Goal: Task Accomplishment & Management: Manage account settings

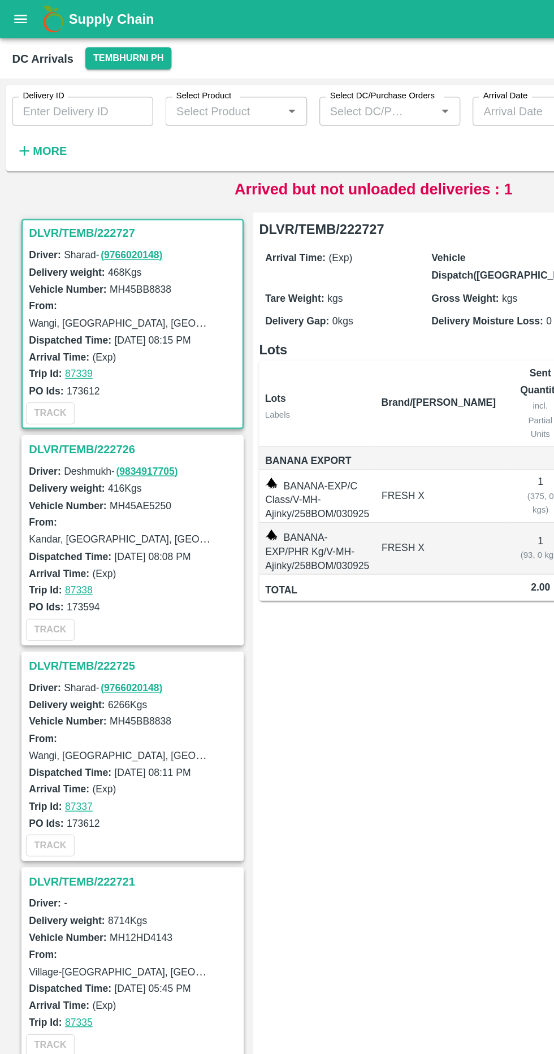
click at [328, 150] on div "DLVR/TEMB/222727 Driver: Sharad - ( 9766020148 ) Delivery weight: 468 Kgs Vehic…" at bounding box center [277, 599] width 545 height 901
click at [362, 129] on div "Delivery ID Delivery ID Select Product Select Product   * Select DC/Purchase Or…" at bounding box center [277, 97] width 545 height 69
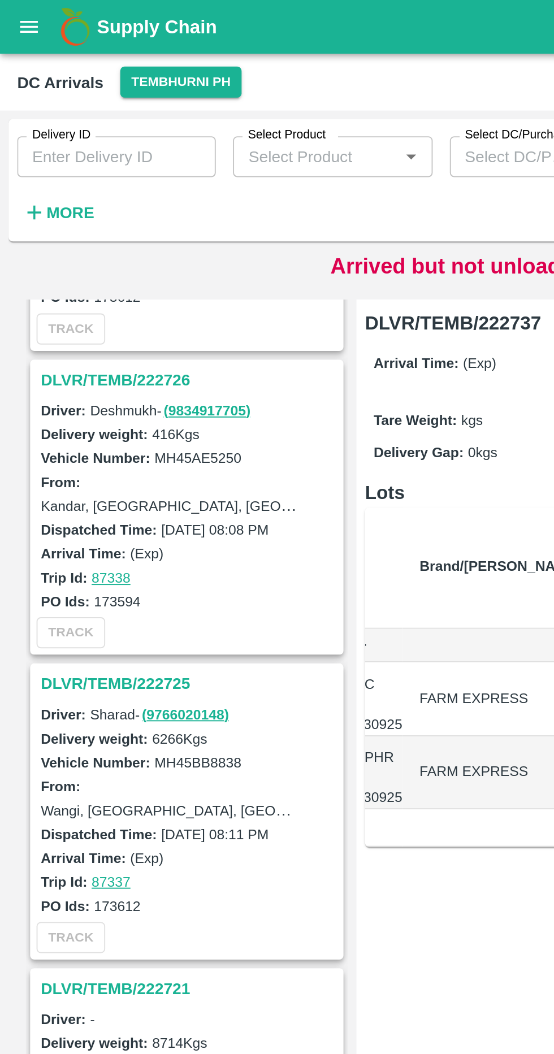
click at [262, 128] on div "Delivery ID Delivery ID Select Product Select Product   * Select DC/Purchase Or…" at bounding box center [277, 97] width 545 height 69
click at [256, 139] on p "Arrived but not unloaded deliveries : 2" at bounding box center [277, 140] width 206 height 17
click at [38, 112] on strong "More" at bounding box center [36, 111] width 25 height 9
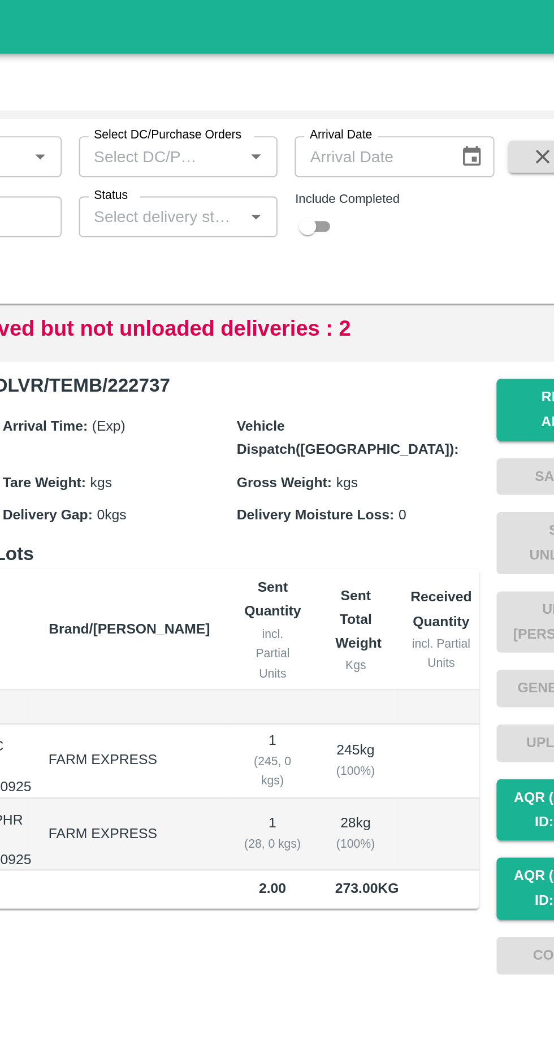
click at [413, 83] on input "Arrival Date" at bounding box center [388, 82] width 77 height 21
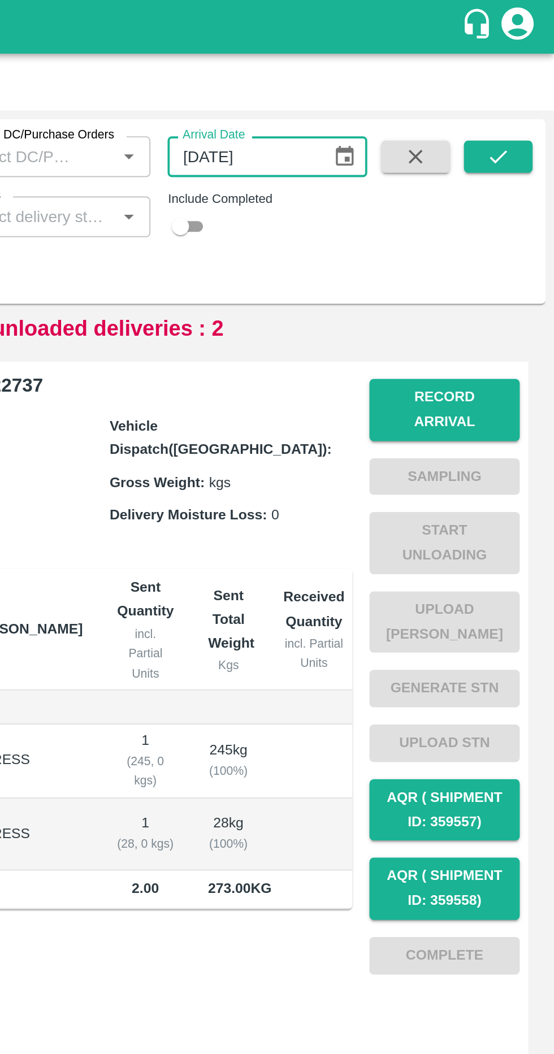
type input "[DATE]"
click at [537, 77] on button "submit" at bounding box center [525, 82] width 36 height 17
click at [525, 83] on icon "submit" at bounding box center [524, 82] width 9 height 7
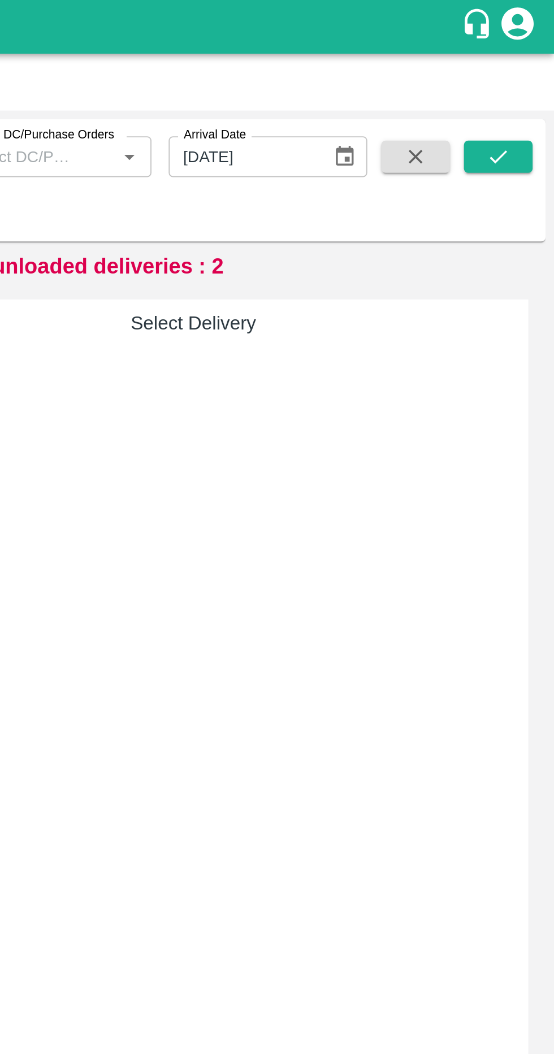
click at [415, 79] on input "03/09/2025" at bounding box center [389, 82] width 77 height 21
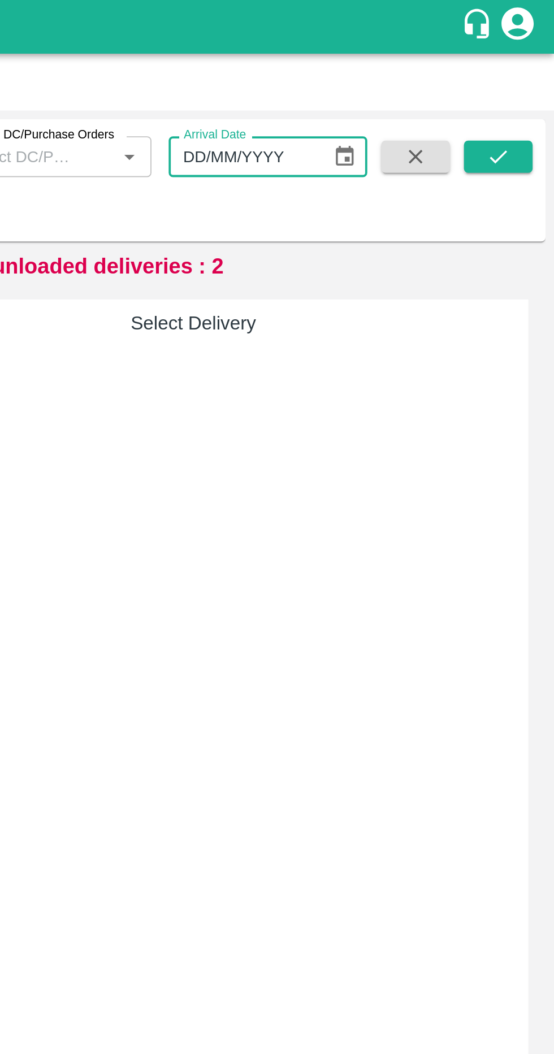
type input "DD/MM/YYYY"
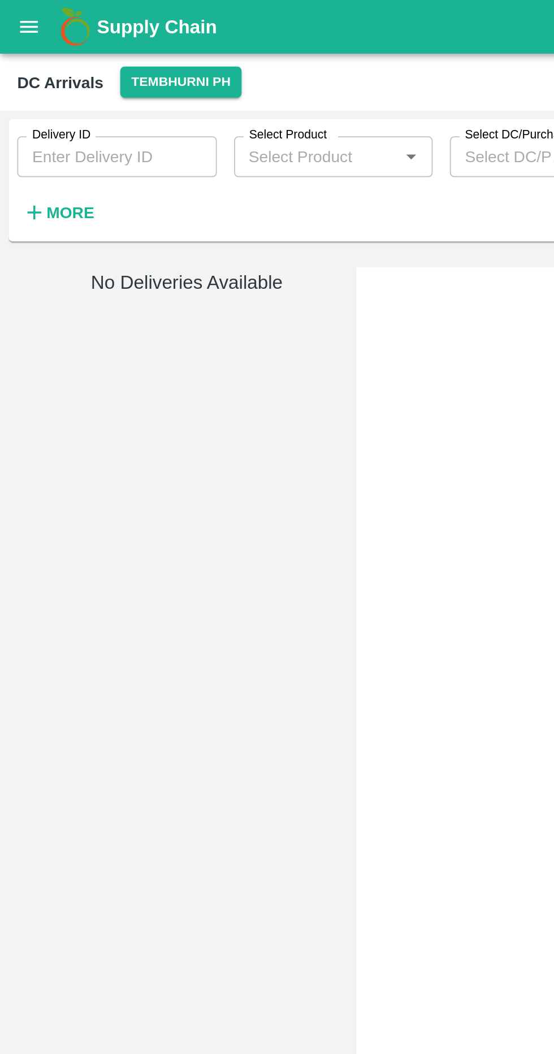
type input "03/09/2025"
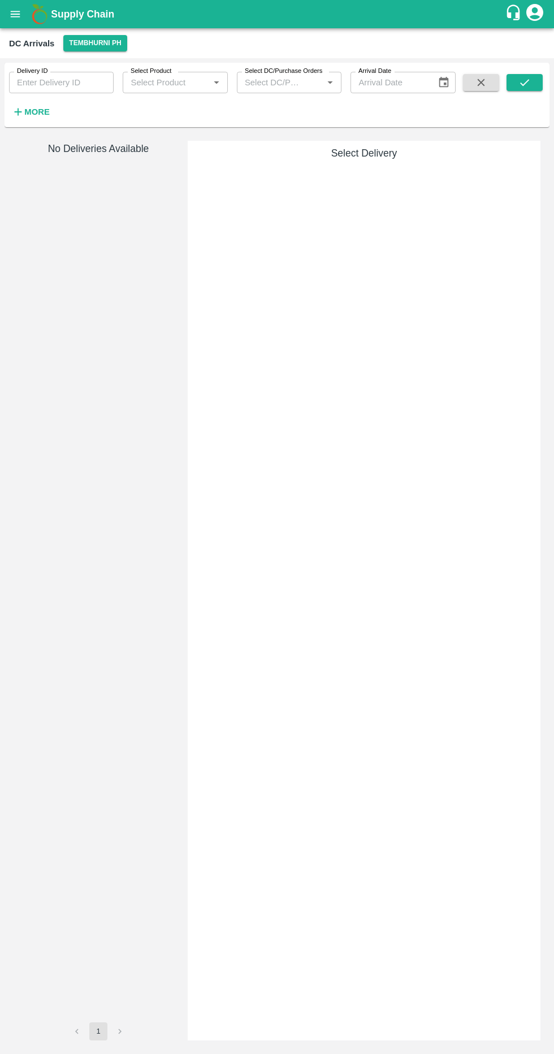
type input "[DATE]"
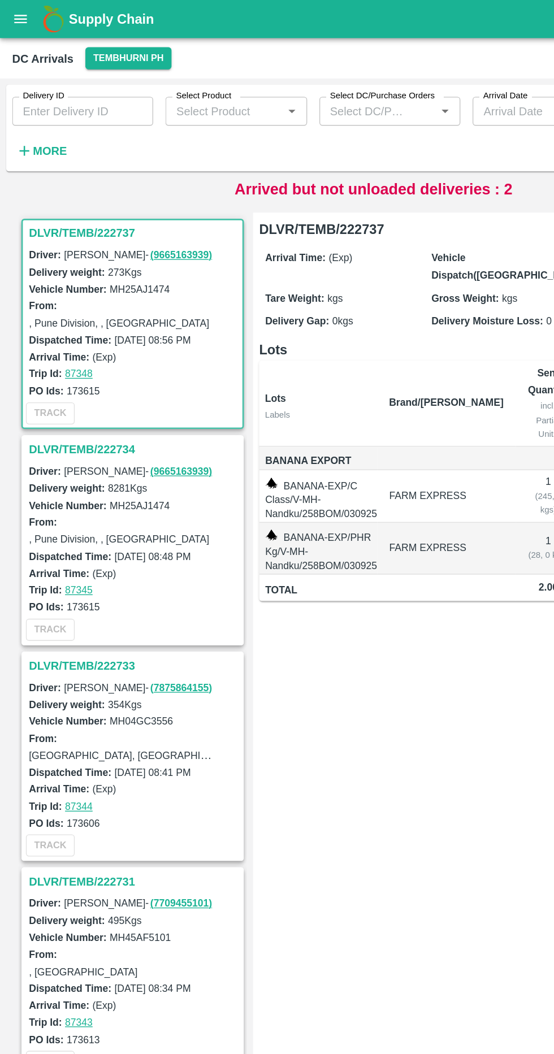
click at [324, 140] on p "Arrived but not unloaded deliveries : 2" at bounding box center [277, 140] width 206 height 17
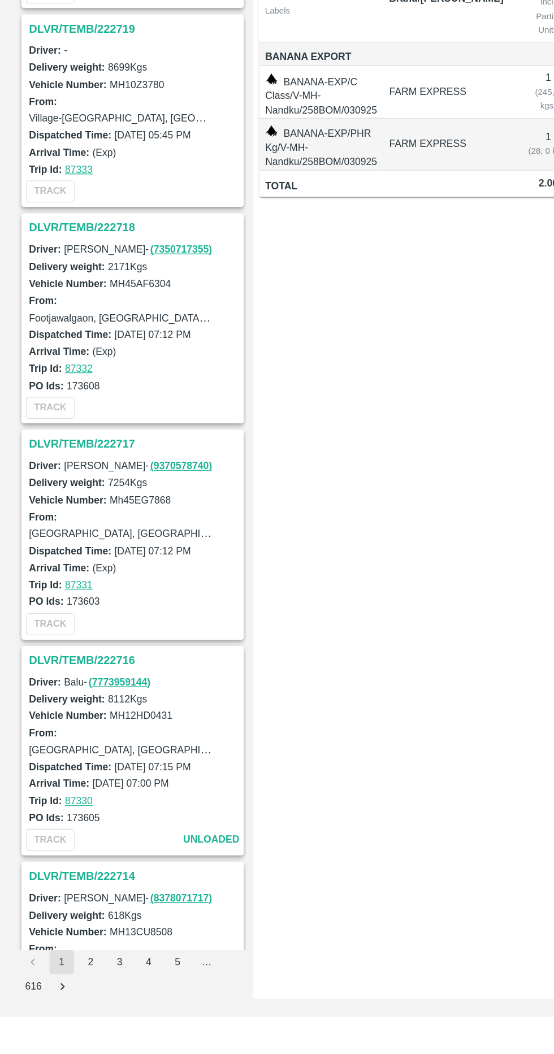
scroll to position [1769, 0]
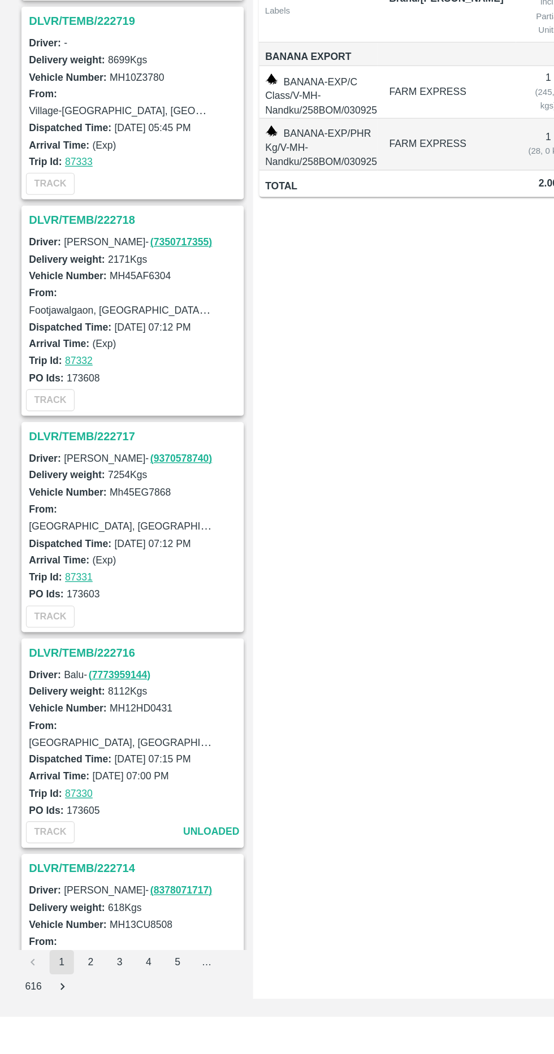
click at [85, 616] on h3 "DLVR/TEMB/222717" at bounding box center [99, 623] width 157 height 15
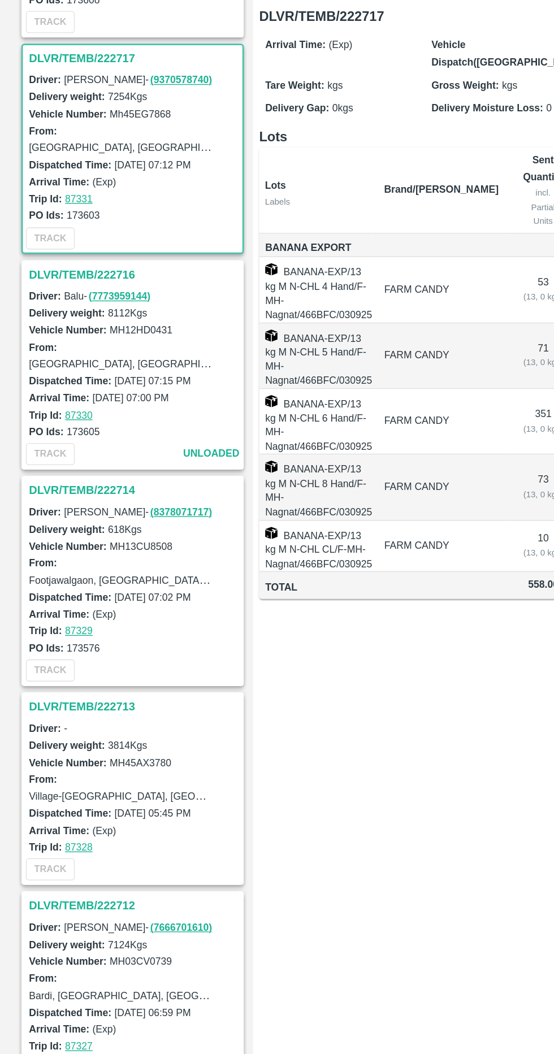
scroll to position [2219, 0]
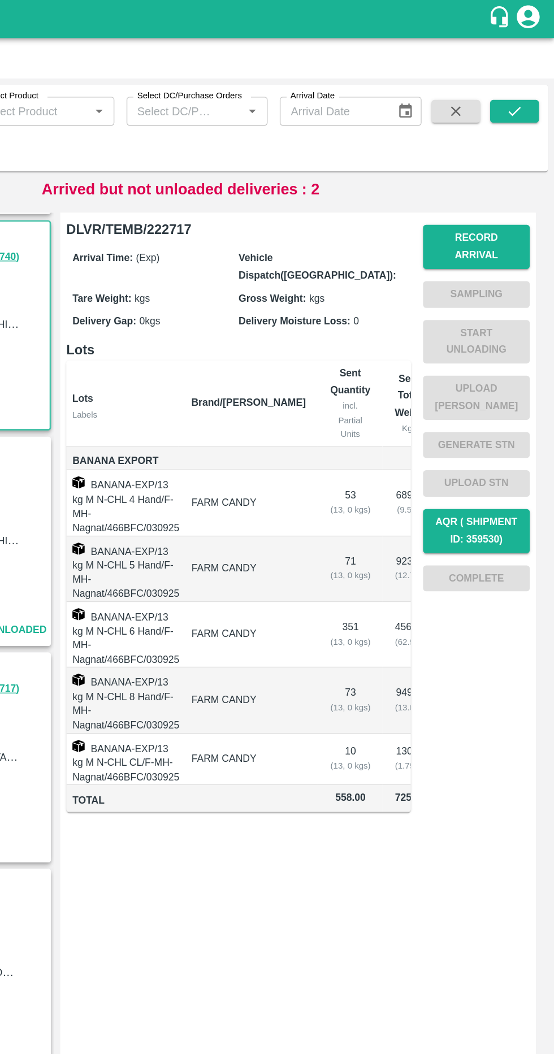
click at [516, 176] on button "Record Arrival" at bounding box center [496, 183] width 79 height 33
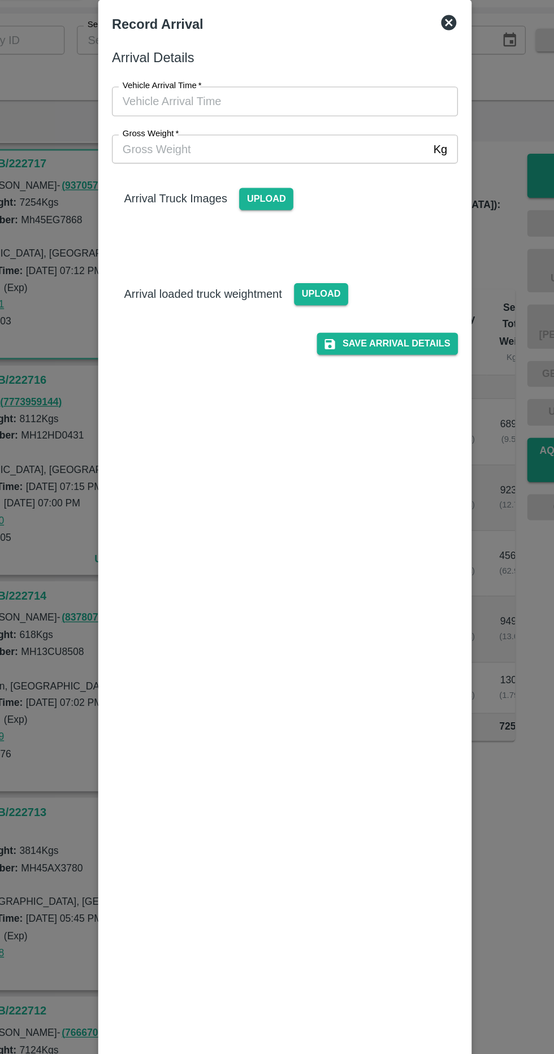
click at [315, 166] on input "Gross Weight   *" at bounding box center [266, 163] width 234 height 21
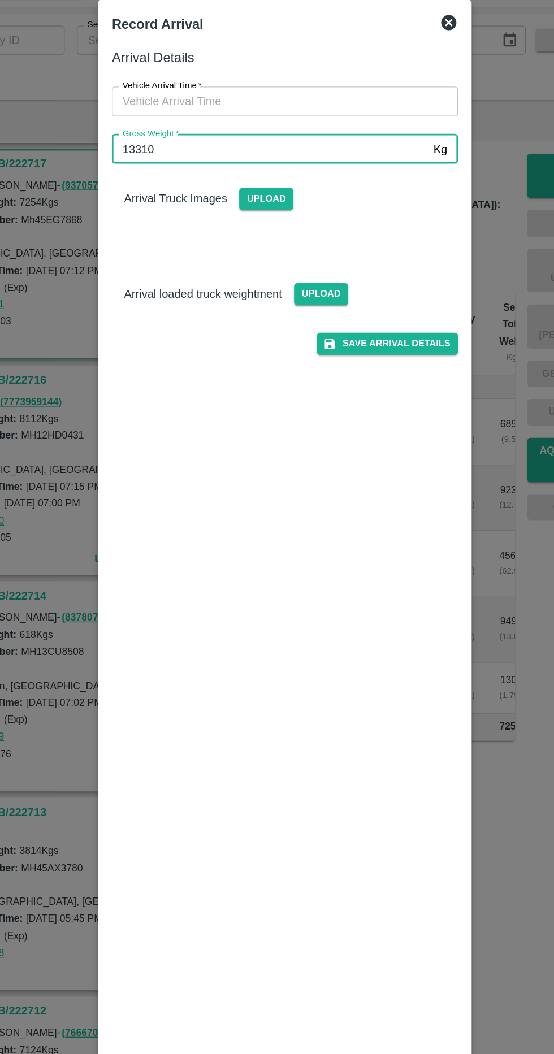
type input "13310"
click at [328, 124] on input "Vehicle Arrival Time   *" at bounding box center [273, 127] width 249 height 21
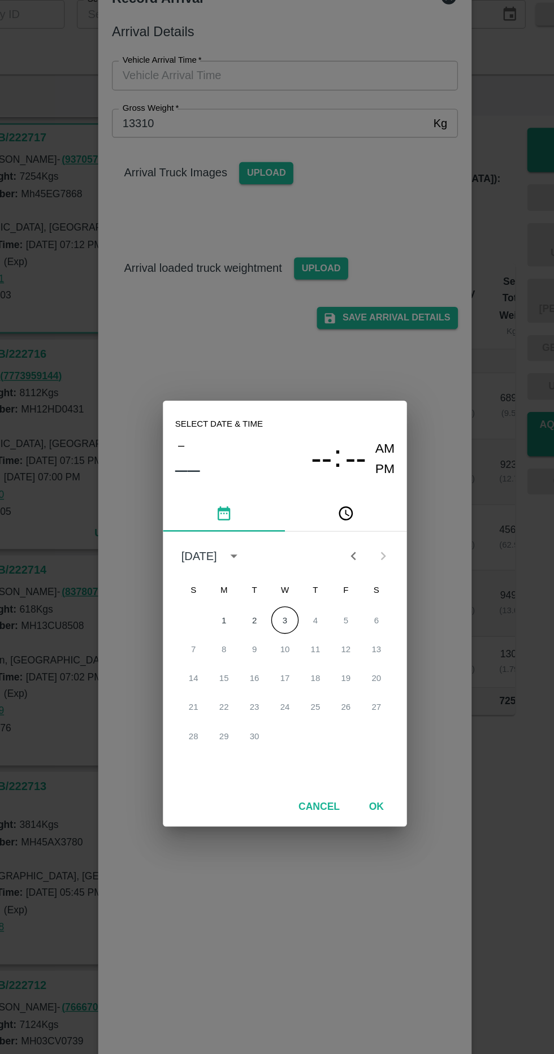
click at [284, 533] on button "3" at bounding box center [277, 532] width 20 height 20
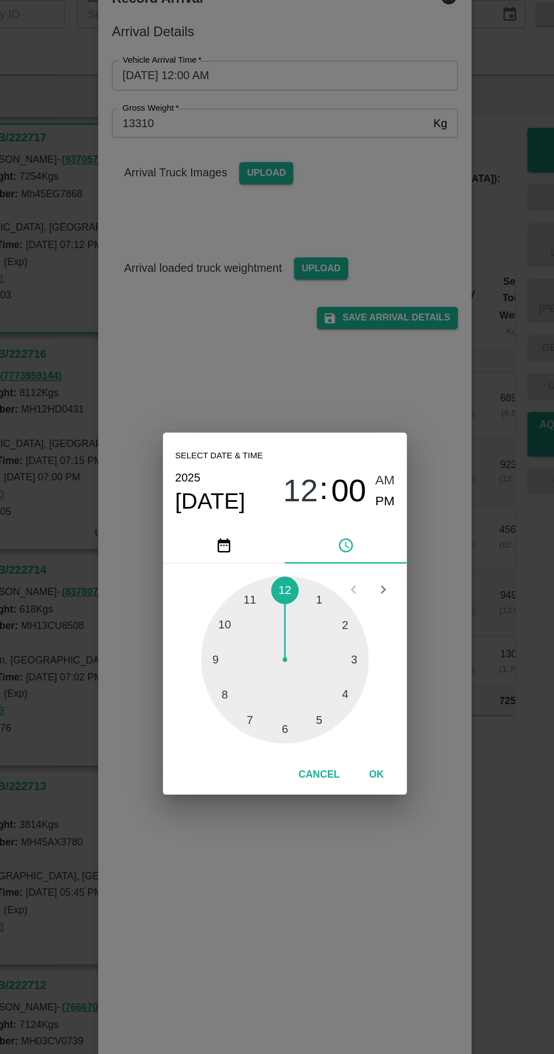
click at [237, 561] on div at bounding box center [277, 561] width 124 height 124
click at [300, 440] on span "09" at bounding box center [289, 436] width 26 height 27
click at [244, 594] on div at bounding box center [277, 561] width 124 height 124
click at [236, 564] on div at bounding box center [277, 561] width 124 height 124
click at [374, 444] on div "Select date & time 2025 Sep 3 08 : 44 AM PM 05 10 15 20 25 30 35 40 45 50 55 00…" at bounding box center [277, 527] width 554 height 1054
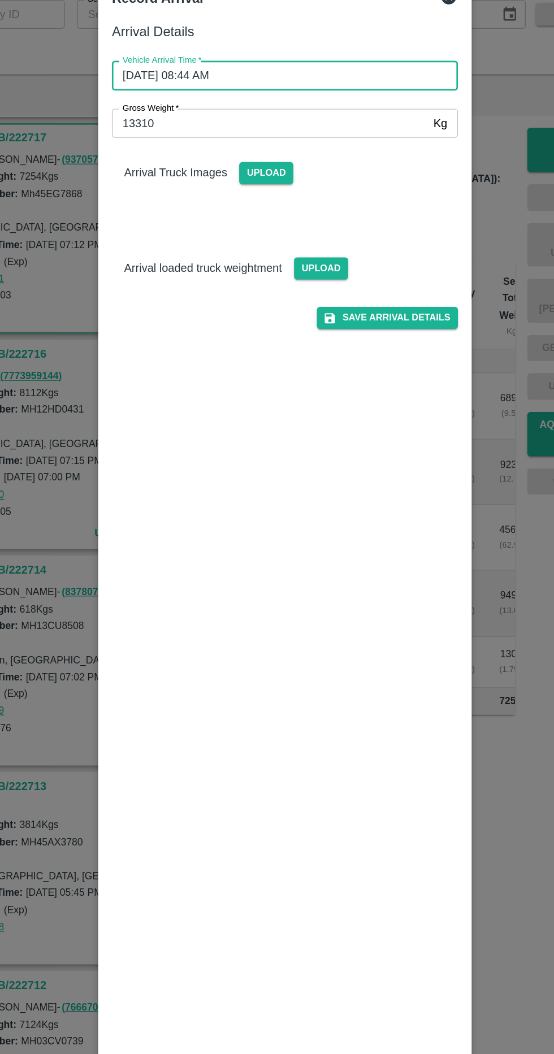
click at [355, 129] on input "03/09/2025 08:44 AM" at bounding box center [273, 127] width 249 height 21
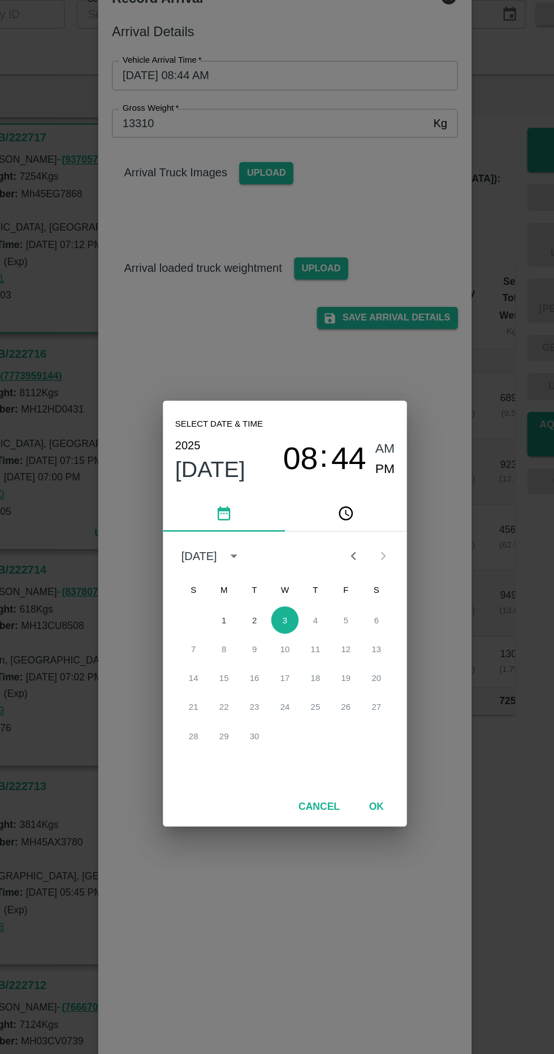
click at [353, 421] on span "PM" at bounding box center [351, 420] width 15 height 15
type input "03/09/2025 08:44 PM"
click at [355, 673] on button "OK" at bounding box center [345, 671] width 36 height 20
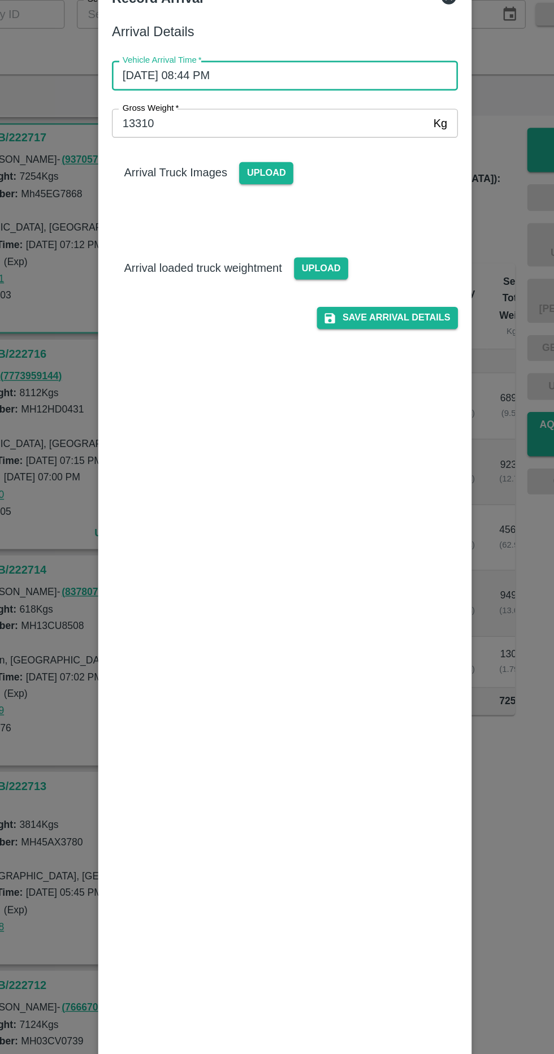
click at [320, 270] on span "Upload" at bounding box center [304, 271] width 40 height 16
click at [0, 0] on input "Upload" at bounding box center [0, 0] width 0 height 0
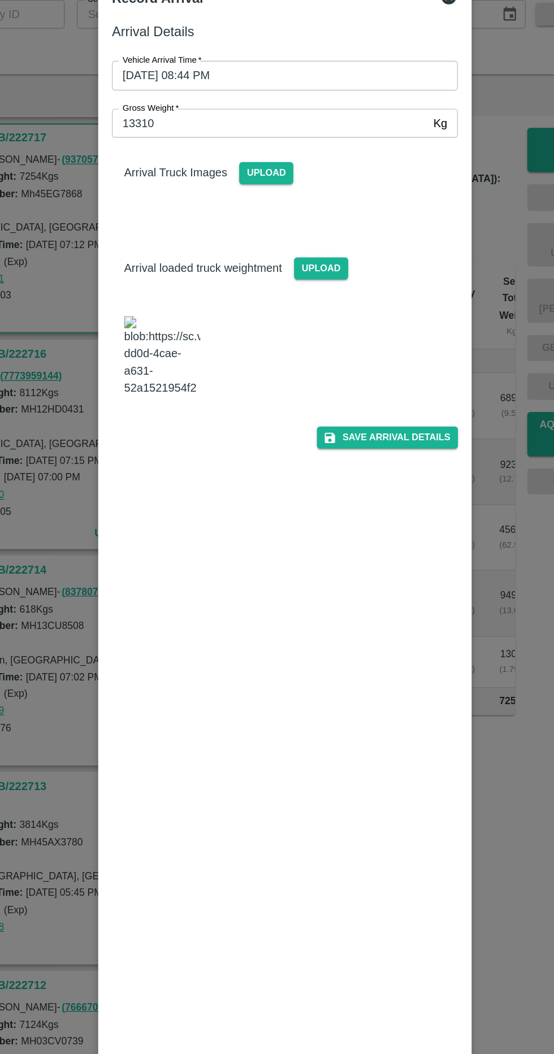
click at [256, 198] on span "Upload" at bounding box center [263, 200] width 40 height 16
click at [0, 0] on input "Upload" at bounding box center [0, 0] width 0 height 0
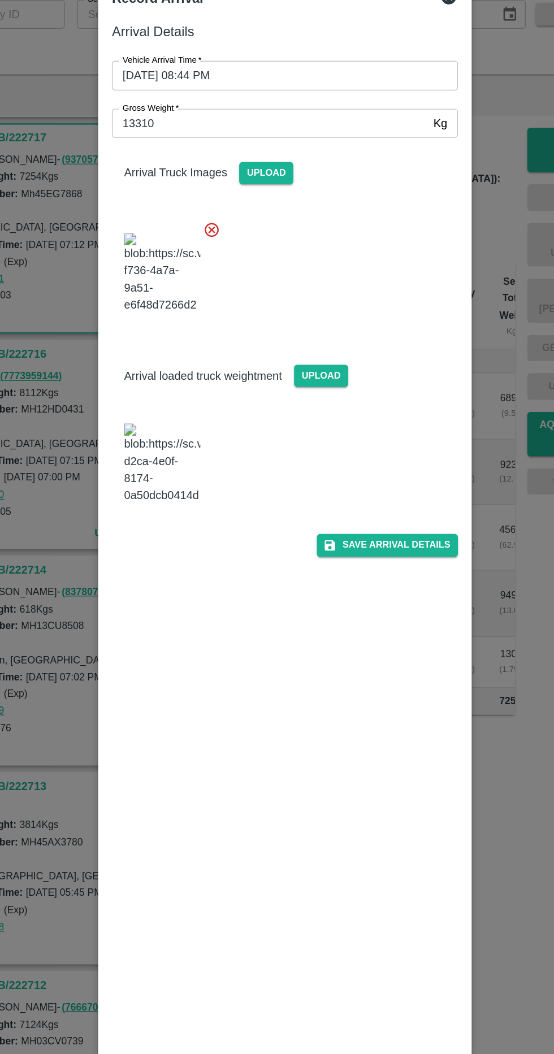
click at [375, 484] on button "Save Arrival Details" at bounding box center [353, 476] width 105 height 16
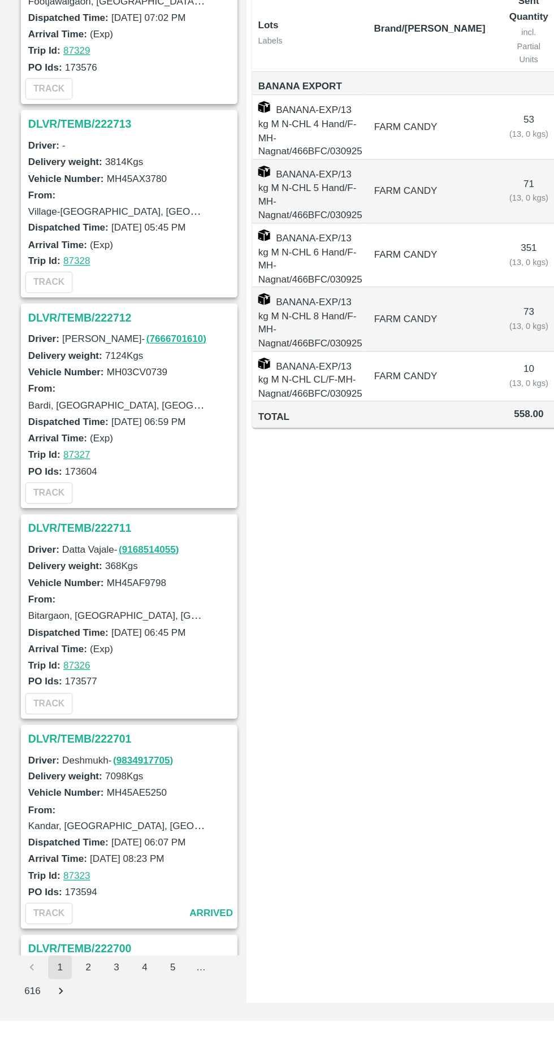
scroll to position [2511, 0]
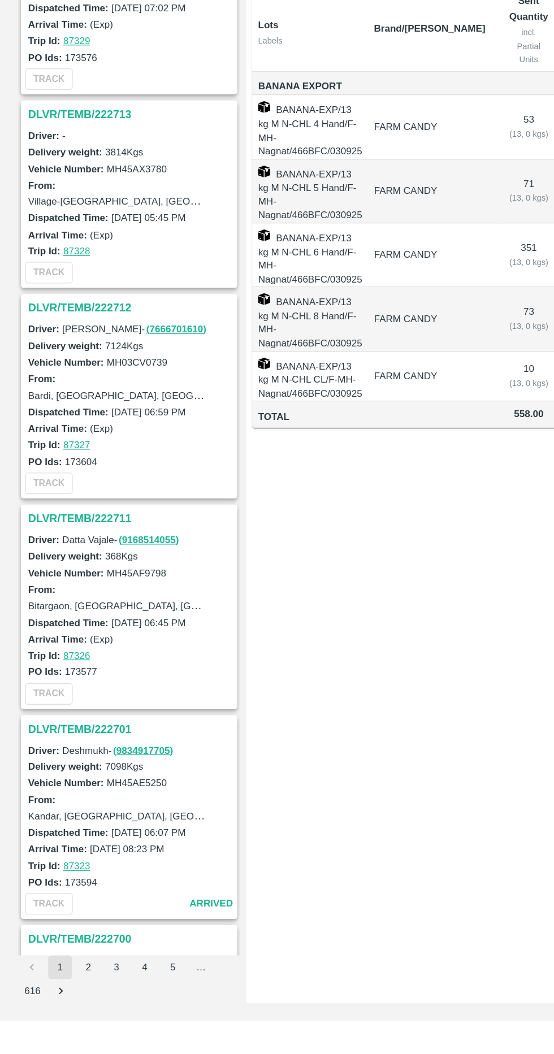
click at [70, 825] on h3 "DLVR/TEMB/222701" at bounding box center [99, 832] width 157 height 15
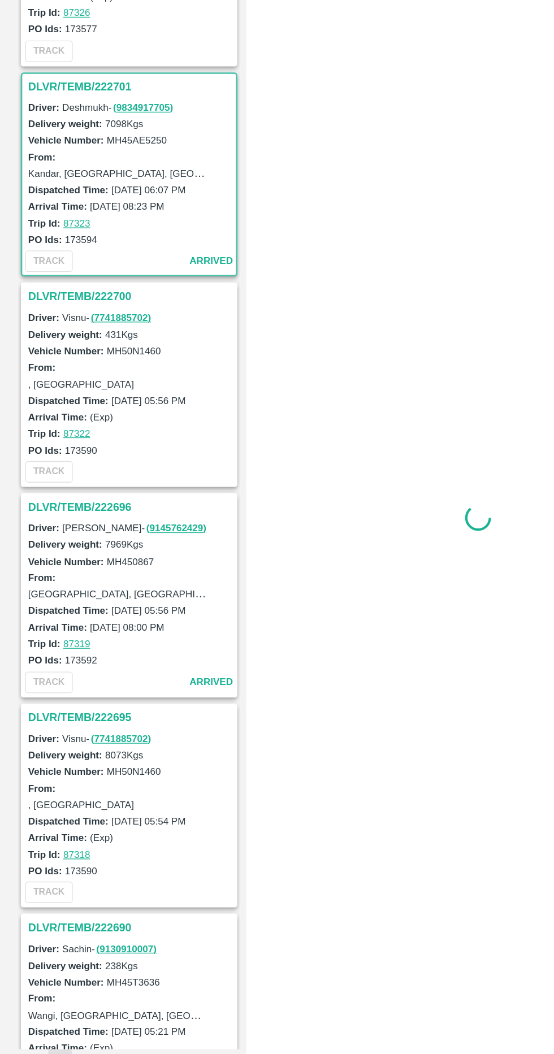
scroll to position [3119, 0]
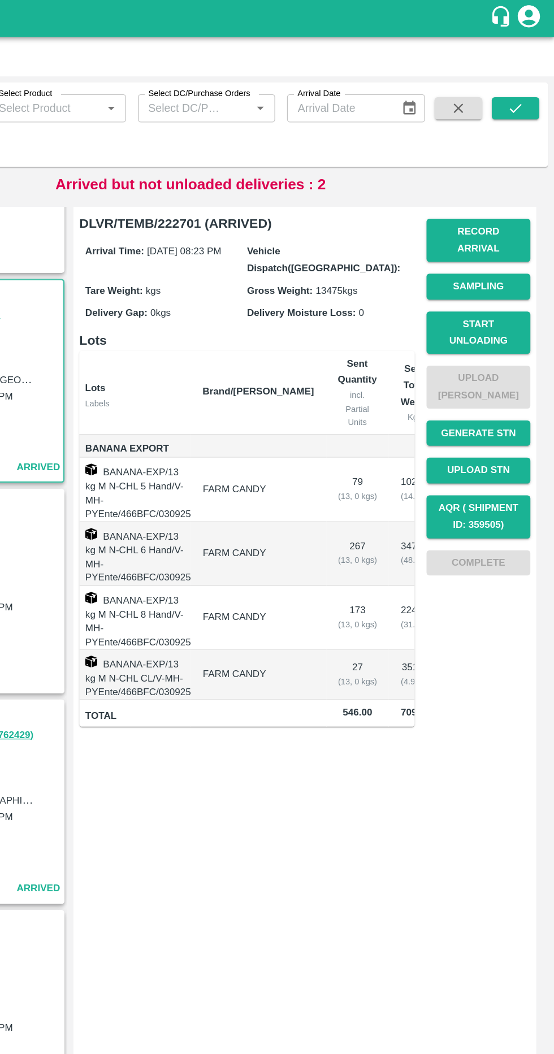
click at [522, 237] on button "Start Unloading" at bounding box center [496, 253] width 79 height 33
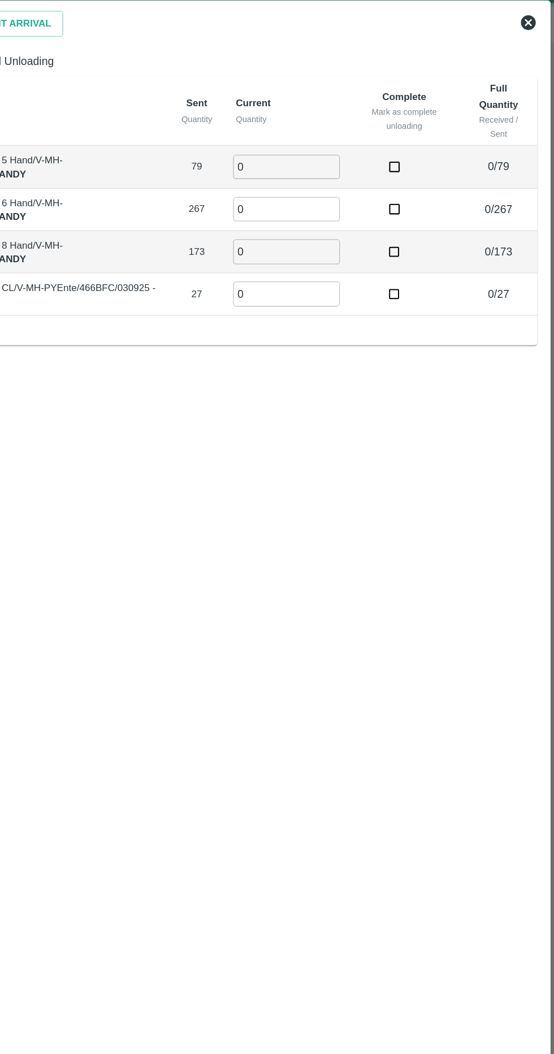
scroll to position [0, 0]
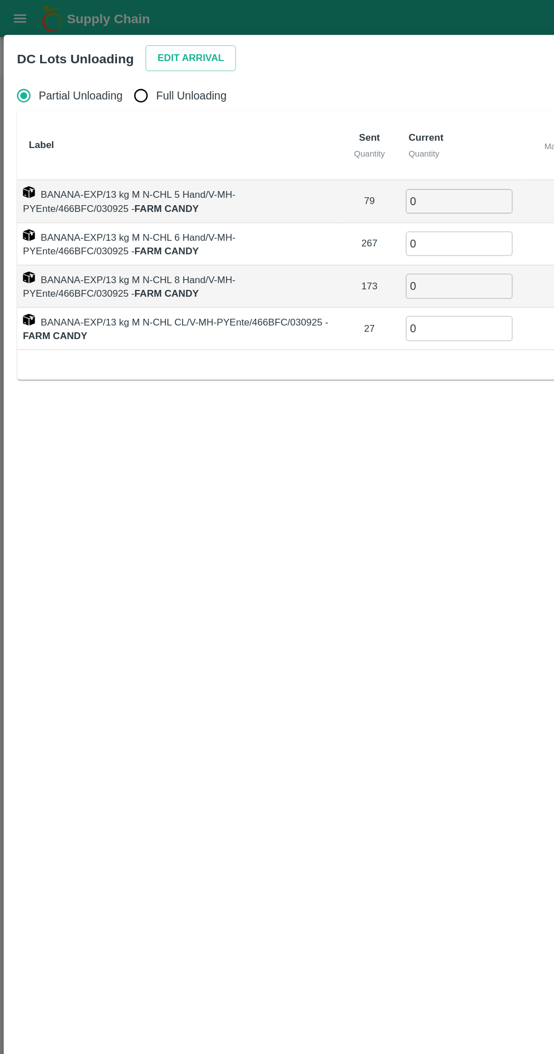
click at [157, 45] on button "Edit Arrival" at bounding box center [145, 44] width 69 height 20
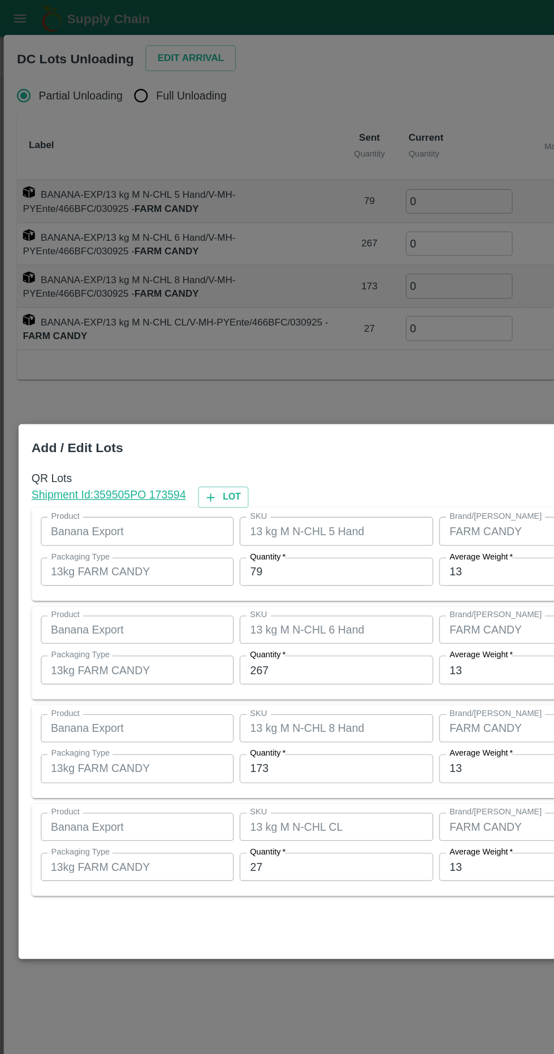
click at [260, 436] on input "79" at bounding box center [257, 435] width 148 height 21
type input "7"
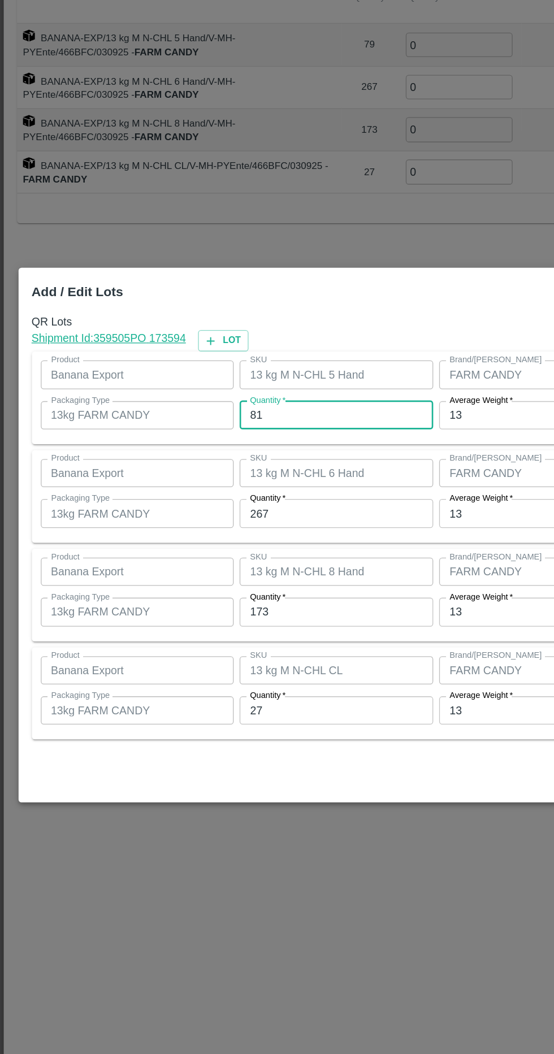
type input "81"
click at [298, 514] on input "267" at bounding box center [257, 510] width 148 height 21
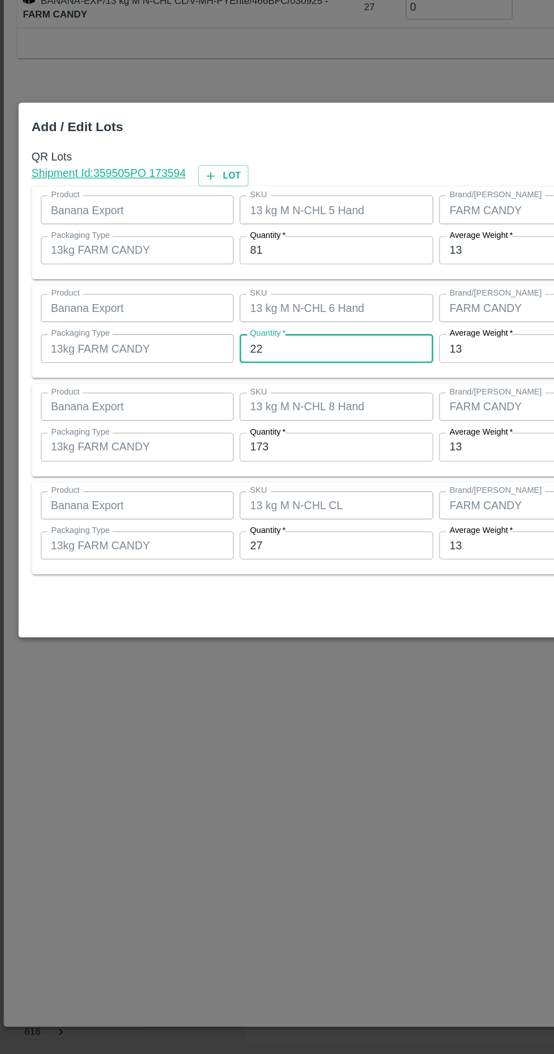
type input "2"
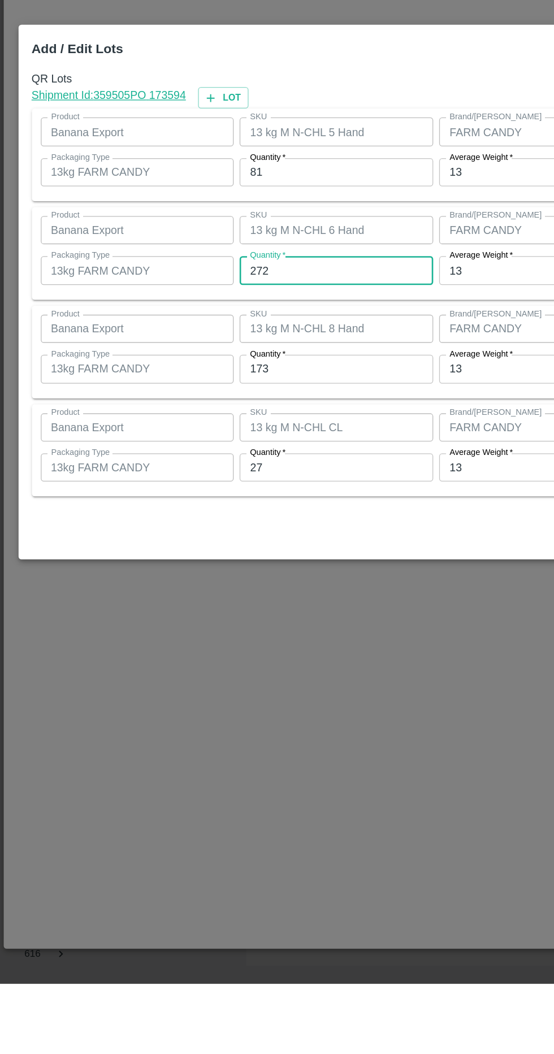
type input "272"
click at [217, 574] on span "*" at bounding box center [216, 574] width 4 height 7
click at [217, 575] on input "173" at bounding box center [257, 585] width 148 height 21
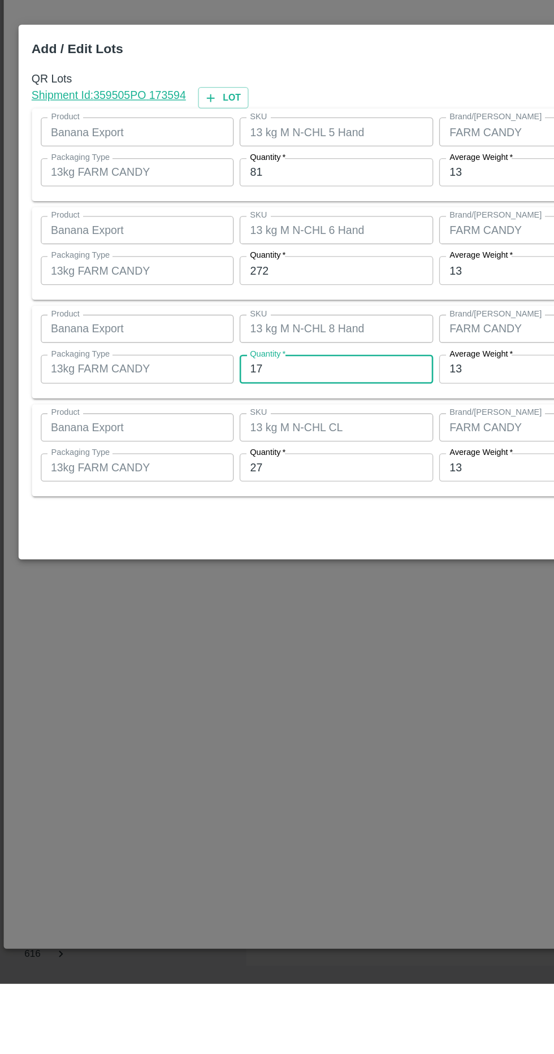
type input "1"
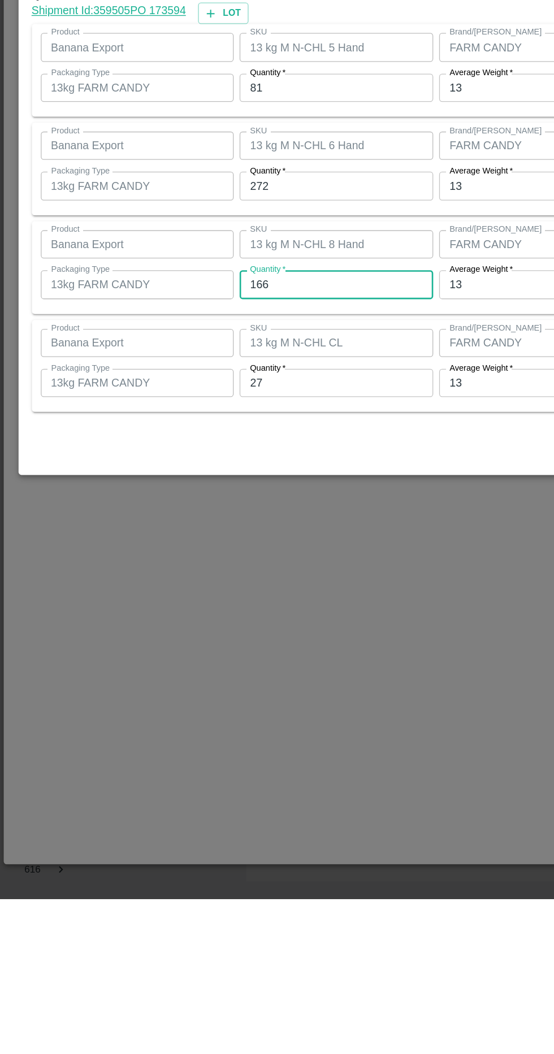
type input "166"
click at [283, 663] on input "27" at bounding box center [257, 660] width 148 height 21
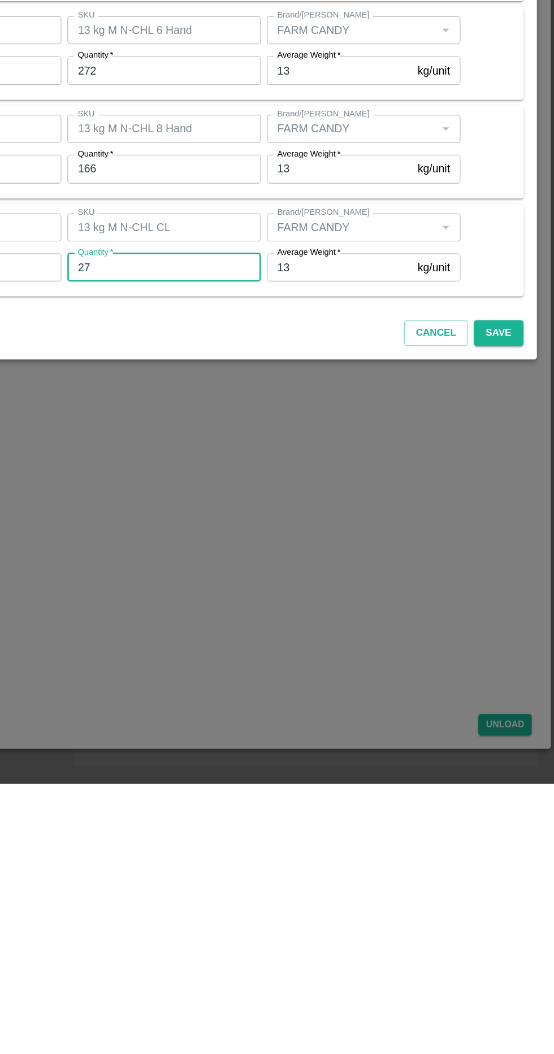
scroll to position [0, 0]
click at [514, 712] on button "Save" at bounding box center [510, 711] width 37 height 20
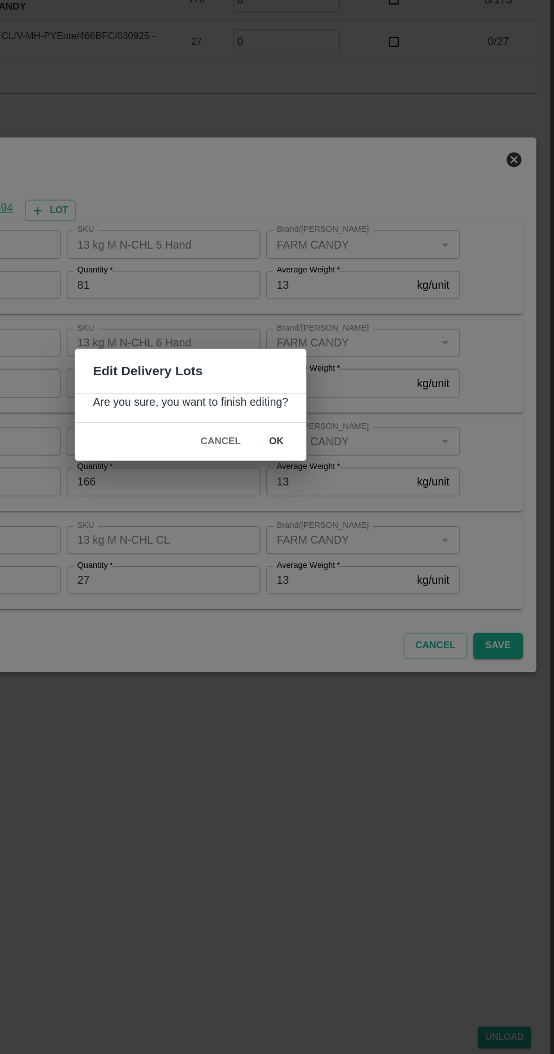
click at [358, 553] on button "ok" at bounding box center [342, 556] width 36 height 20
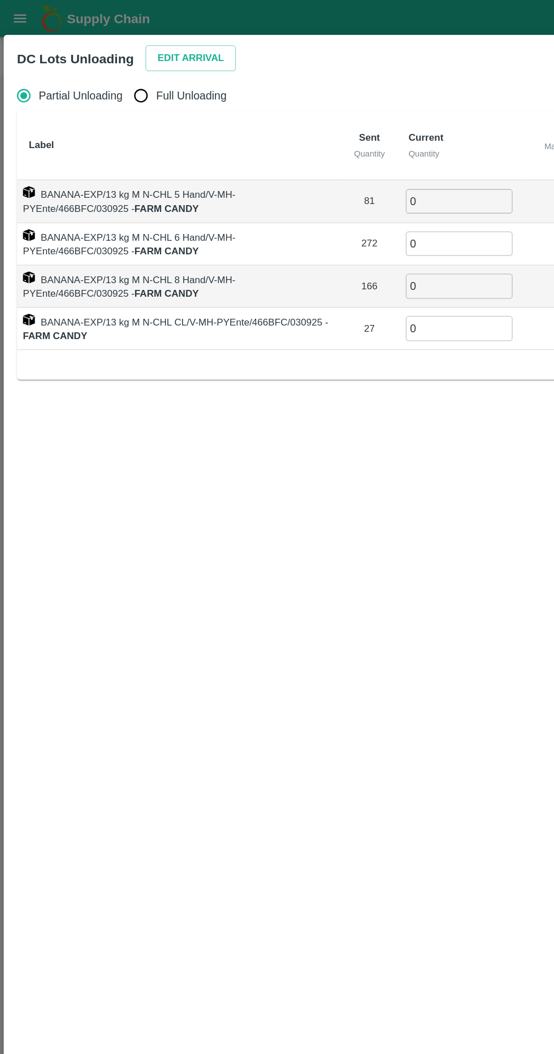
click at [132, 72] on span "Full Unloading" at bounding box center [146, 73] width 54 height 12
click at [119, 72] on input "Full Unloading" at bounding box center [107, 73] width 23 height 23
radio input "true"
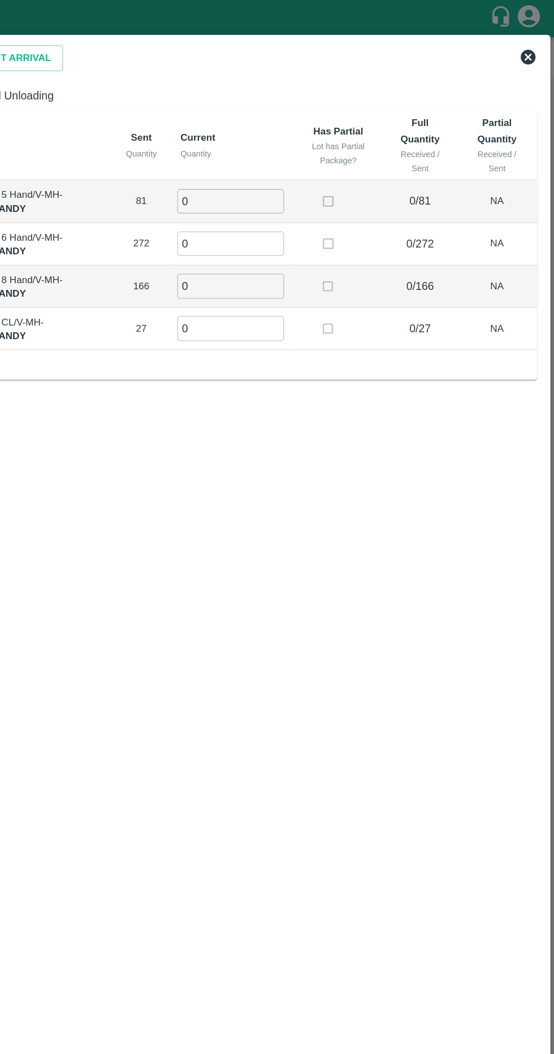
click at [341, 156] on input "0" at bounding box center [307, 153] width 81 height 19
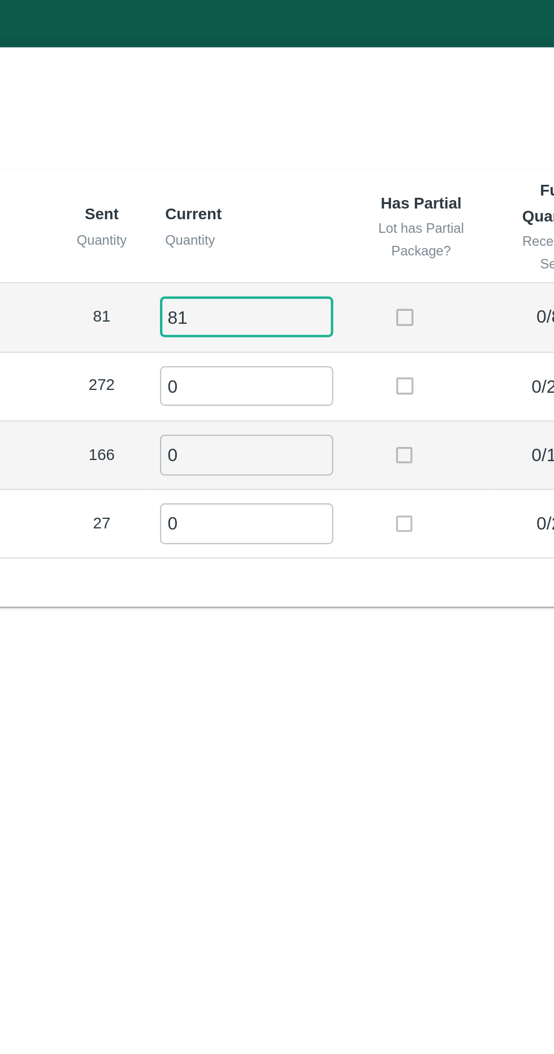
type input "81"
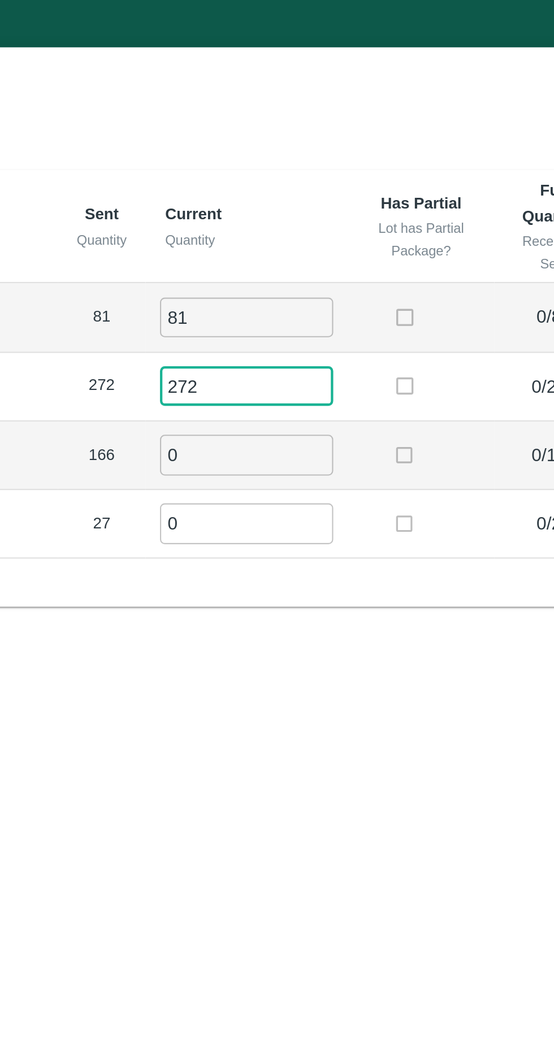
type input "272"
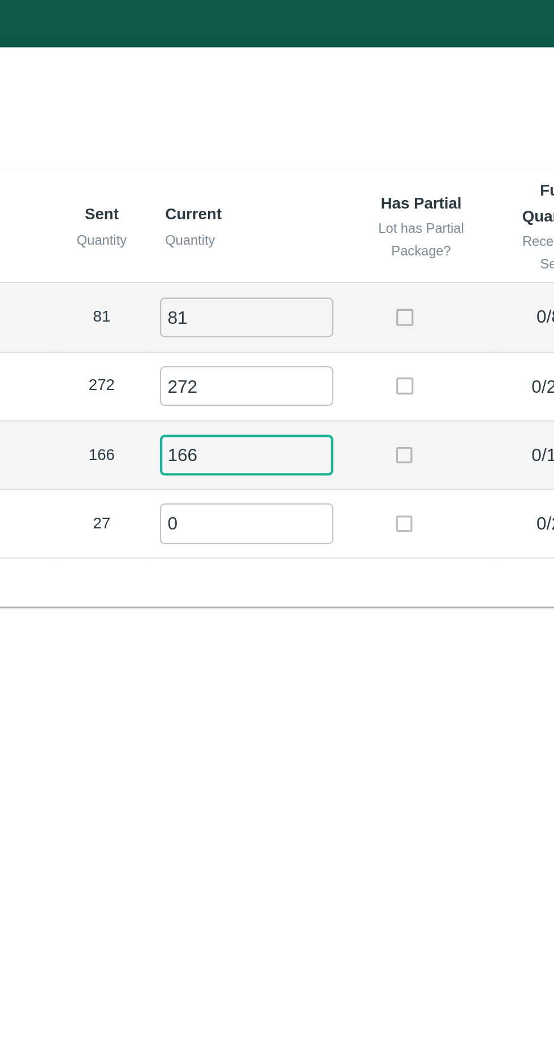
type input "166"
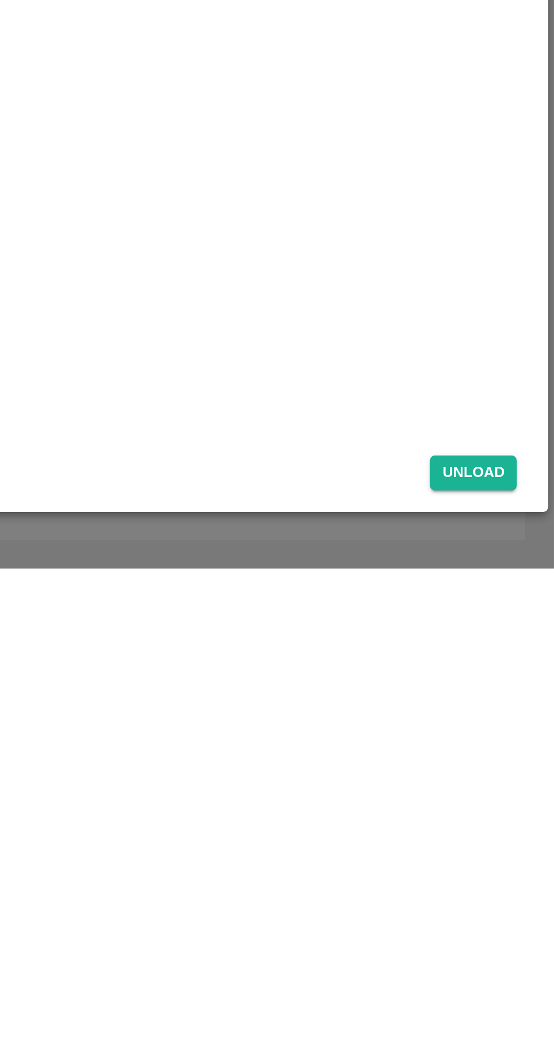
type input "27"
click at [531, 1004] on button "Unload" at bounding box center [516, 1009] width 41 height 16
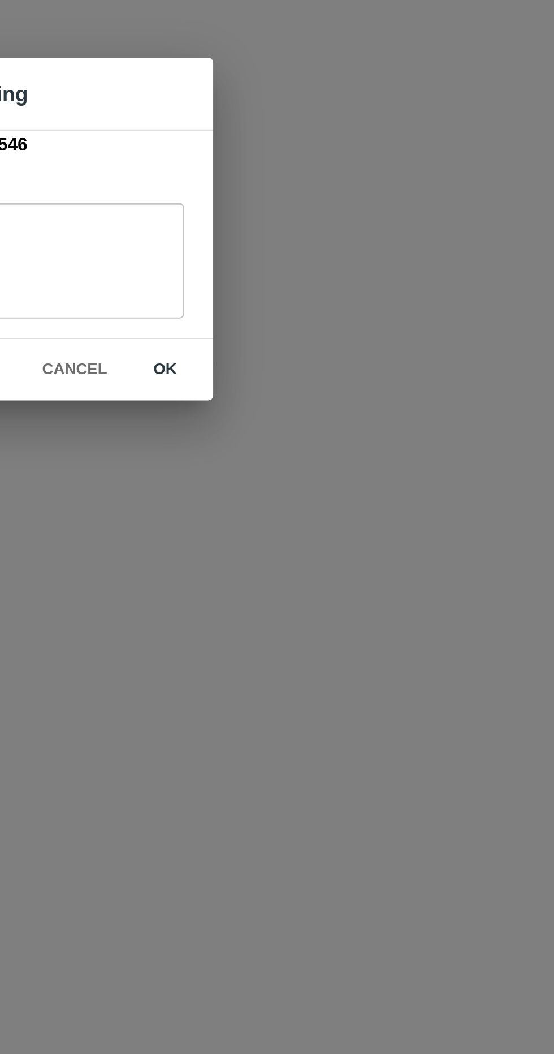
click at [367, 596] on button "ok" at bounding box center [353, 593] width 36 height 20
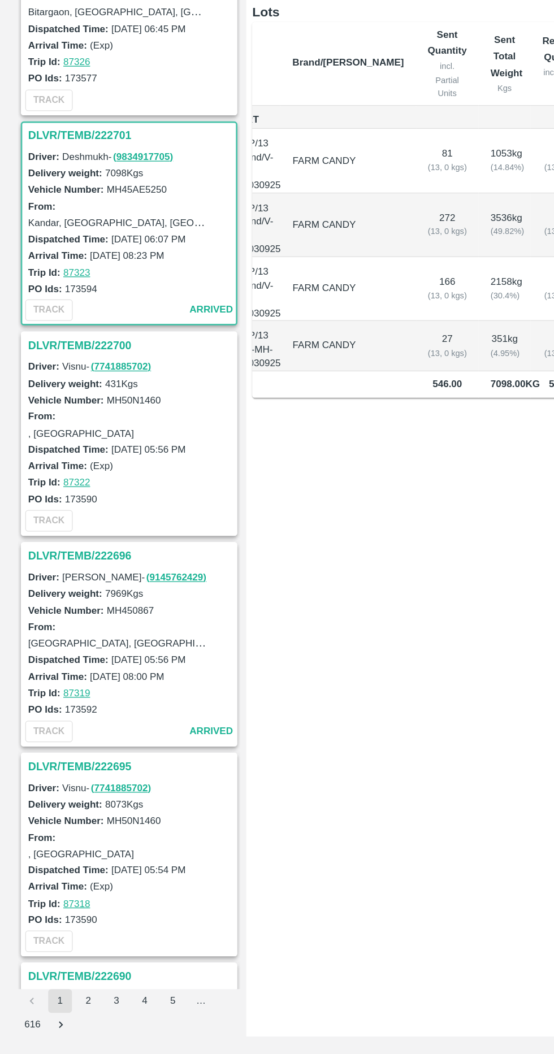
scroll to position [2992, 0]
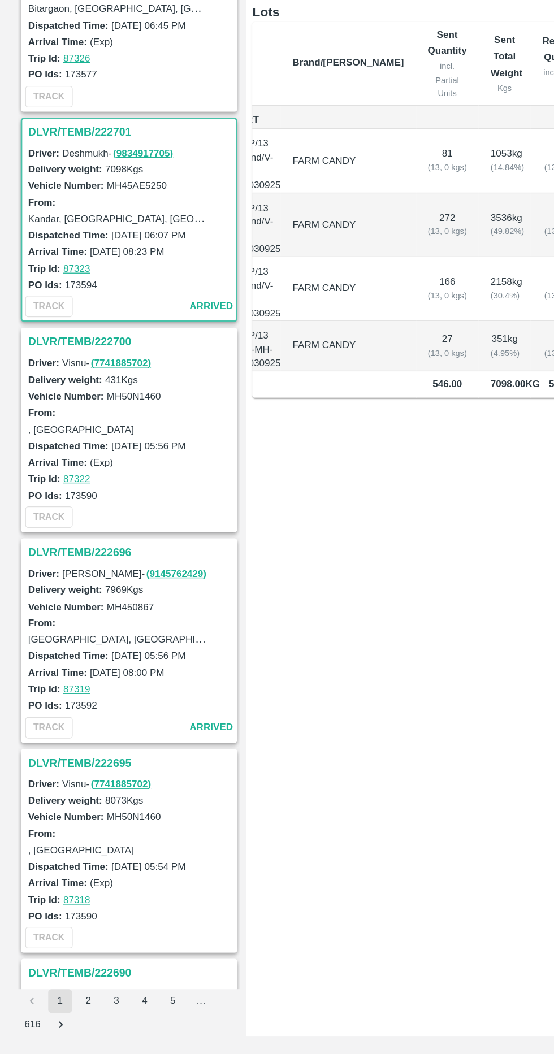
click at [84, 664] on h3 "DLVR/TEMB/222696" at bounding box center [99, 671] width 157 height 15
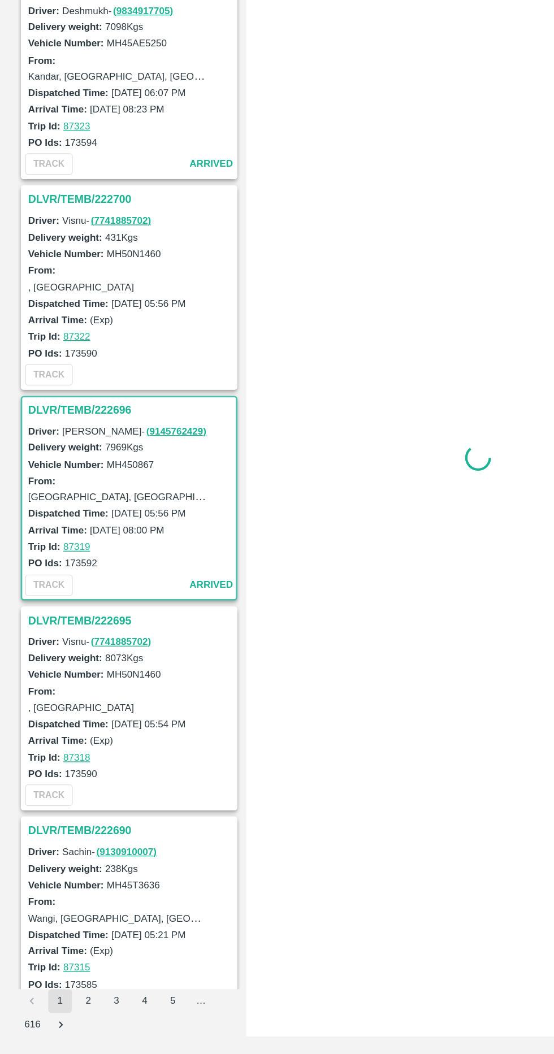
scroll to position [3119, 0]
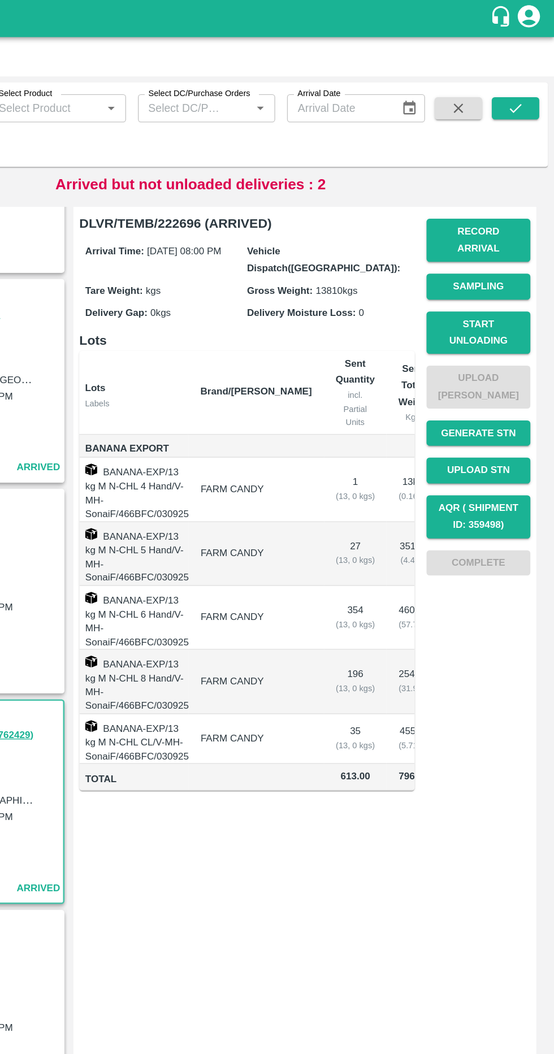
click at [527, 241] on button "Start Unloading" at bounding box center [496, 253] width 79 height 33
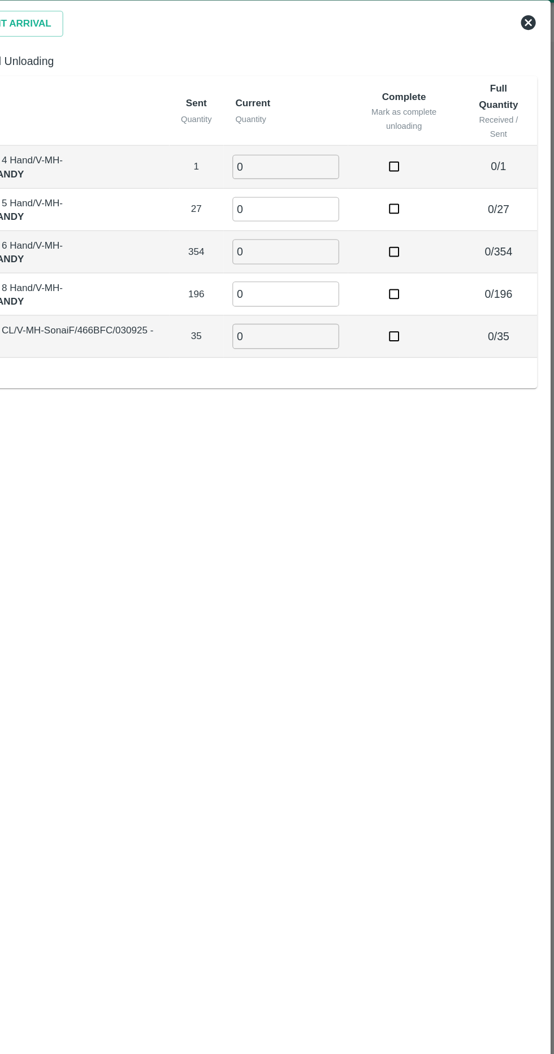
scroll to position [0, 0]
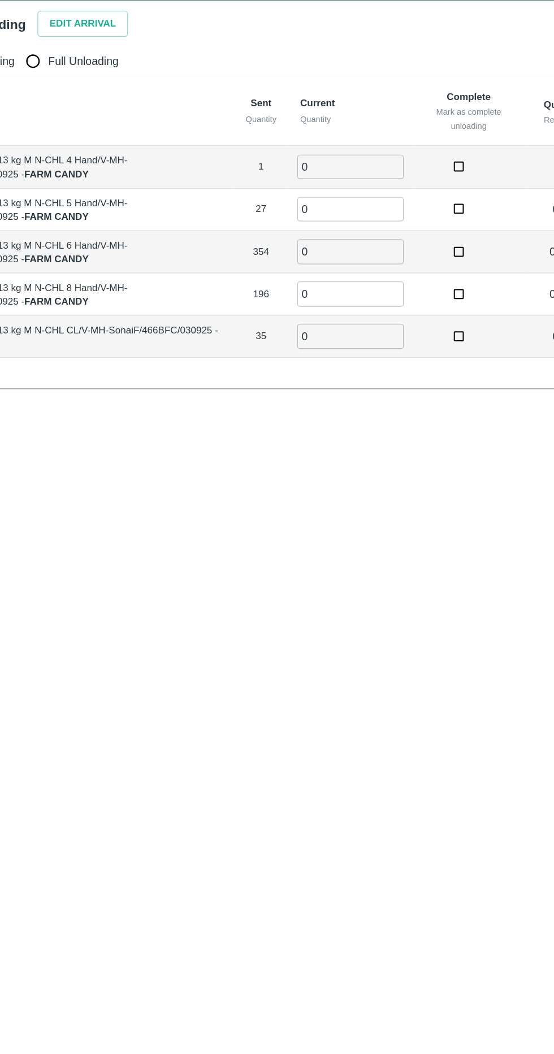
click at [132, 35] on button "Edit Arrival" at bounding box center [145, 44] width 69 height 20
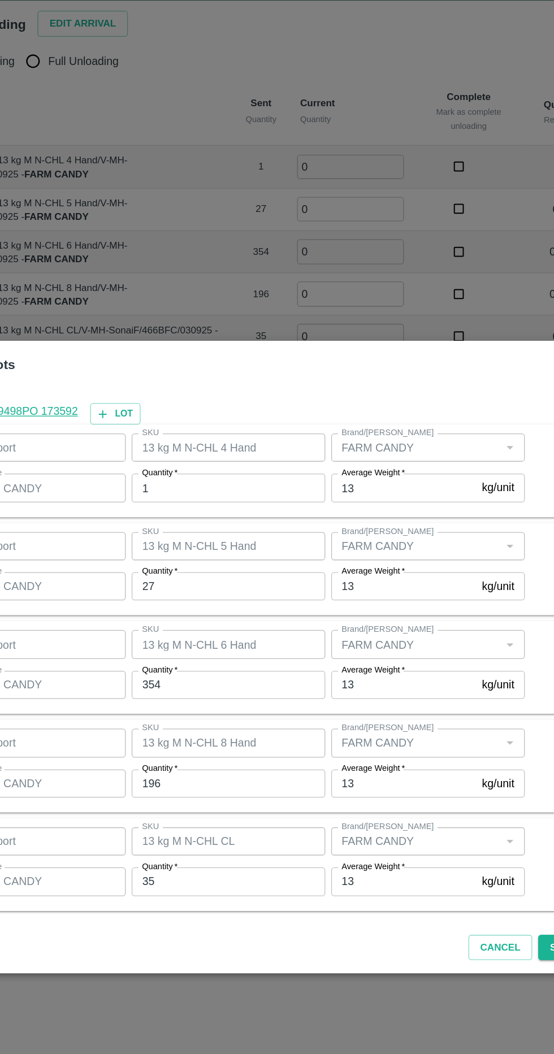
click at [269, 397] on input "1" at bounding box center [257, 397] width 148 height 21
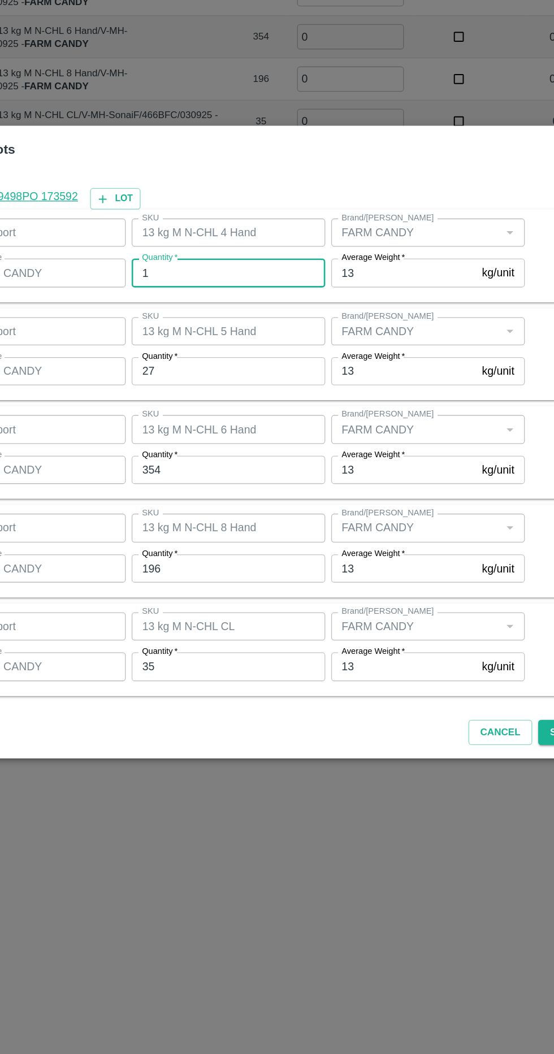
click at [281, 544] on input "354" at bounding box center [257, 548] width 148 height 21
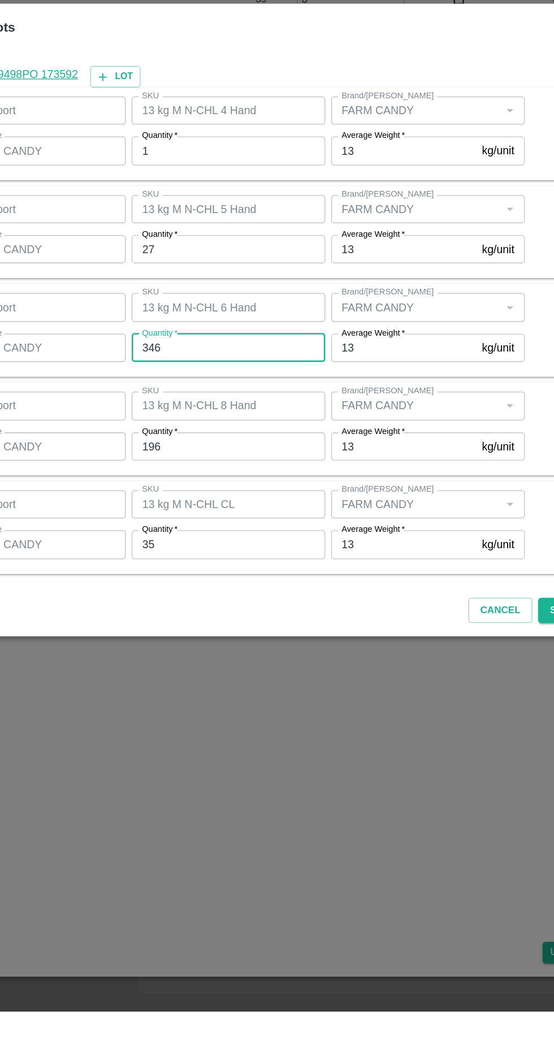
type input "346"
click at [318, 623] on input "196" at bounding box center [257, 623] width 148 height 21
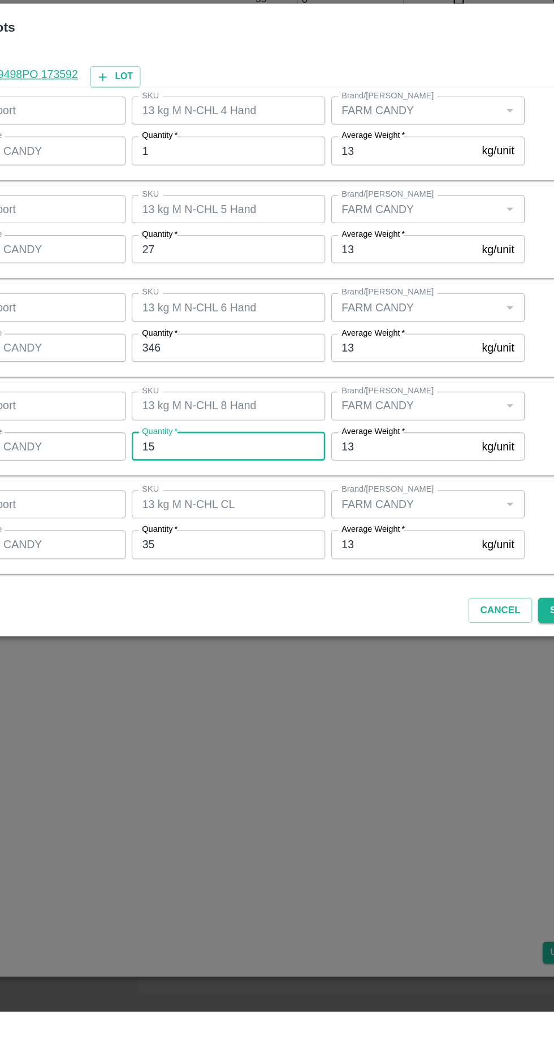
type input "1"
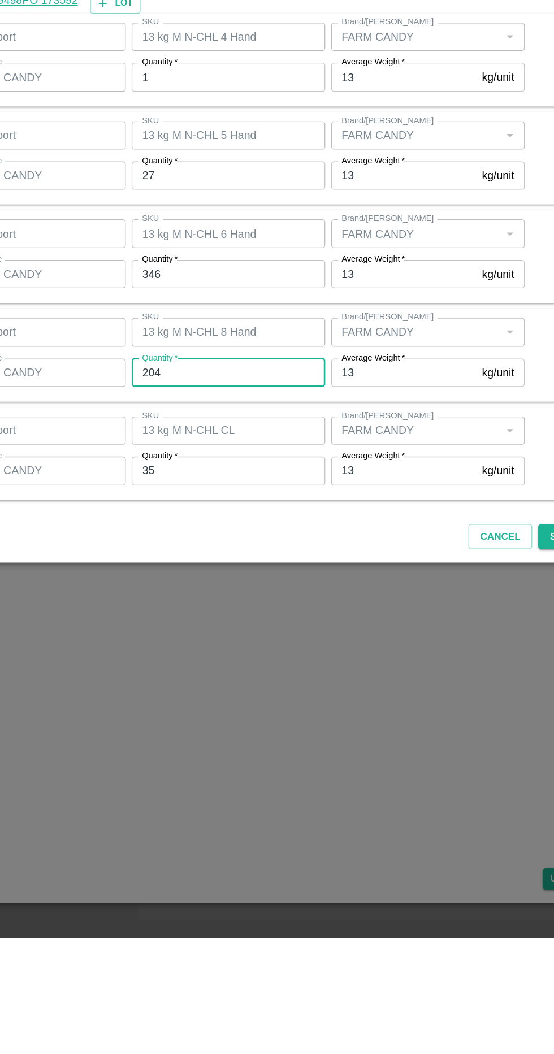
type input "204"
click at [285, 694] on input "35" at bounding box center [257, 697] width 148 height 21
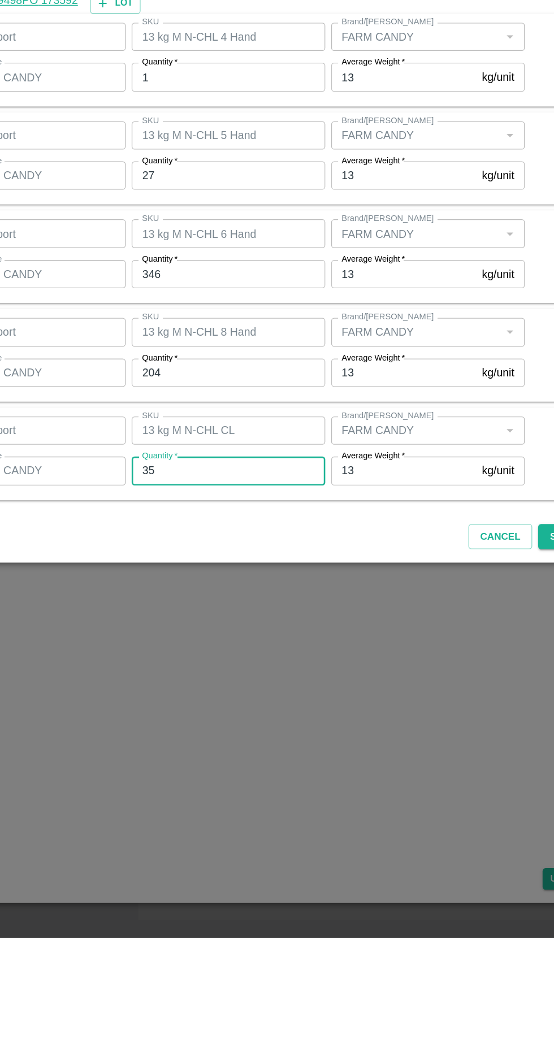
scroll to position [0, 0]
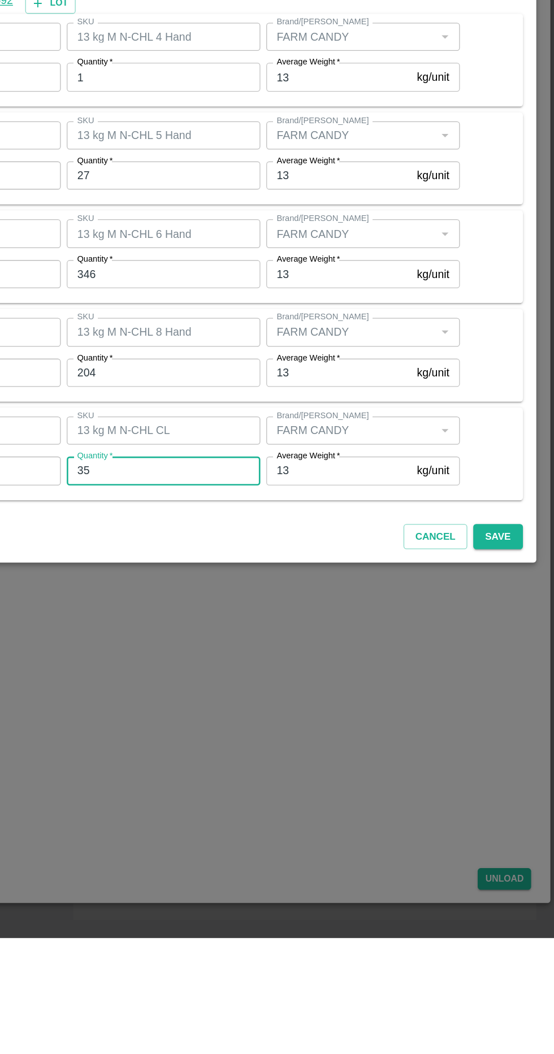
click at [526, 746] on button "Save" at bounding box center [510, 749] width 37 height 20
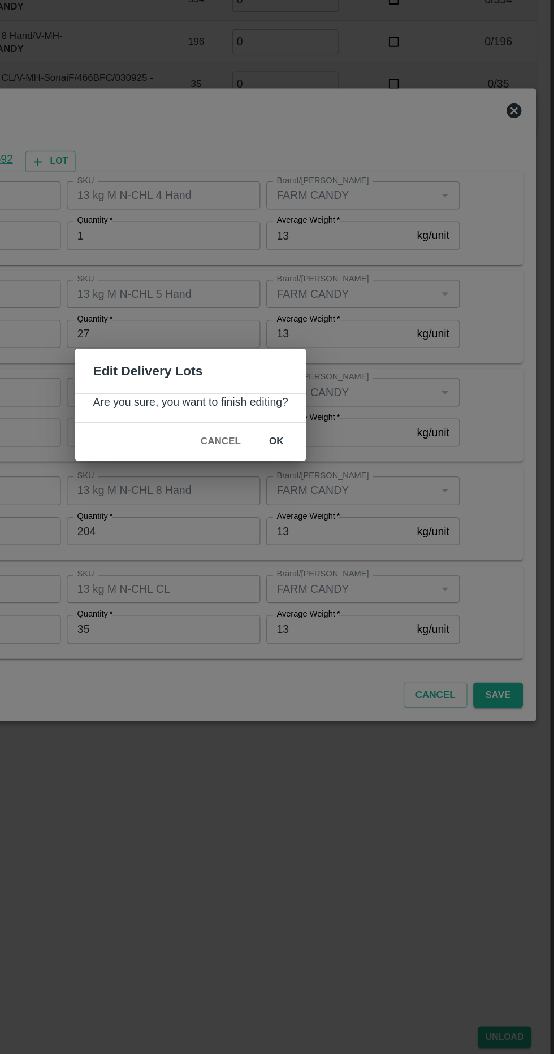
click at [346, 559] on button "ok" at bounding box center [342, 556] width 36 height 20
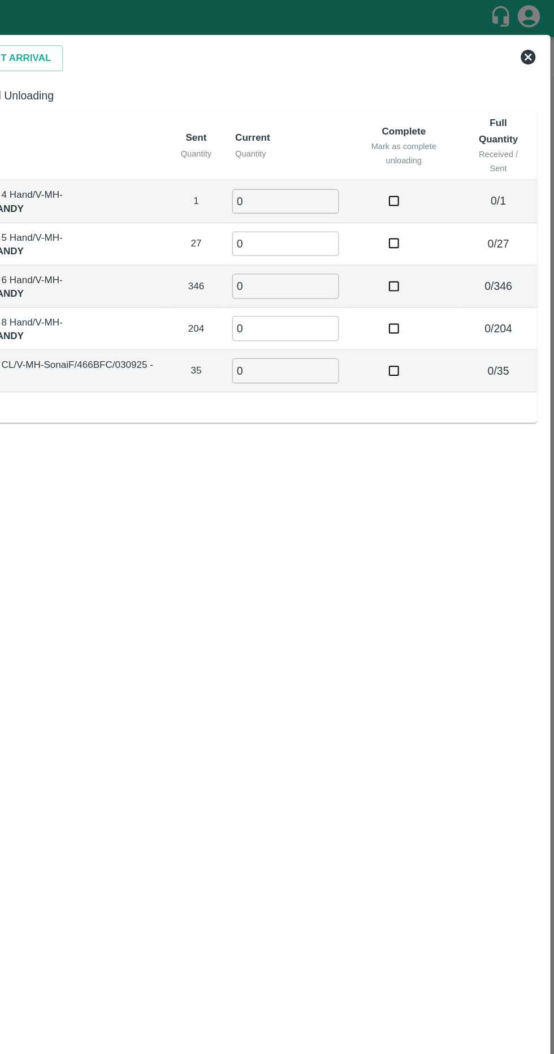
click at [161, 72] on span "Full Unloading" at bounding box center [146, 73] width 54 height 12
click at [119, 72] on input "Full Unloading" at bounding box center [107, 73] width 23 height 23
radio input "true"
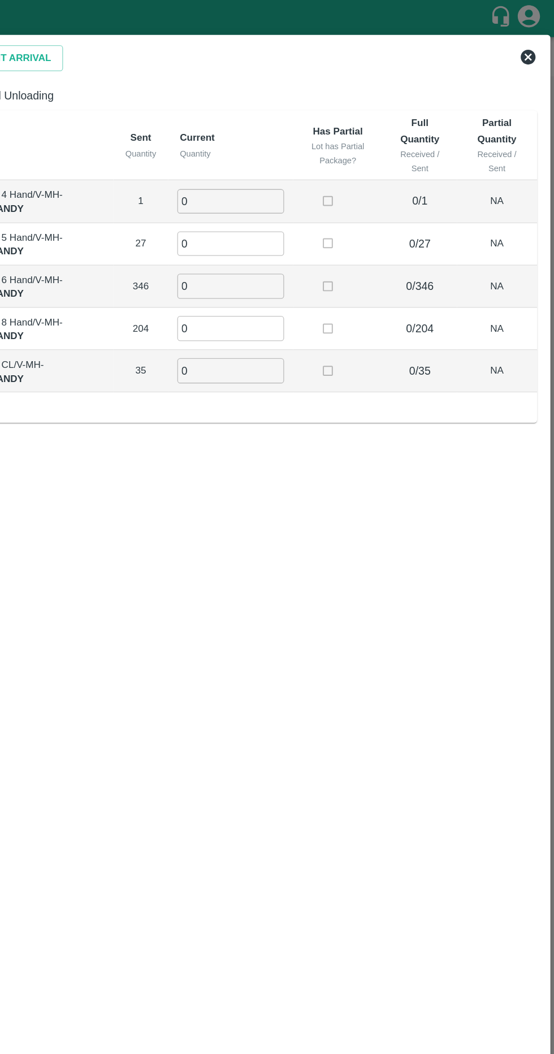
click at [343, 153] on input "0" at bounding box center [307, 153] width 81 height 19
type input "1"
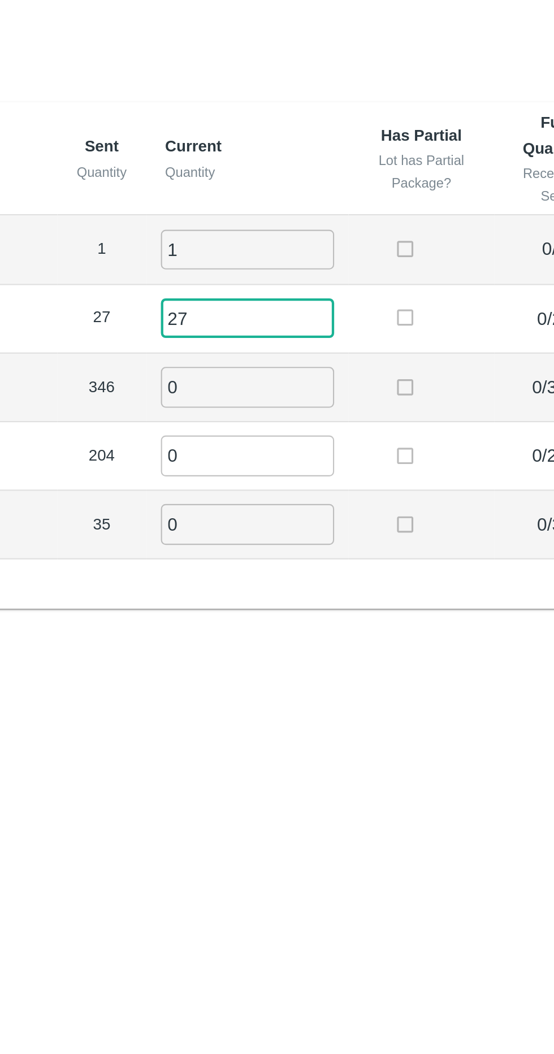
type input "27"
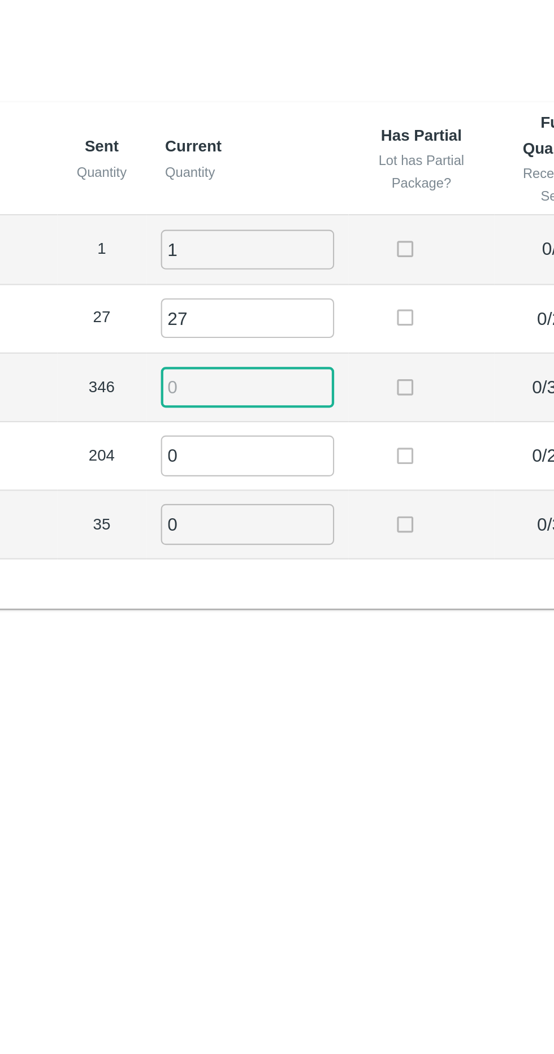
type input "1"
type input "346"
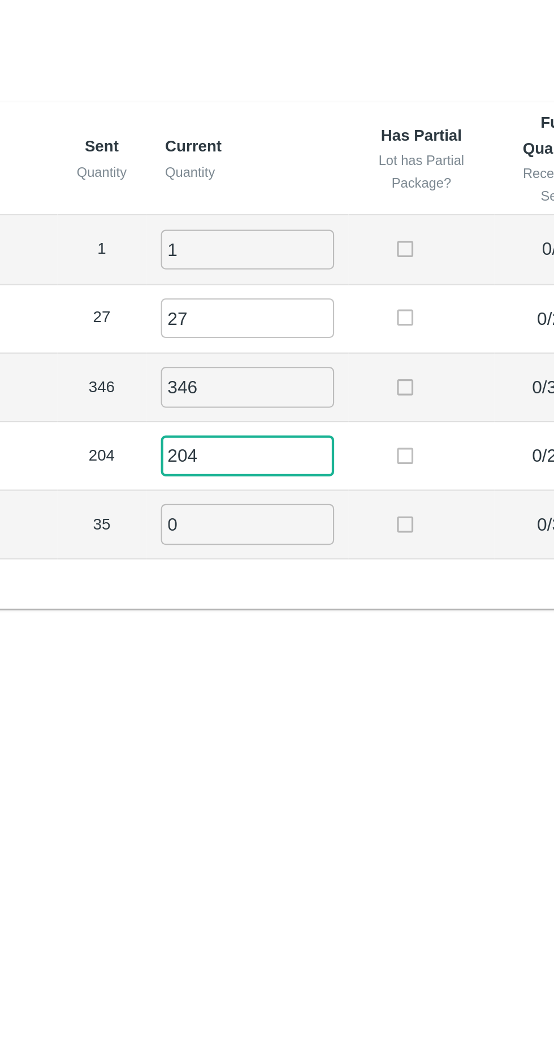
type input "204"
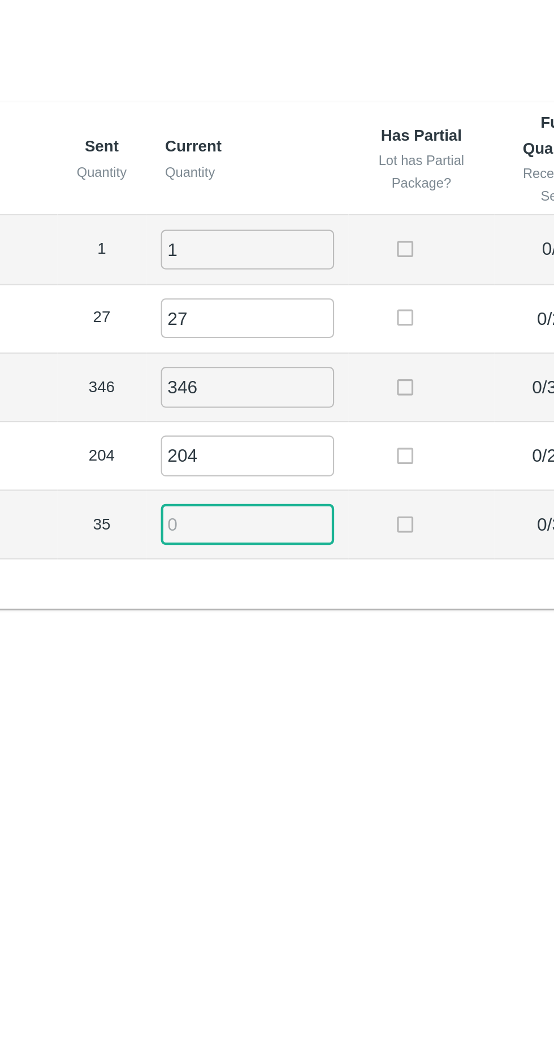
type input "9"
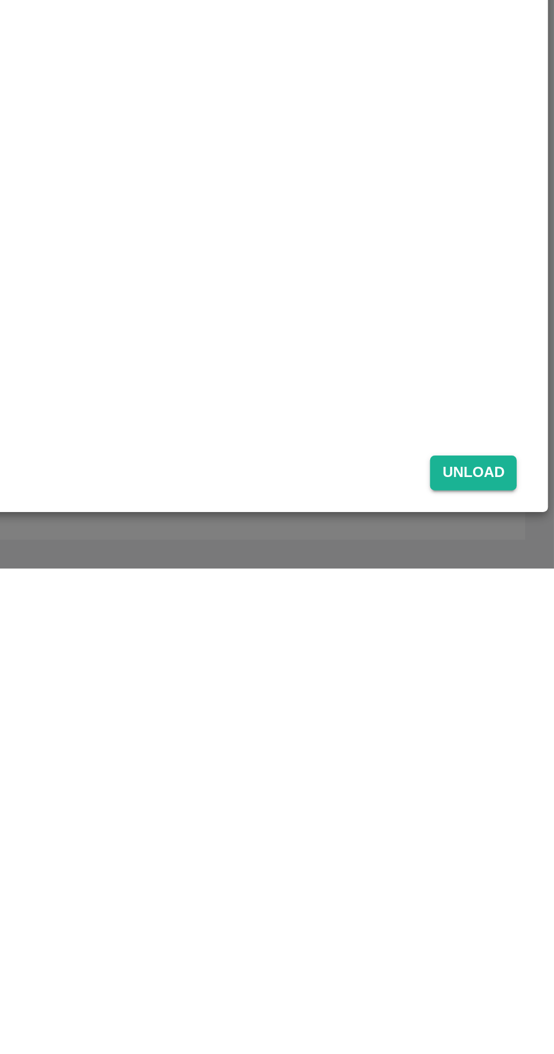
type input "35"
click at [527, 1003] on button "Unload" at bounding box center [516, 1009] width 41 height 16
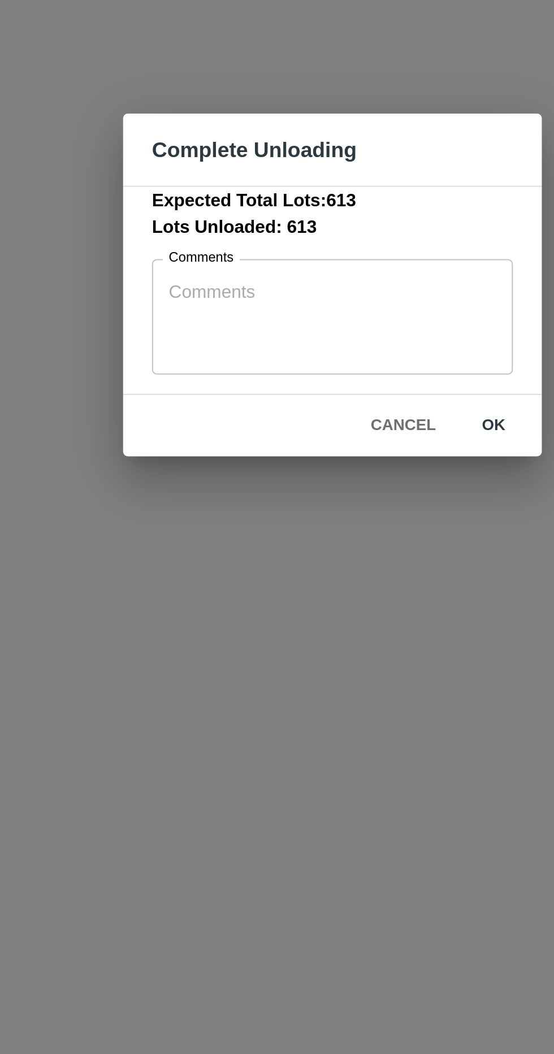
click at [355, 596] on button "ok" at bounding box center [353, 593] width 36 height 20
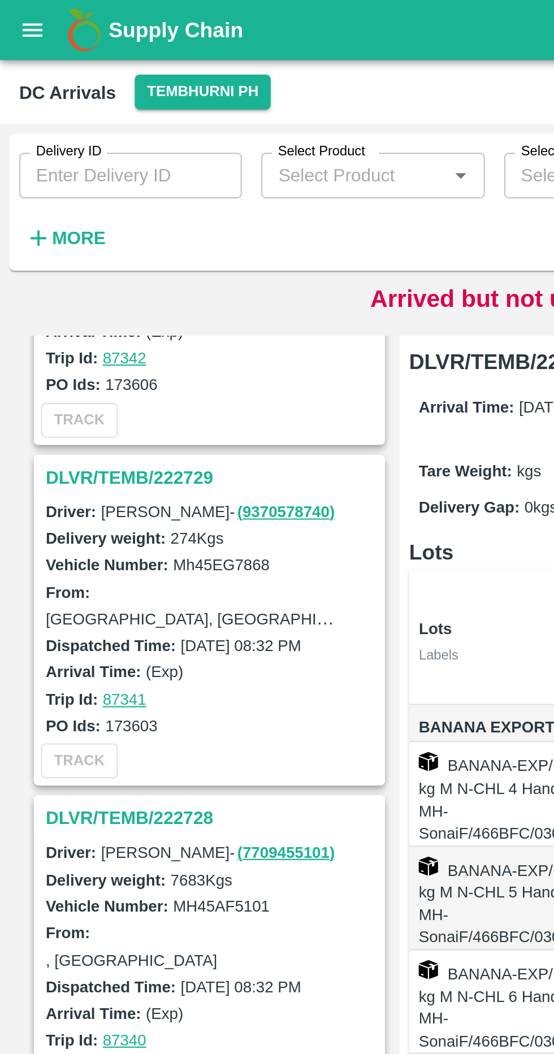
scroll to position [756, 0]
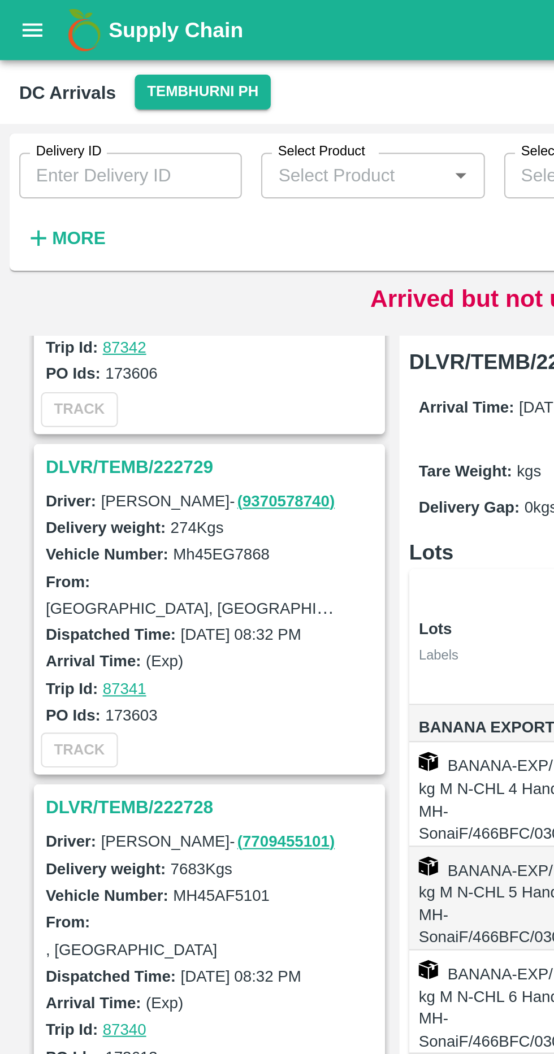
click at [93, 212] on h3 "DLVR/TEMB/222729" at bounding box center [99, 219] width 157 height 15
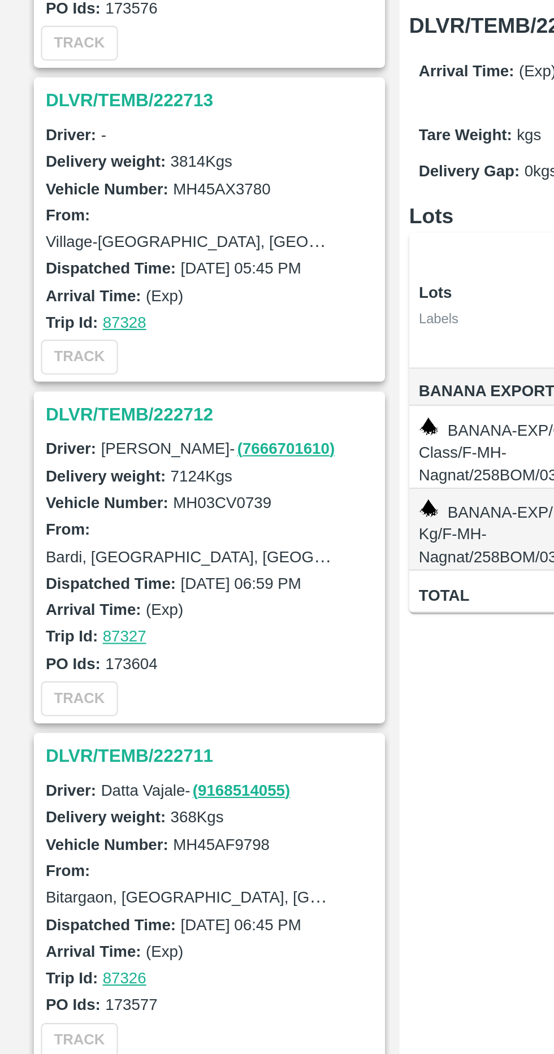
scroll to position [2671, 0]
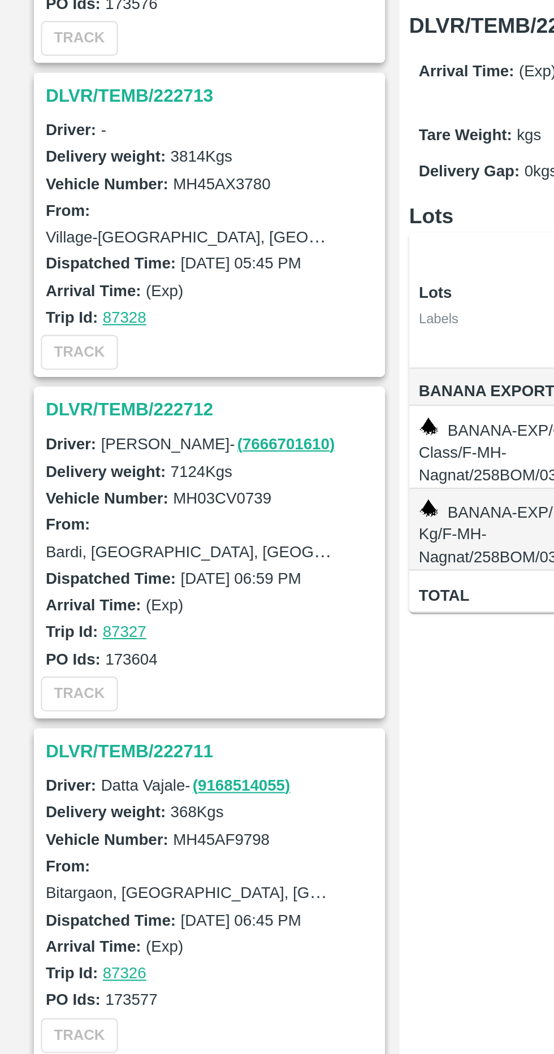
click at [25, 344] on h3 "DLVR/TEMB/222712" at bounding box center [99, 350] width 157 height 15
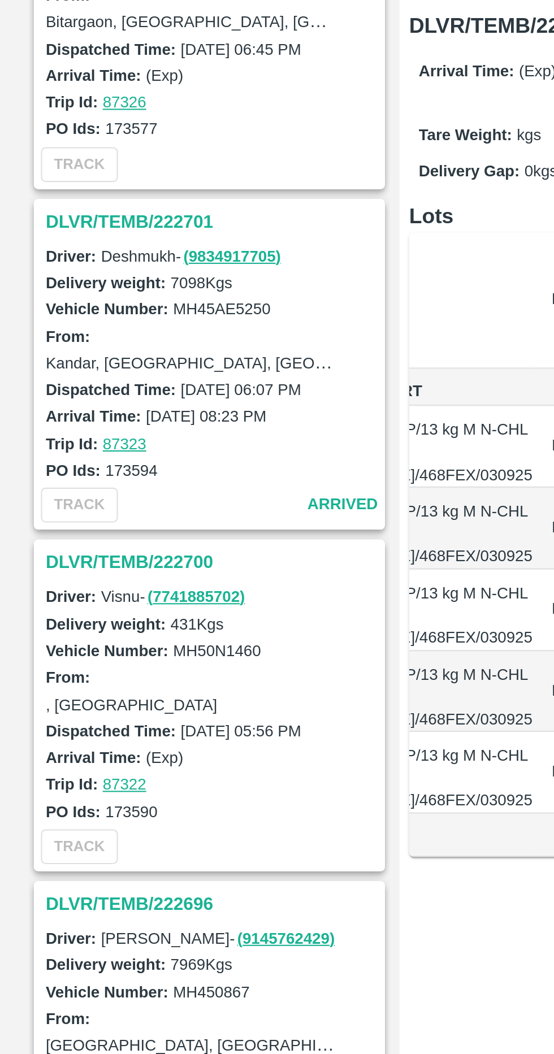
scroll to position [3119, 0]
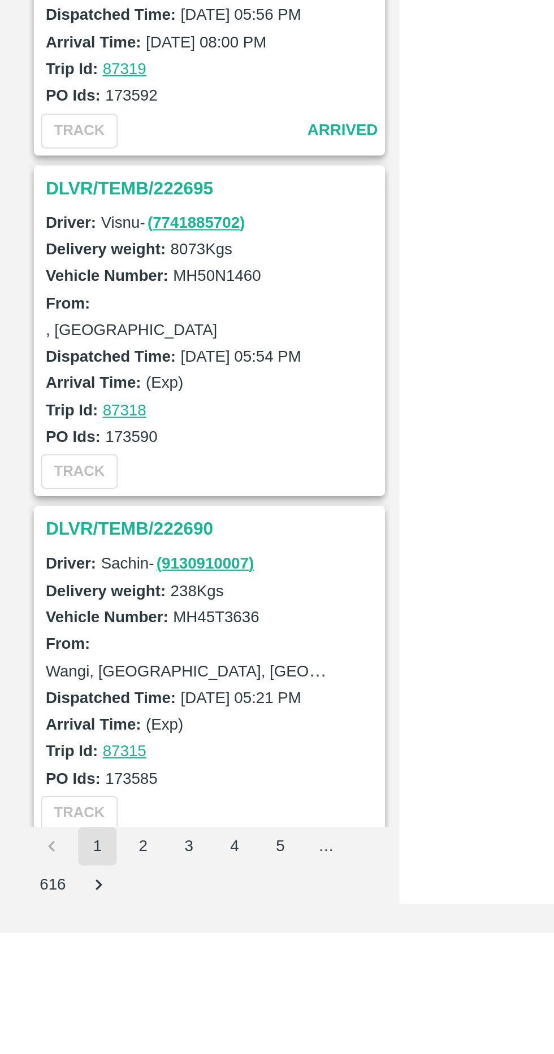
click at [55, 1034] on button "Go to next page" at bounding box center [47, 1032] width 18 height 18
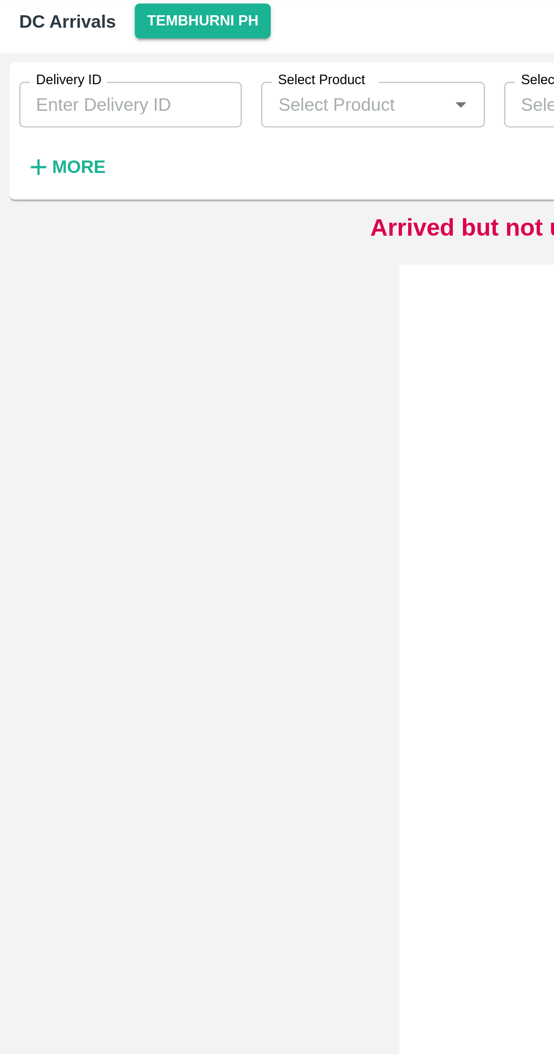
click at [48, 86] on input "Delivery ID" at bounding box center [61, 82] width 105 height 21
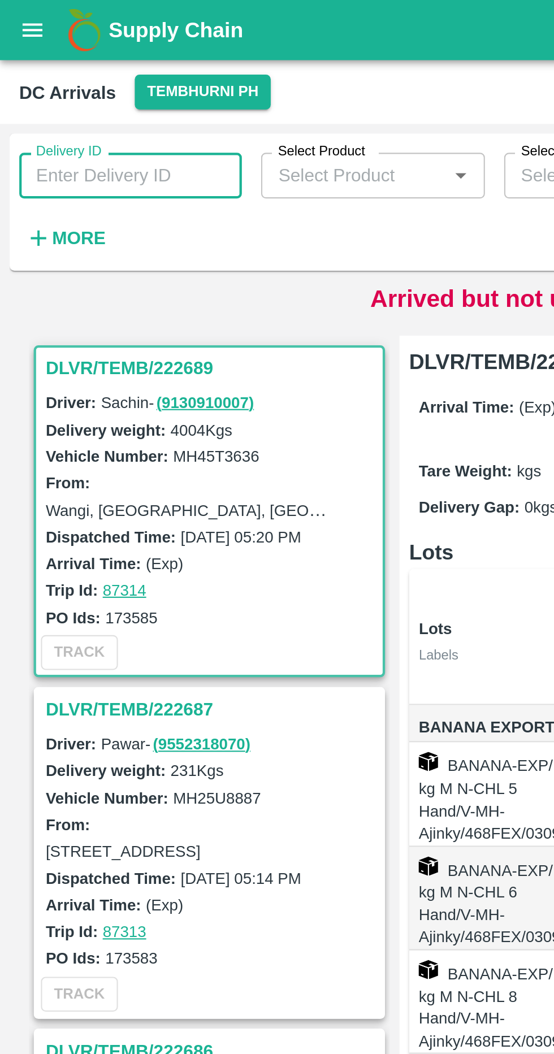
click at [77, 81] on input "Delivery ID" at bounding box center [61, 82] width 105 height 21
click at [37, 115] on strong "More" at bounding box center [36, 111] width 25 height 9
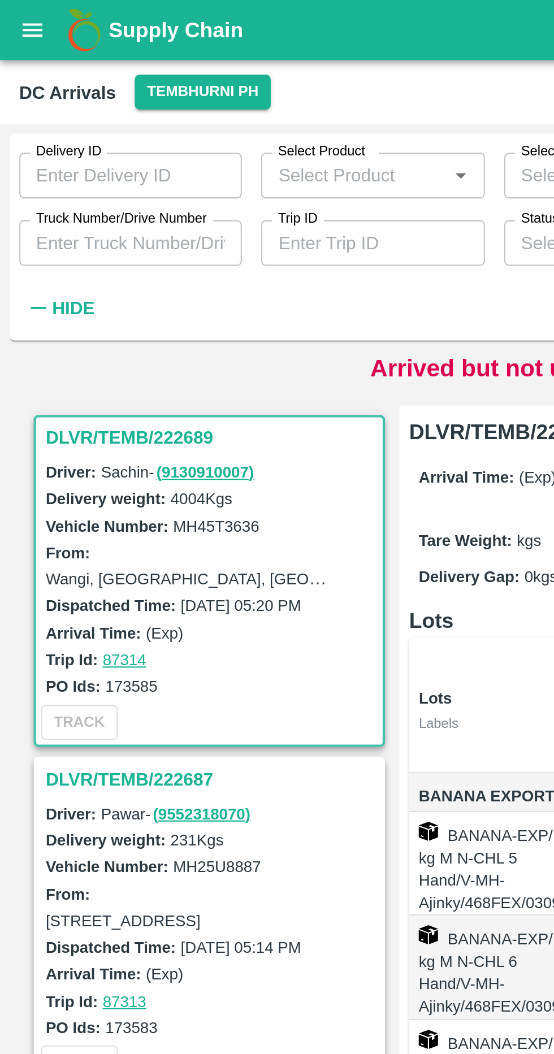
click at [85, 116] on input "Truck Number/Drive Number" at bounding box center [61, 113] width 105 height 21
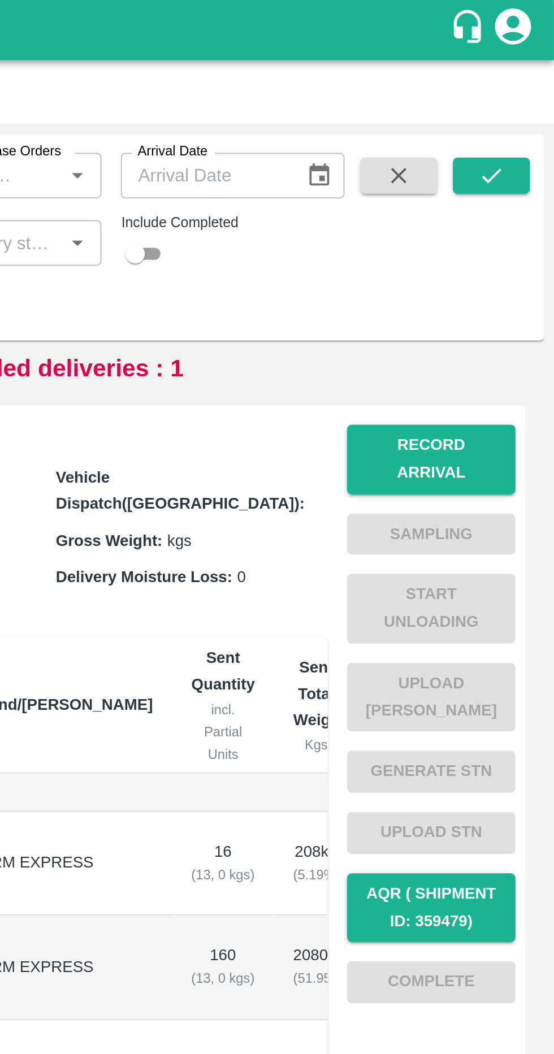
click at [516, 85] on button "submit" at bounding box center [525, 82] width 36 height 17
click at [523, 88] on icon "submit" at bounding box center [524, 82] width 12 height 12
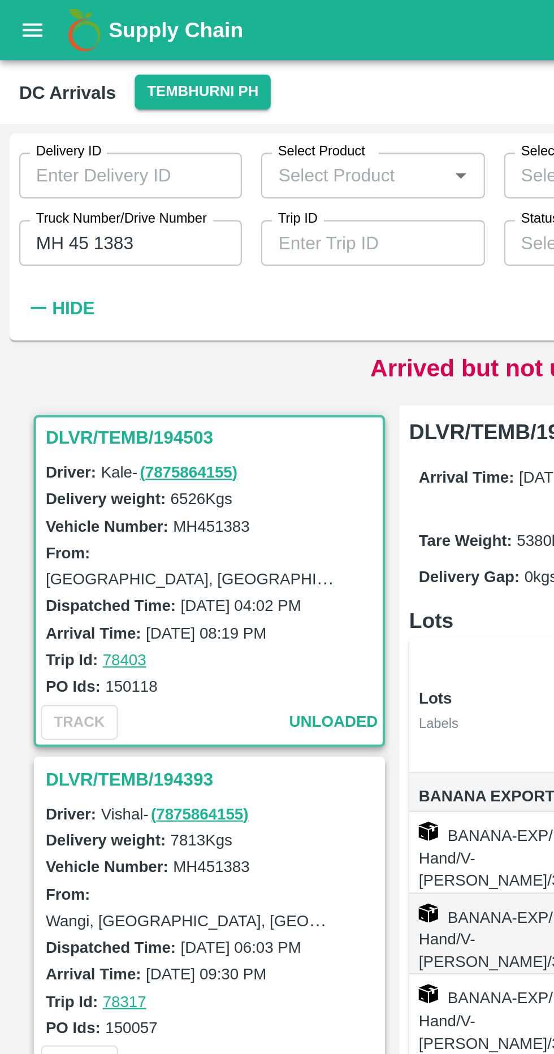
click at [80, 112] on input "MH 45 1383" at bounding box center [61, 113] width 105 height 21
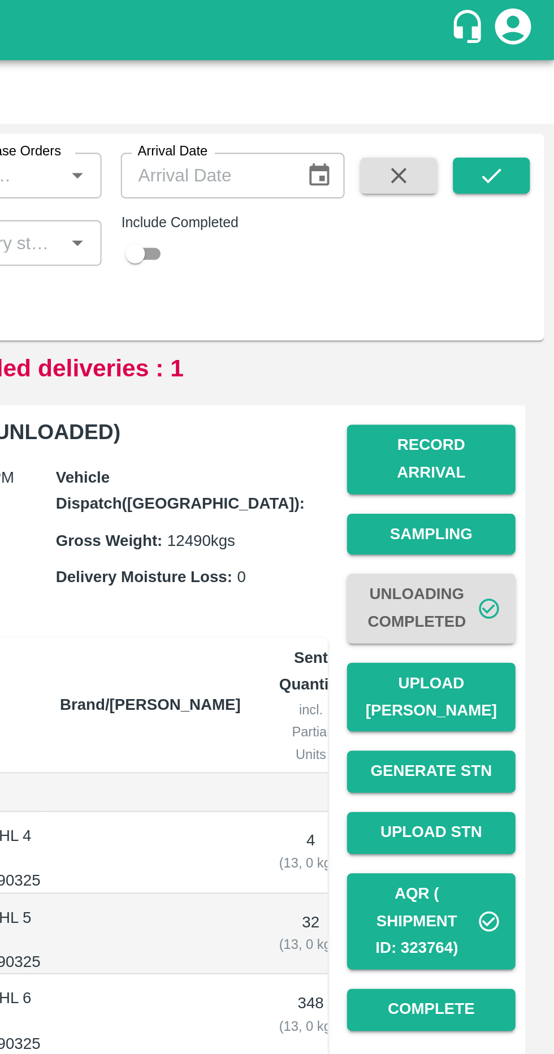
click at [529, 80] on icon "submit" at bounding box center [524, 82] width 9 height 7
click at [530, 67] on div "Delivery ID Delivery ID Select Product Select Product   * Select DC/Purchase Or…" at bounding box center [277, 111] width 545 height 88
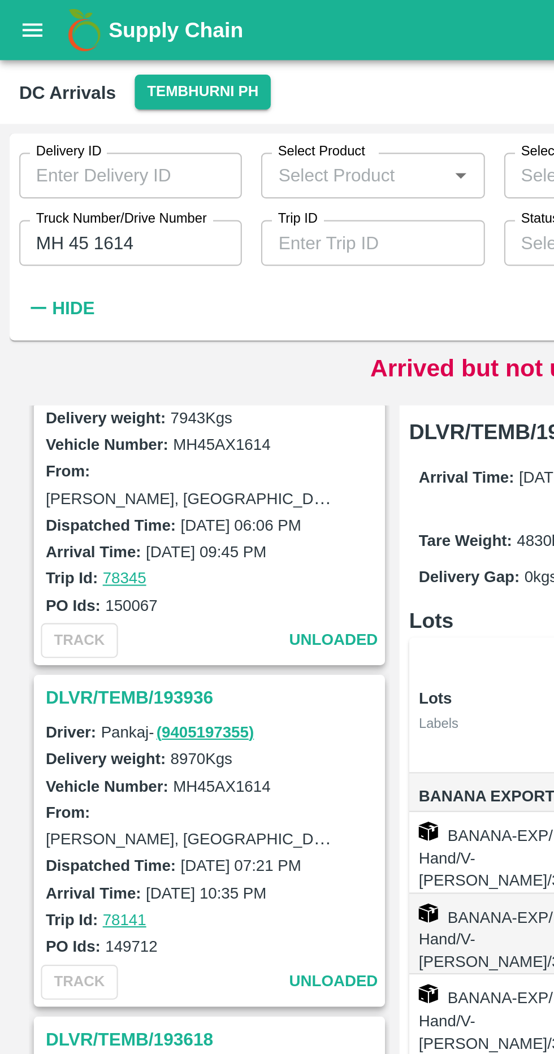
scroll to position [360, 0]
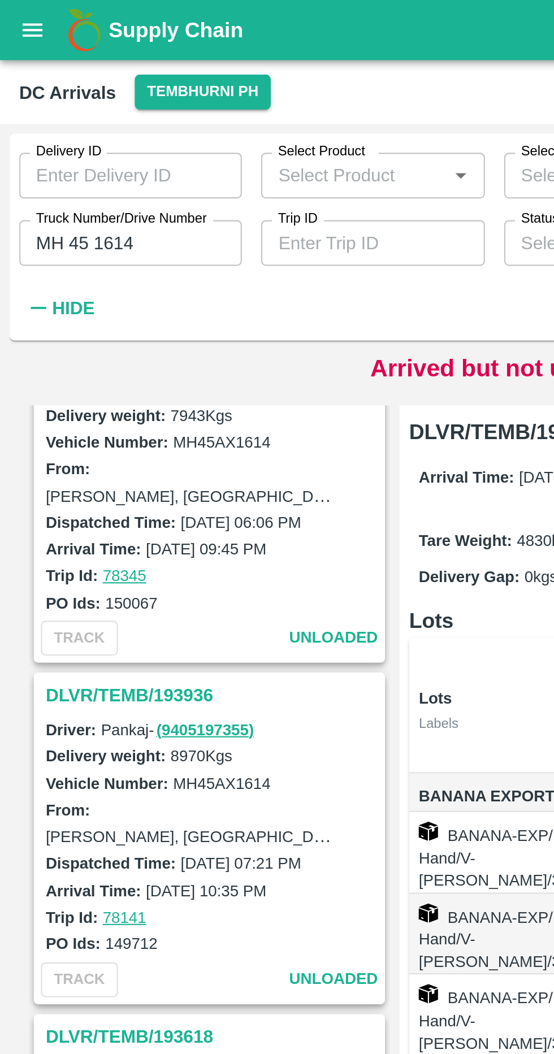
click at [44, 115] on input "MH 45 1614" at bounding box center [61, 113] width 105 height 21
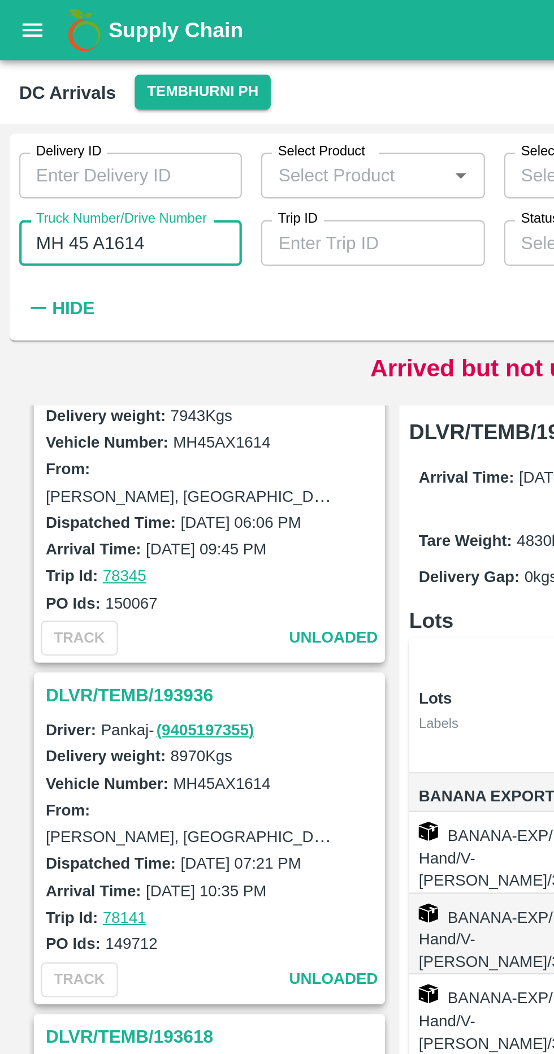
click at [52, 116] on input "MH 45 A1614" at bounding box center [61, 113] width 105 height 21
click at [53, 115] on input "MH 45 A1614" at bounding box center [61, 113] width 105 height 21
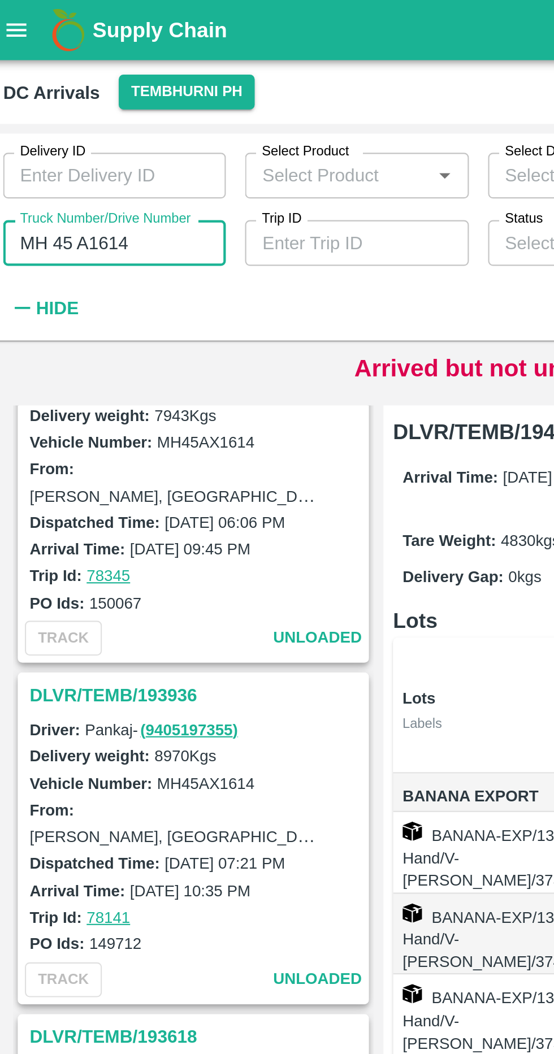
click at [47, 116] on input "MH 45 A1614" at bounding box center [61, 113] width 105 height 21
click at [56, 118] on input "MH 45 AX1614" at bounding box center [61, 113] width 105 height 21
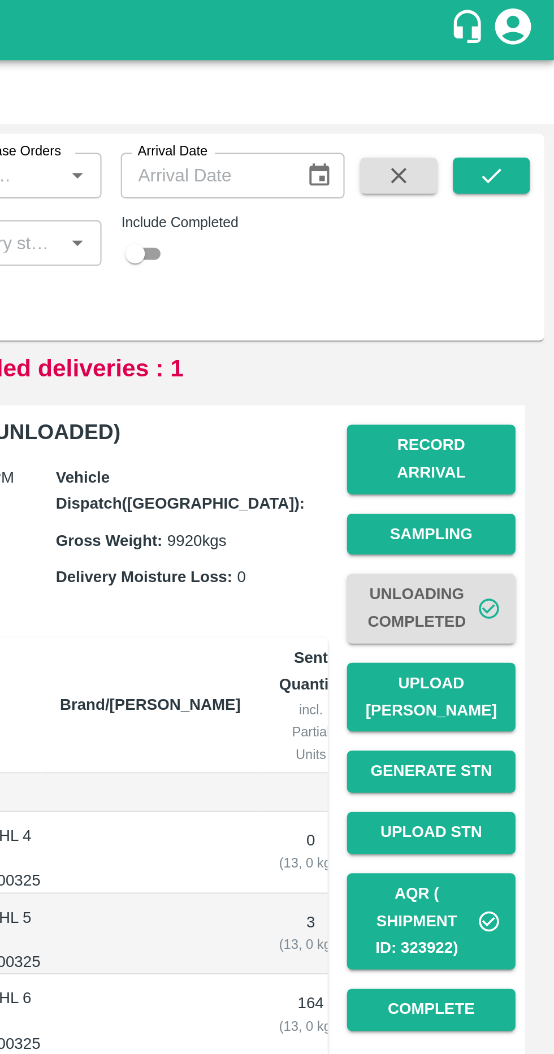
type input "MH 45 AX 1614"
click at [525, 89] on button "submit" at bounding box center [525, 82] width 36 height 17
click at [525, 75] on button "submit" at bounding box center [525, 82] width 36 height 17
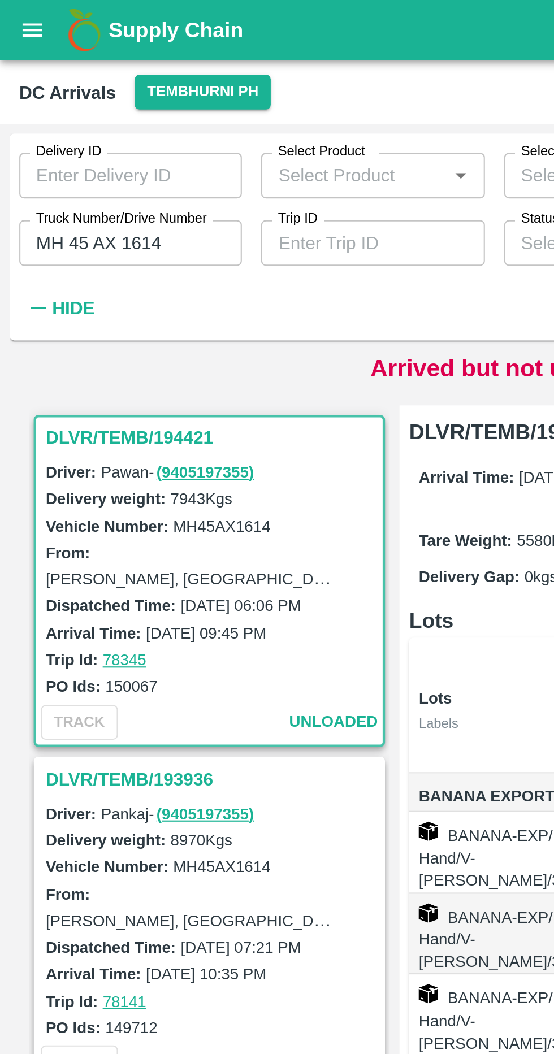
click at [82, 202] on h3 "DLVR/TEMB/194421" at bounding box center [99, 205] width 157 height 15
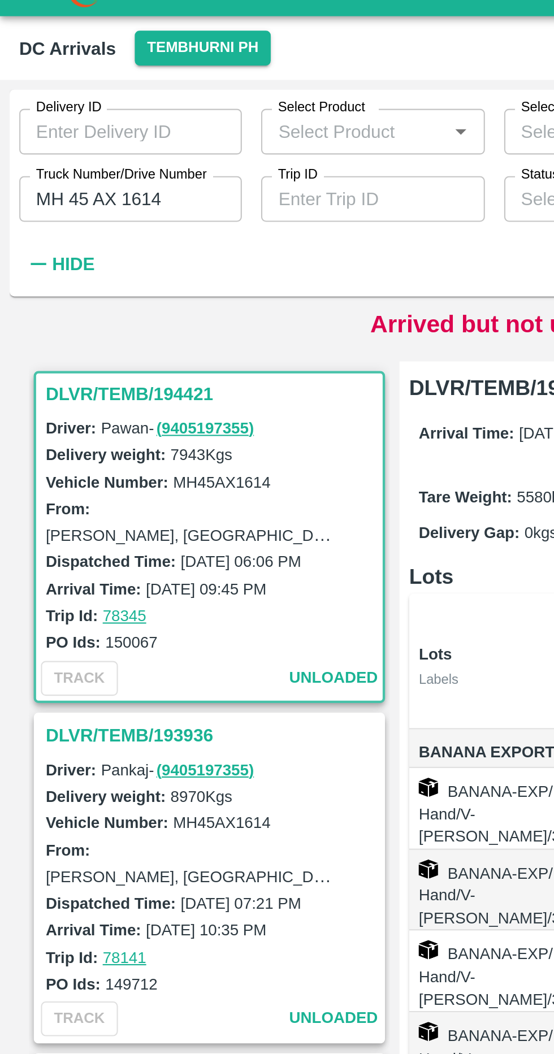
scroll to position [5, 0]
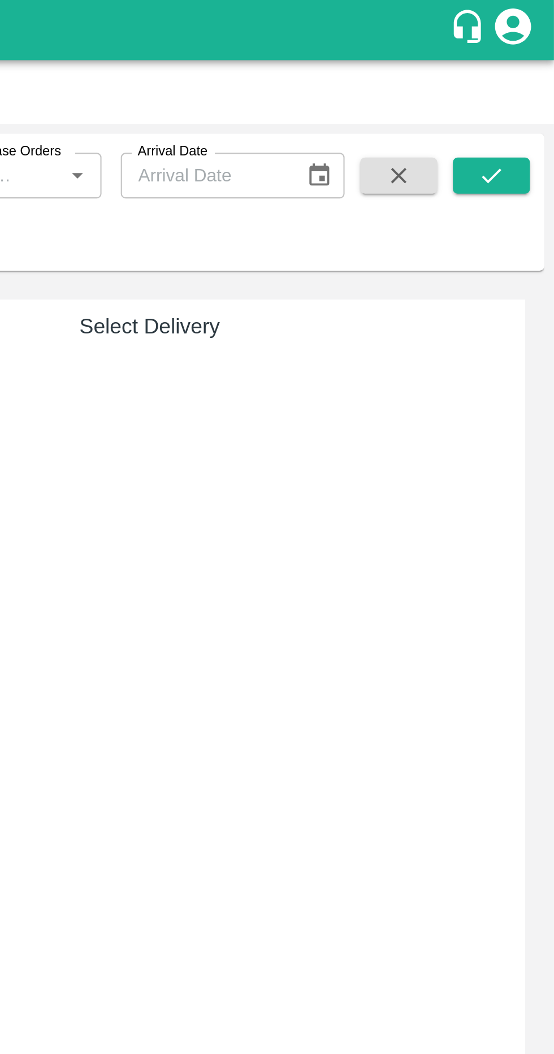
click at [477, 81] on icon "button" at bounding box center [481, 82] width 12 height 12
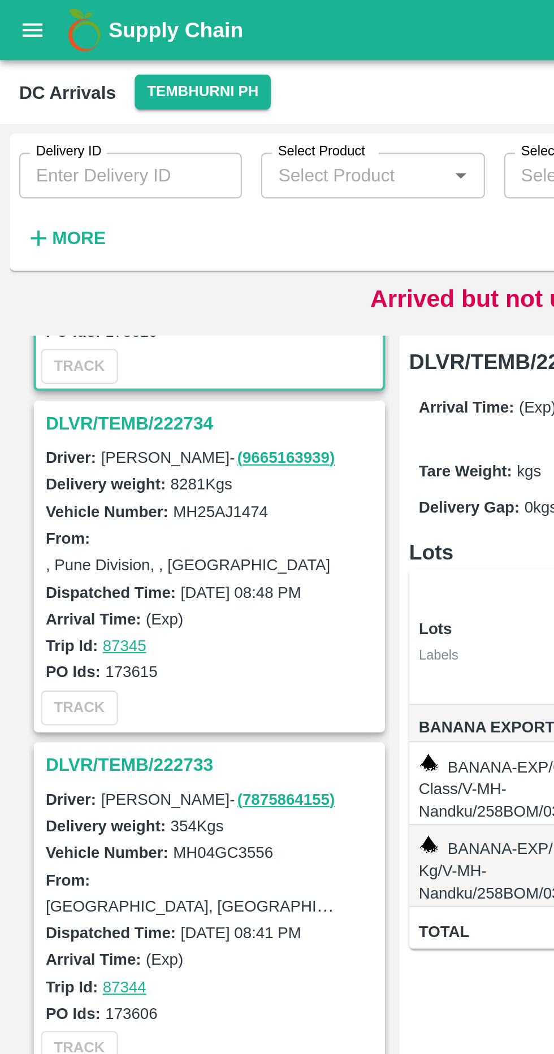
scroll to position [144, 0]
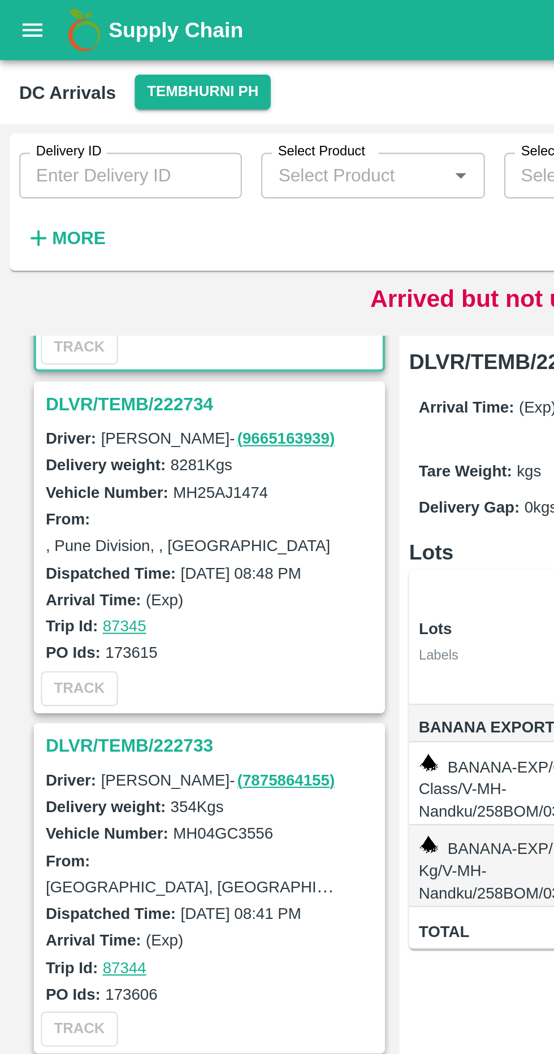
click at [89, 184] on h3 "DLVR/TEMB/222734" at bounding box center [99, 190] width 157 height 15
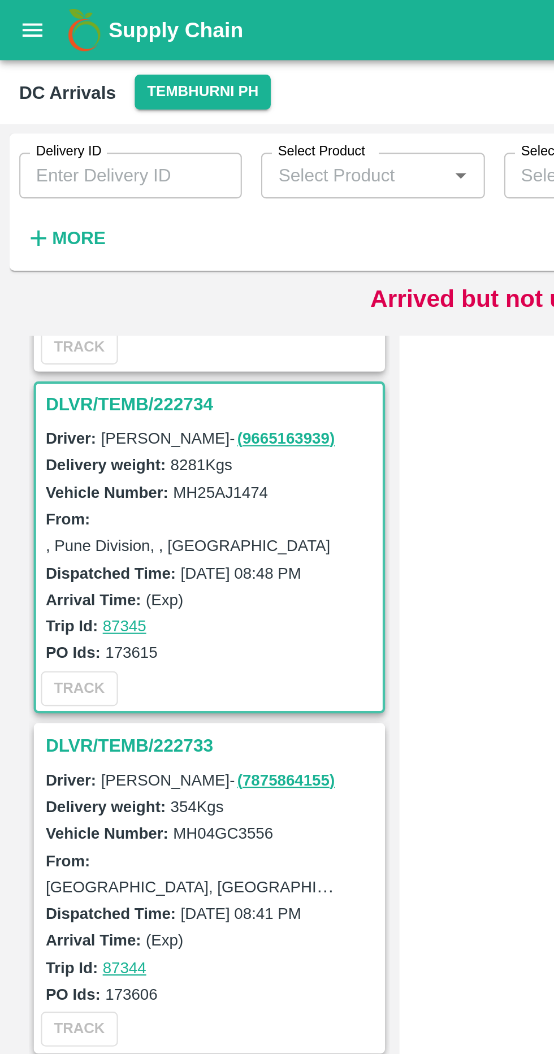
scroll to position [165, 0]
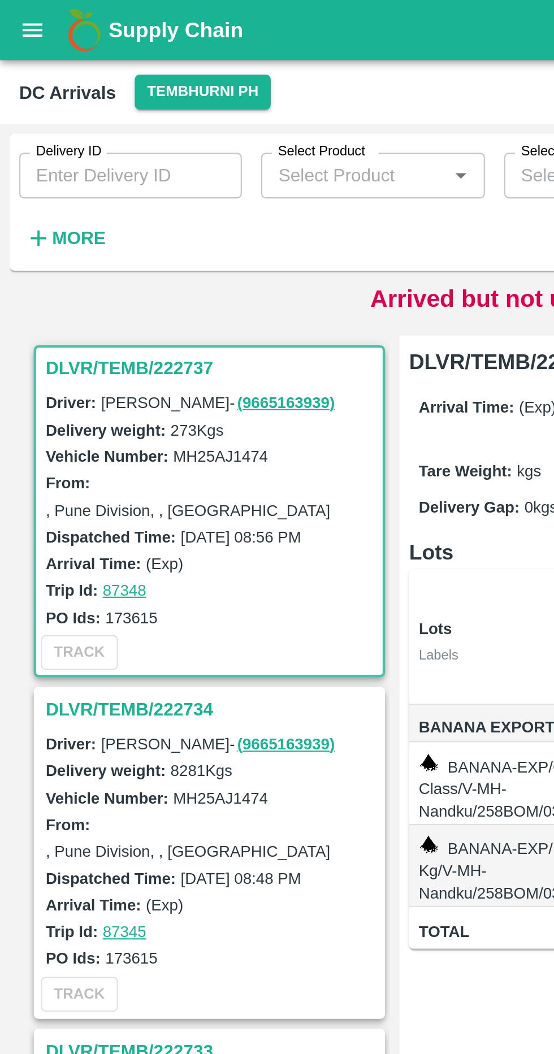
scroll to position [0, 68]
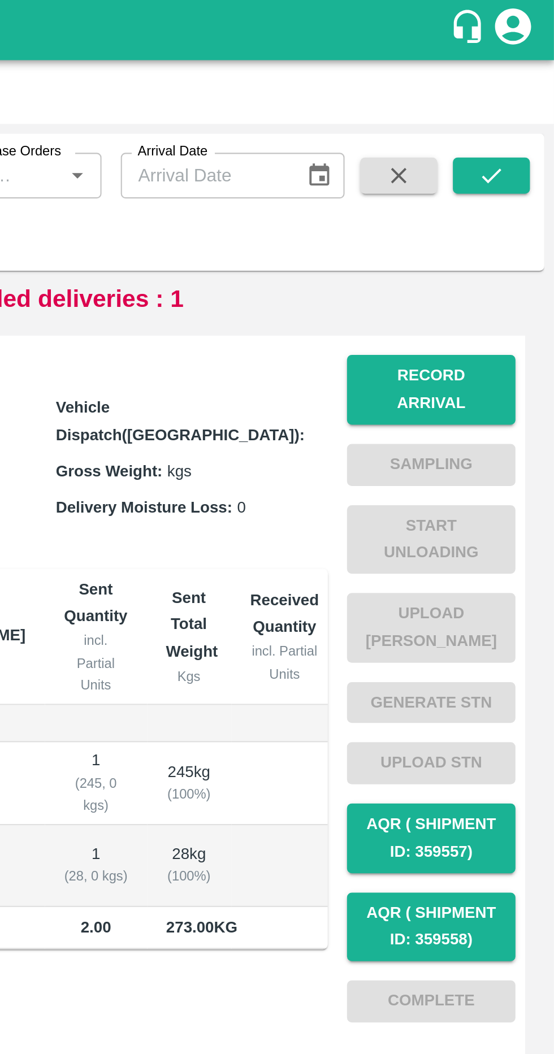
click at [509, 179] on button "Record Arrival" at bounding box center [496, 183] width 79 height 33
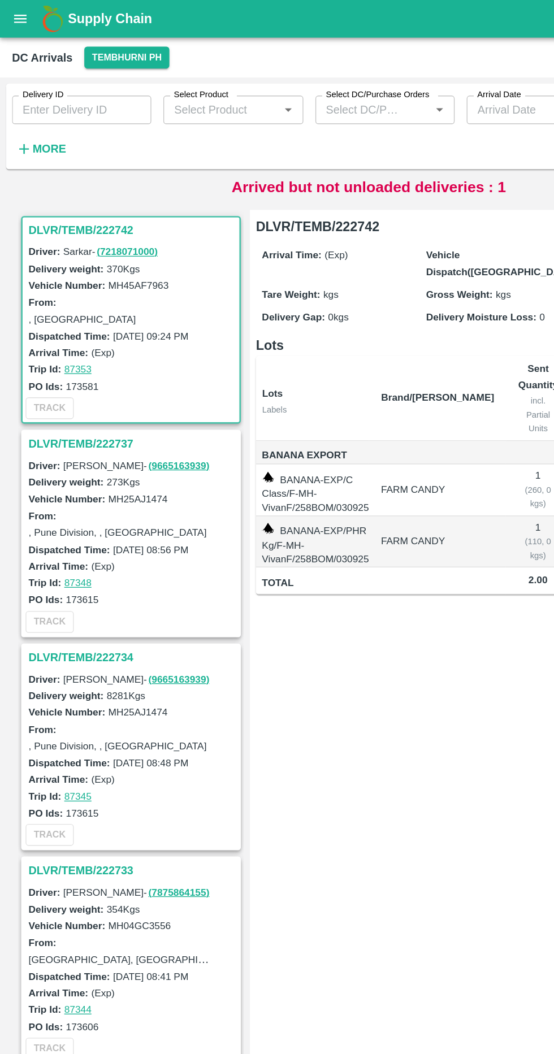
click at [33, 107] on strong "More" at bounding box center [36, 111] width 25 height 9
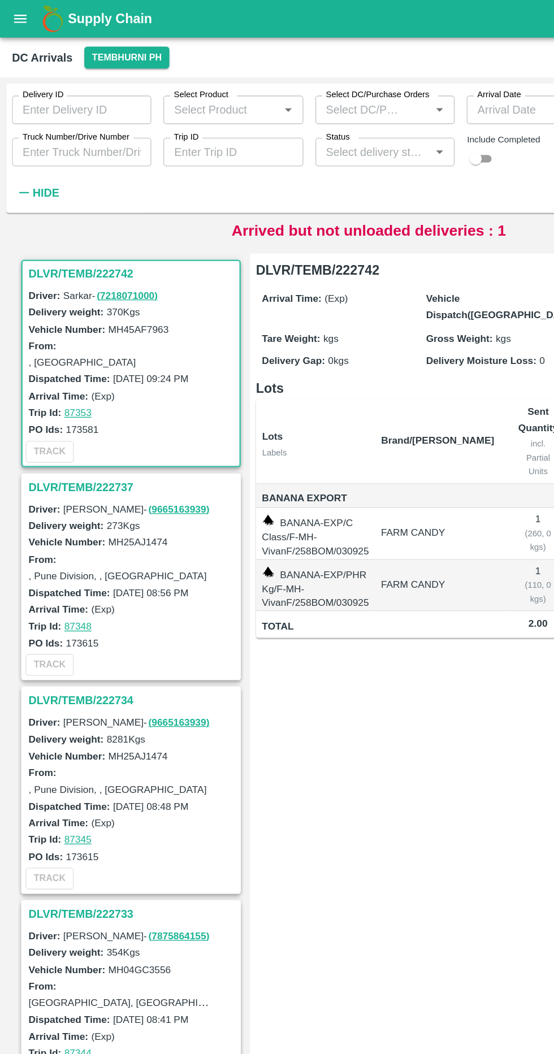
click at [82, 107] on label "Truck Number/Drive Number" at bounding box center [57, 102] width 80 height 9
click at [82, 107] on input "Truck Number/Drive Number" at bounding box center [61, 113] width 105 height 21
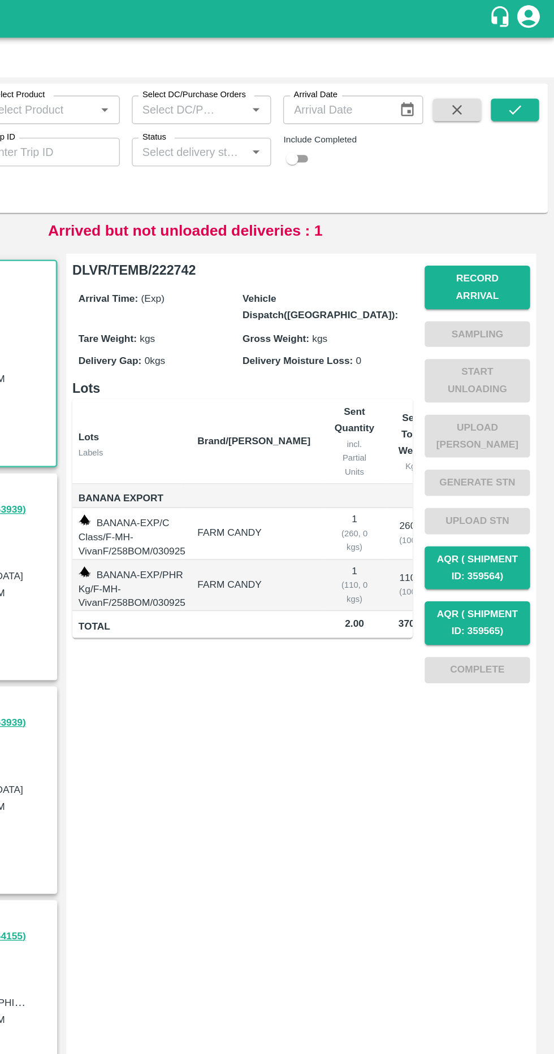
type input "MH 50 N 1460"
click at [533, 80] on button "submit" at bounding box center [525, 82] width 36 height 17
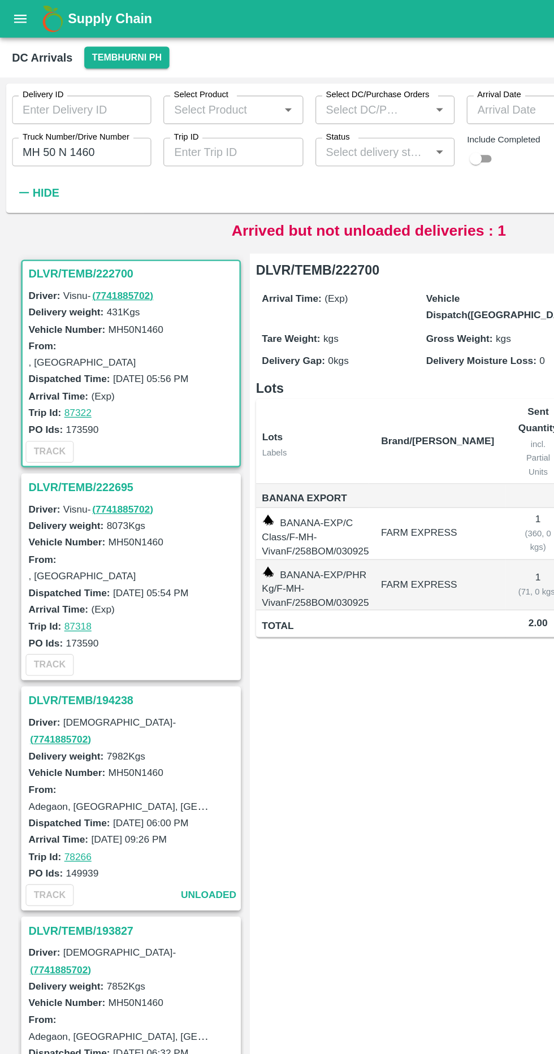
click at [85, 363] on h3 "DLVR/TEMB/222695" at bounding box center [99, 366] width 157 height 15
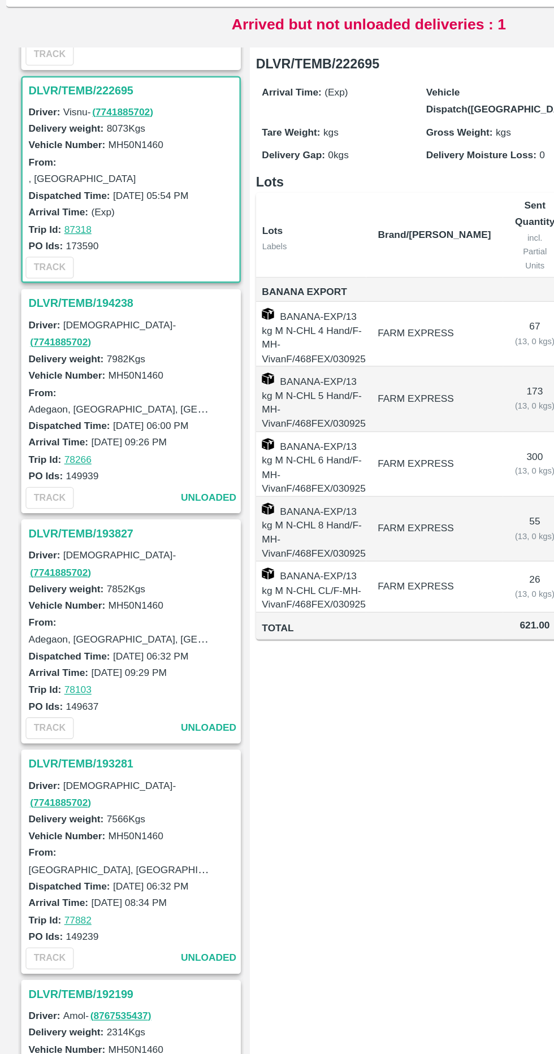
scroll to position [165, 0]
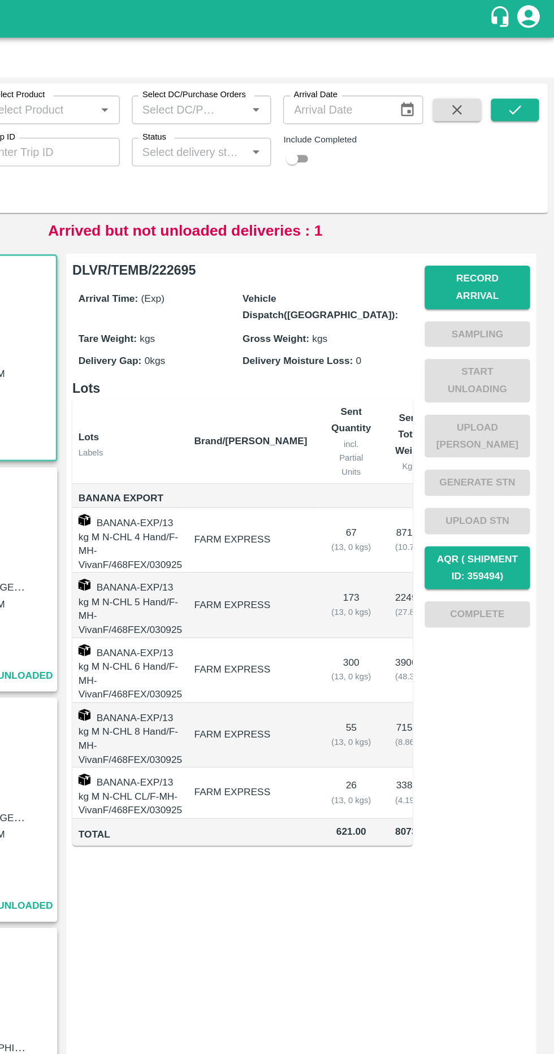
click at [525, 201] on button "Record Arrival" at bounding box center [496, 216] width 79 height 33
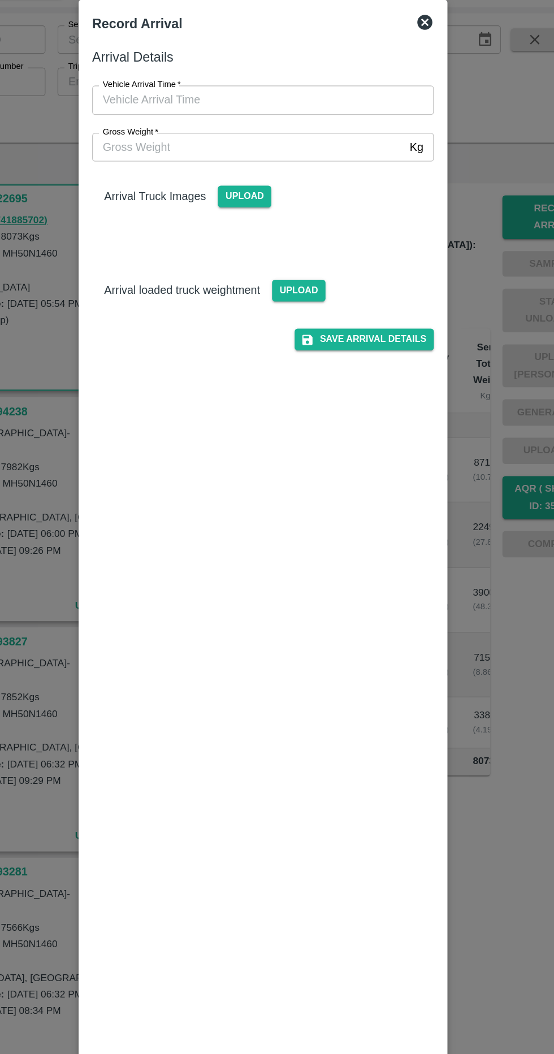
click at [314, 163] on input "Gross Weight   *" at bounding box center [266, 163] width 234 height 21
click at [413, 68] on div "Record Arrival Arrival Details Vehicle Arrival Time   * Vehicle Arrival Time Gr…" at bounding box center [277, 527] width 277 height 949
click at [379, 66] on div "Record Arrival" at bounding box center [264, 68] width 248 height 29
click at [397, 70] on icon at bounding box center [398, 69] width 11 height 11
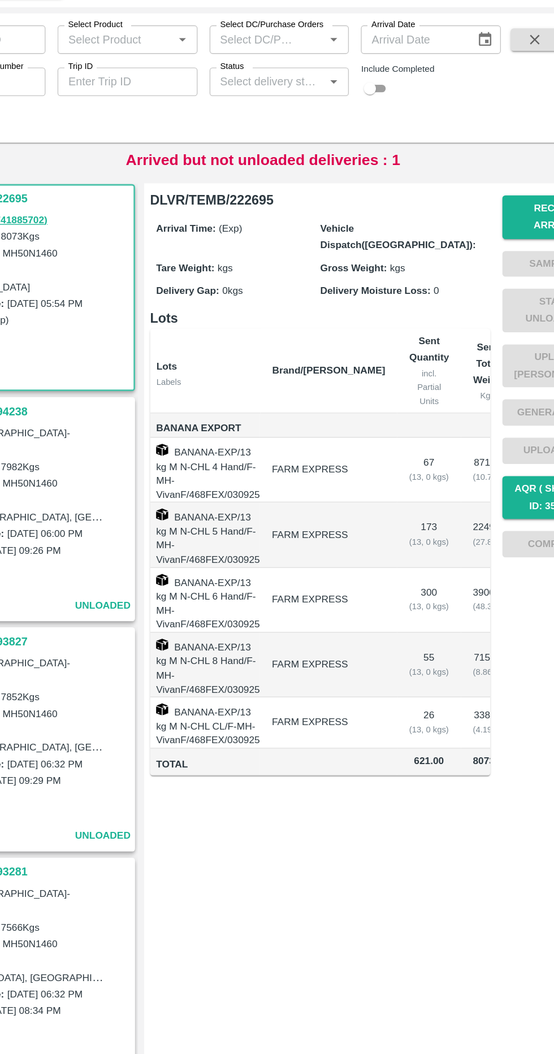
scroll to position [0, 61]
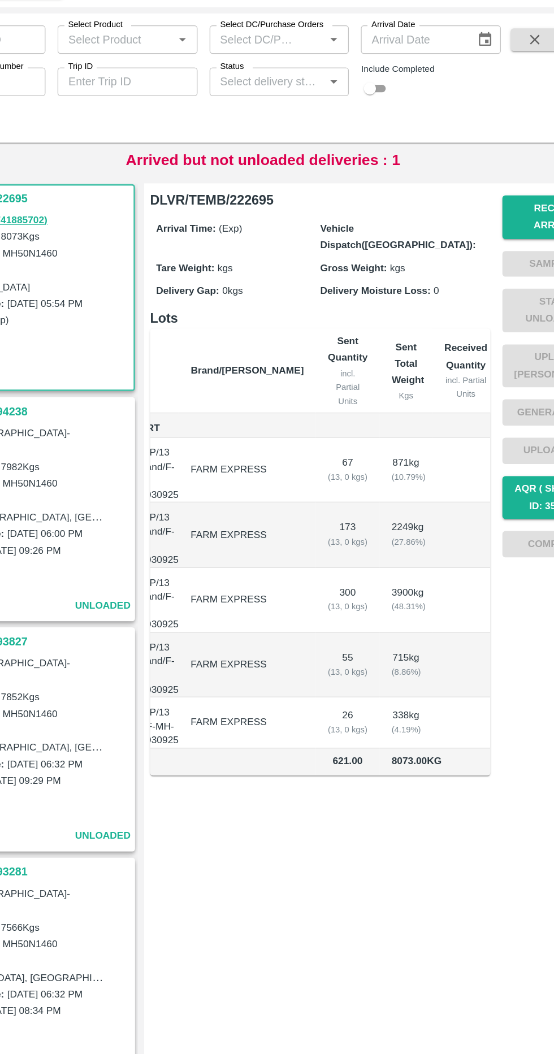
click at [477, 213] on button "Record Arrival" at bounding box center [496, 216] width 79 height 33
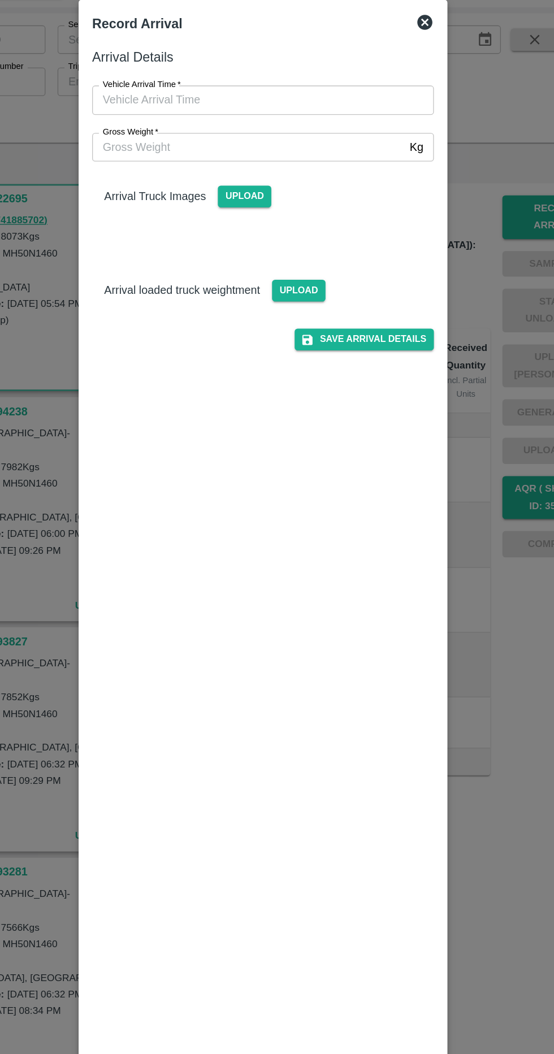
click at [228, 166] on input "Gross Weight   *" at bounding box center [266, 163] width 234 height 21
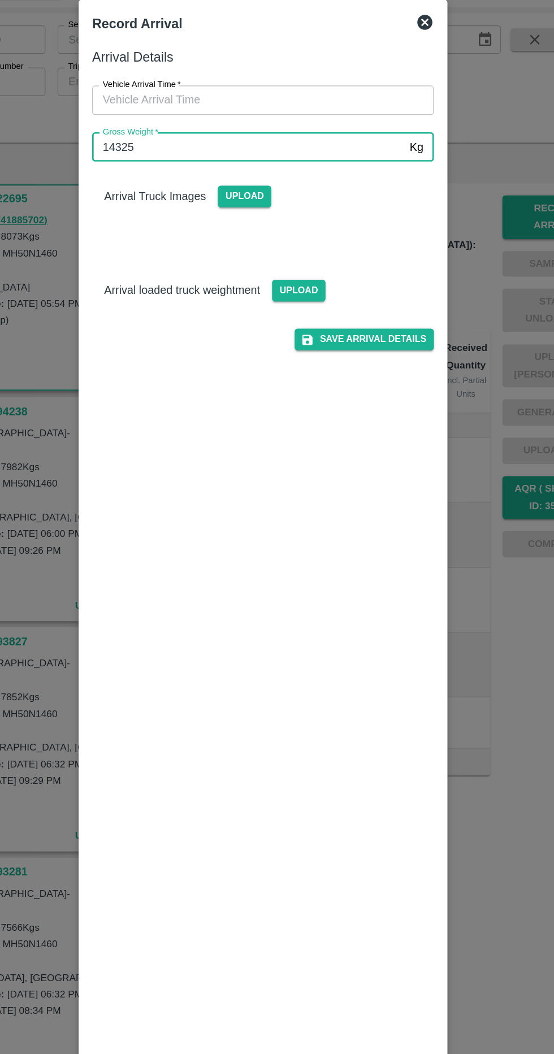
type input "14325"
click at [280, 127] on input "Vehicle Arrival Time   *" at bounding box center [273, 127] width 249 height 21
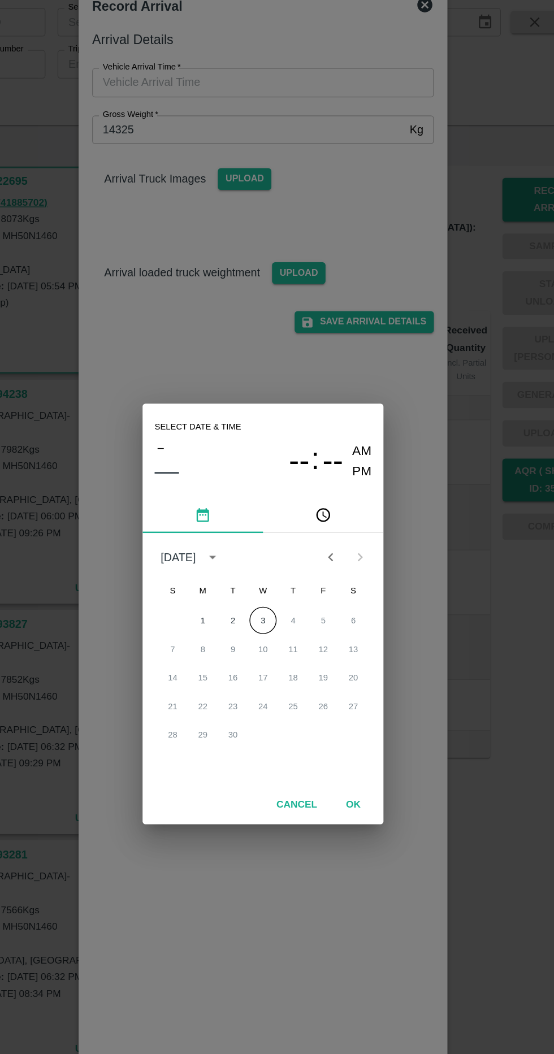
click at [276, 531] on button "3" at bounding box center [277, 532] width 20 height 20
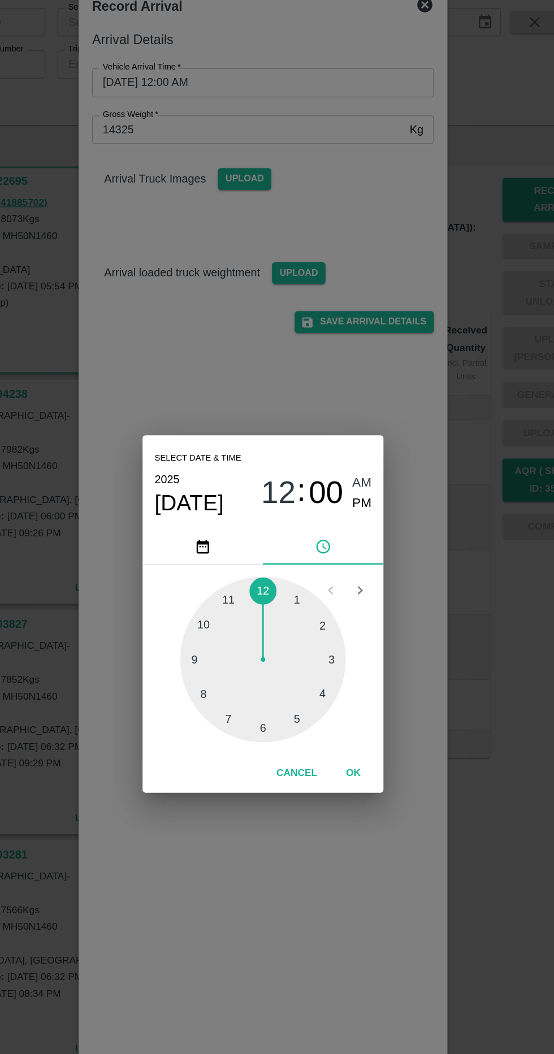
click at [233, 568] on div at bounding box center [277, 561] width 124 height 124
click at [226, 569] on div at bounding box center [277, 561] width 124 height 124
click at [357, 448] on span "PM" at bounding box center [351, 443] width 15 height 15
type input "03/09/2025 09:44 PM"
click at [359, 644] on button "OK" at bounding box center [345, 647] width 36 height 20
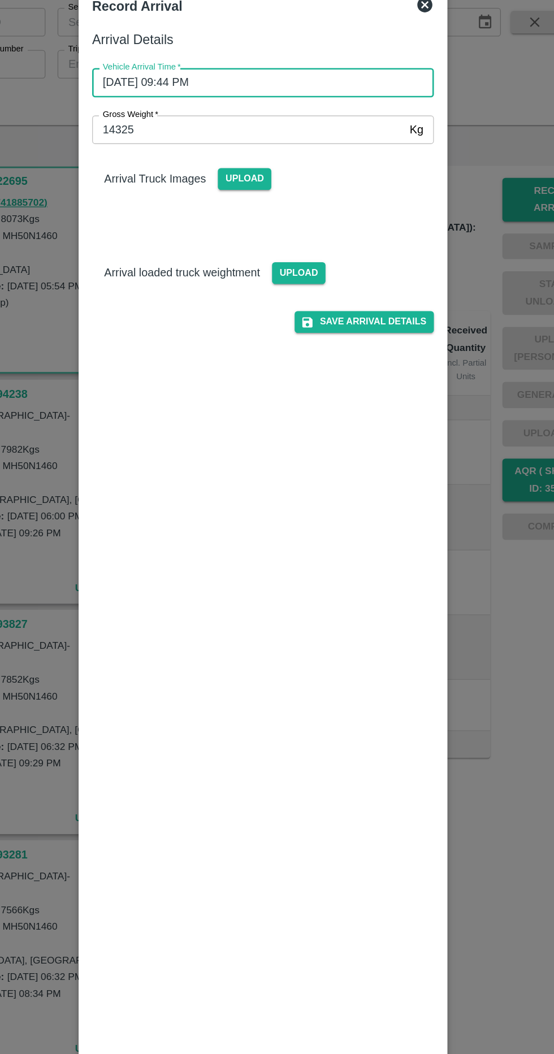
click at [303, 273] on span "Upload" at bounding box center [304, 271] width 40 height 16
click at [0, 0] on input "Upload" at bounding box center [0, 0] width 0 height 0
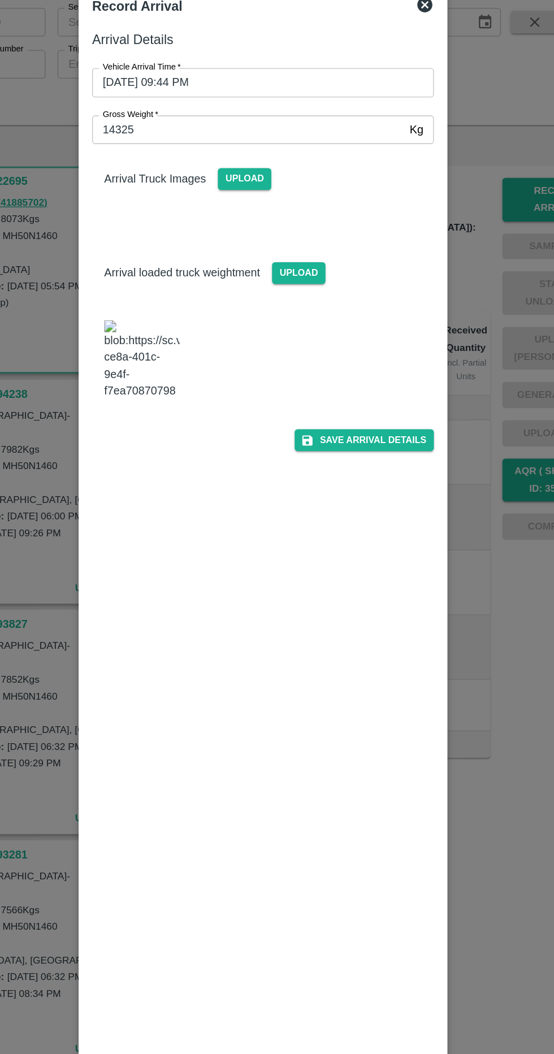
click at [194, 332] on img at bounding box center [186, 335] width 57 height 59
click at [265, 200] on span "Upload" at bounding box center [263, 200] width 40 height 16
click at [0, 0] on input "Upload" at bounding box center [0, 0] width 0 height 0
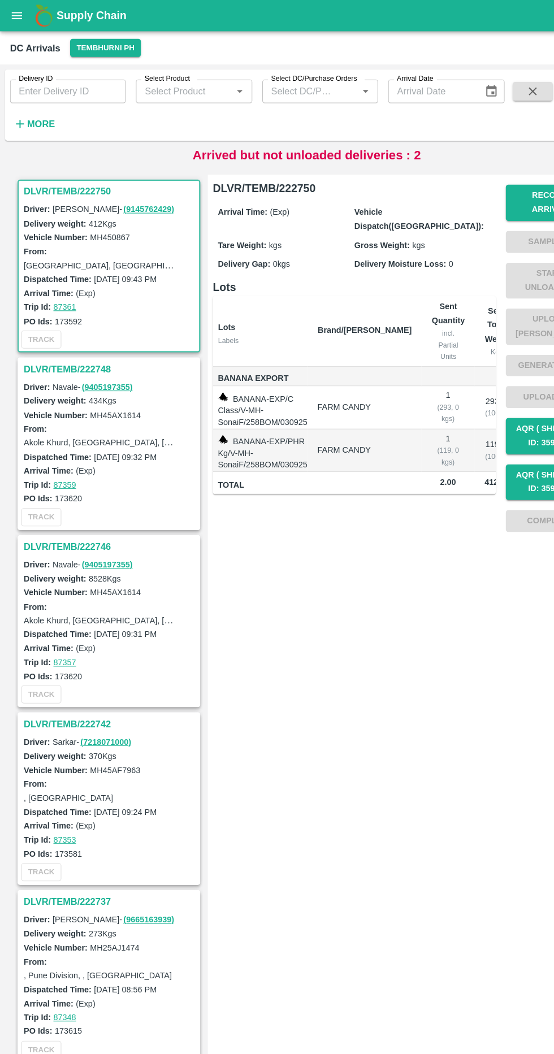
click at [31, 334] on h3 "DLVR/TEMB/222748" at bounding box center [99, 333] width 157 height 15
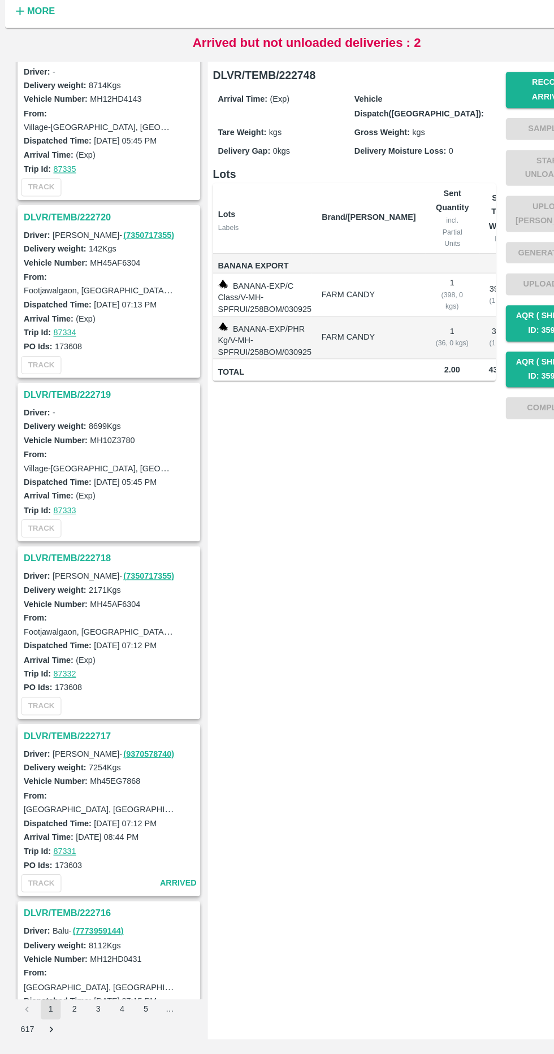
scroll to position [2267, 0]
click at [109, 760] on h3 "DLVR/TEMB/222717" at bounding box center [99, 767] width 157 height 15
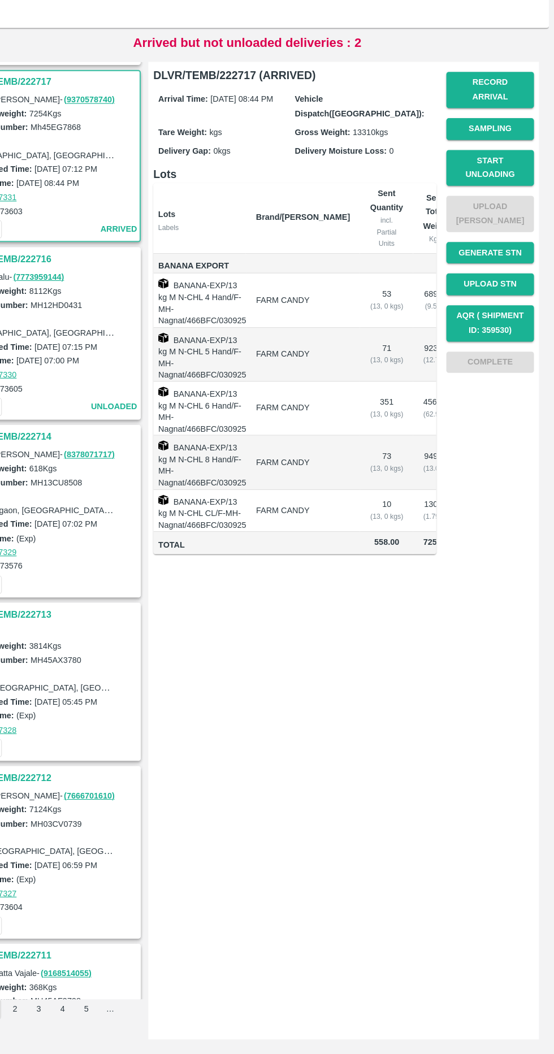
click at [517, 239] on button "Start Unloading" at bounding box center [496, 253] width 79 height 33
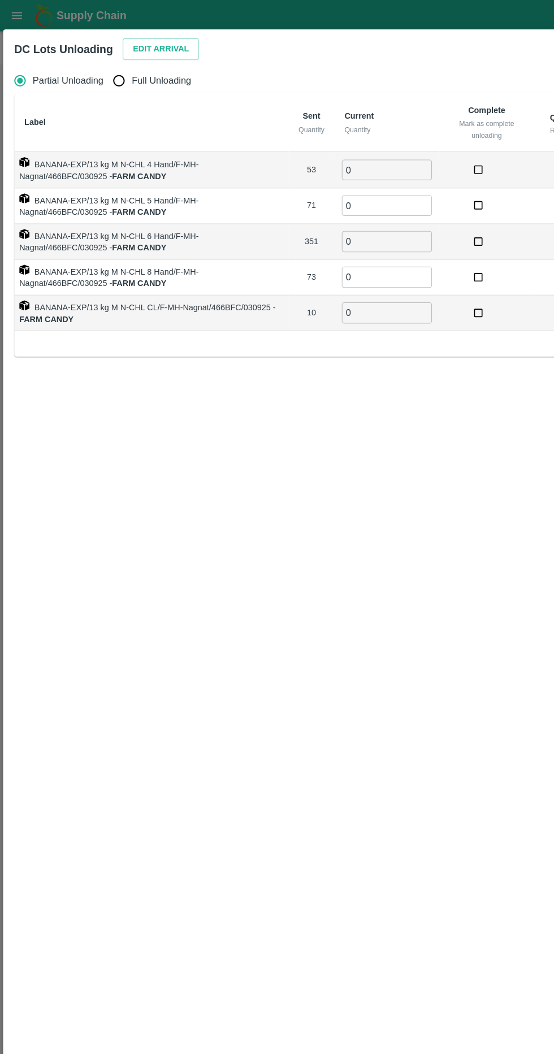
click at [155, 78] on span "Full Unloading" at bounding box center [146, 73] width 54 height 12
click at [119, 78] on input "Full Unloading" at bounding box center [107, 73] width 23 height 23
radio input "true"
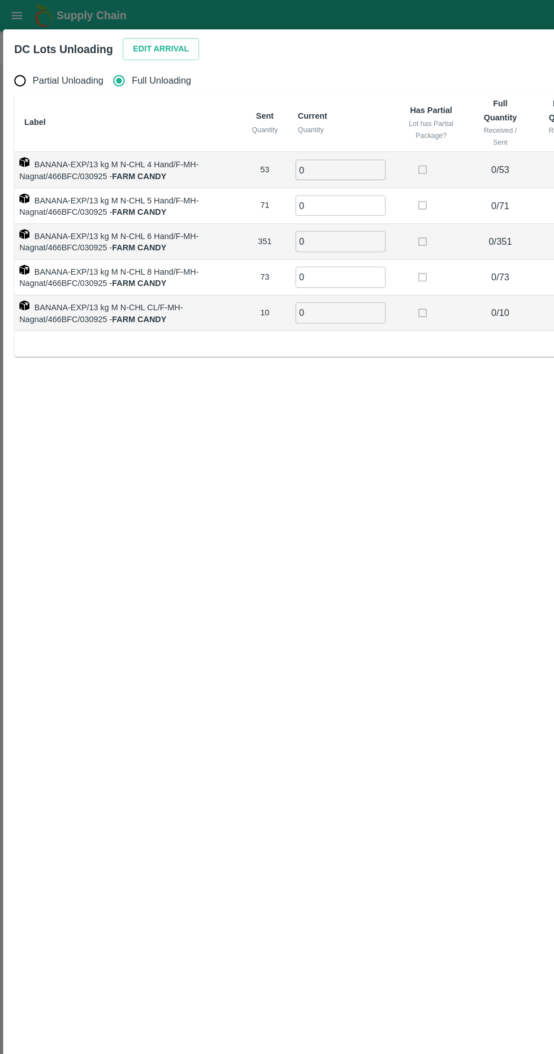
click at [148, 35] on button "Edit Arrival" at bounding box center [145, 44] width 69 height 20
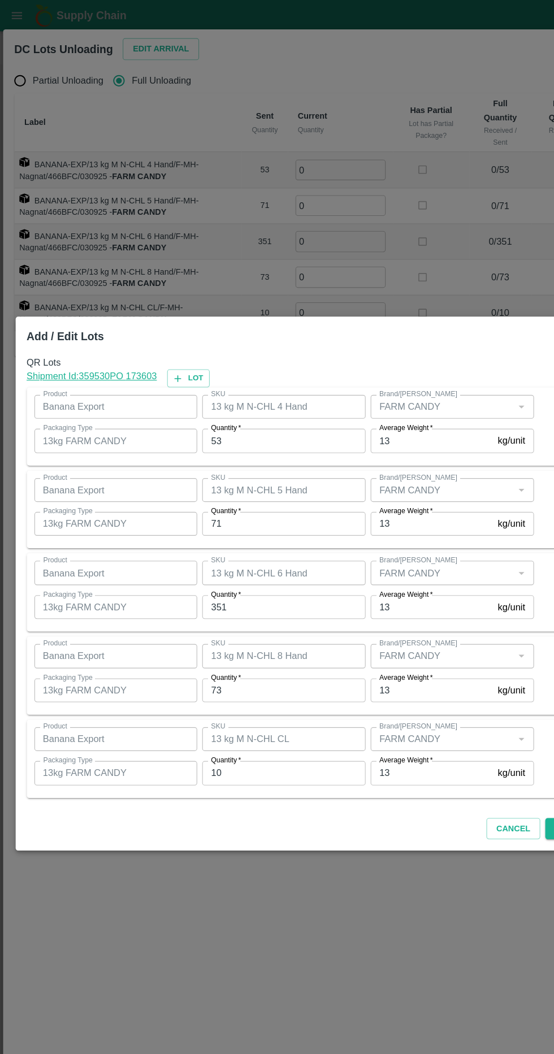
click at [266, 401] on input "53" at bounding box center [257, 397] width 148 height 21
click at [269, 475] on input "71" at bounding box center [257, 472] width 148 height 21
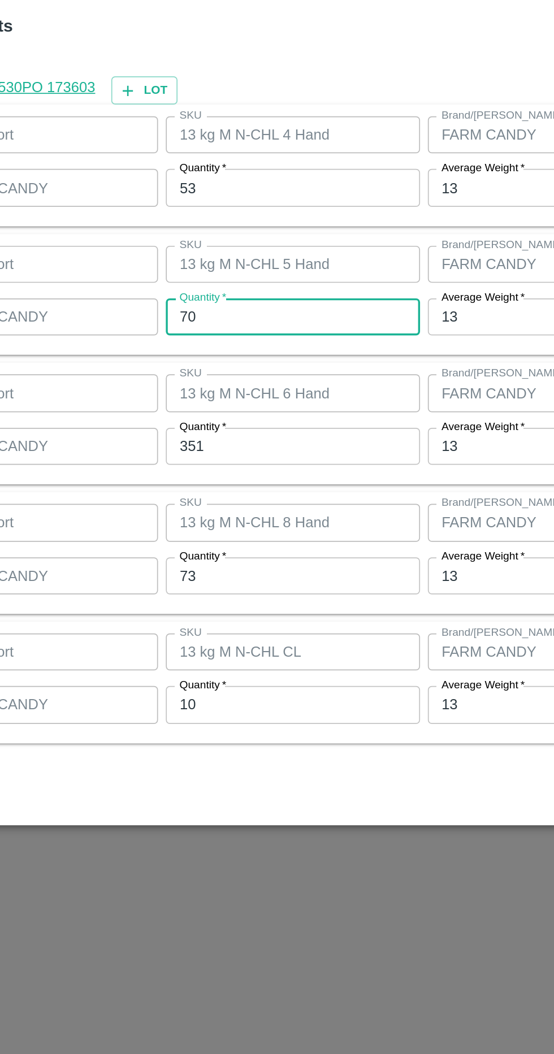
type input "70"
click at [265, 547] on input "351" at bounding box center [257, 548] width 148 height 21
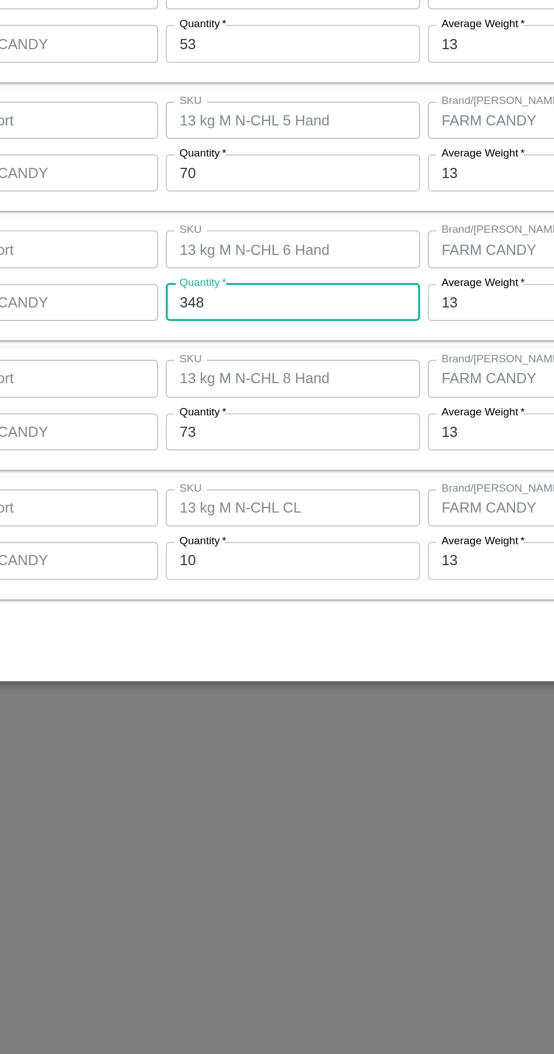
type input "348"
click at [273, 622] on input "73" at bounding box center [257, 623] width 148 height 21
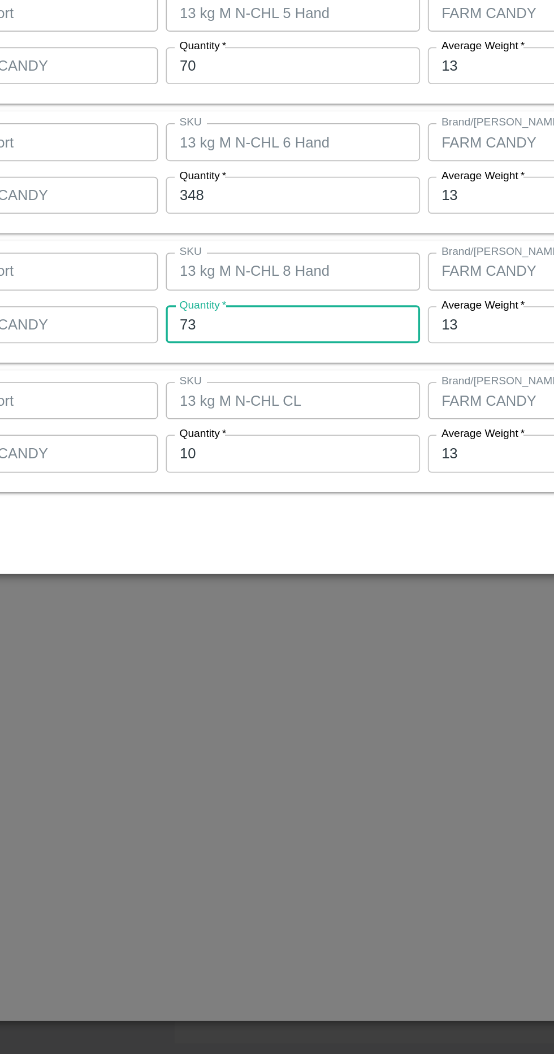
click at [271, 700] on input "10" at bounding box center [257, 697] width 148 height 21
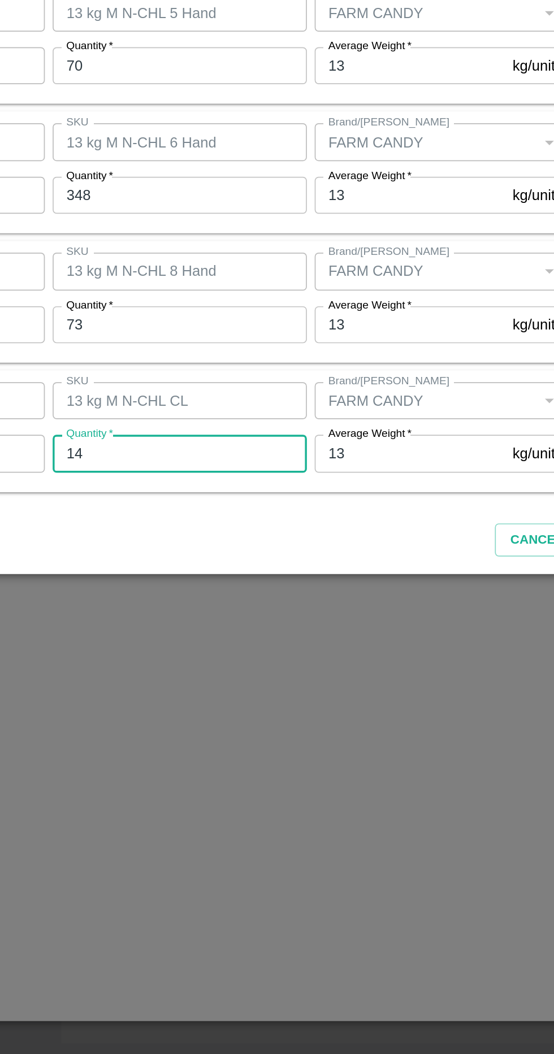
scroll to position [0, 0]
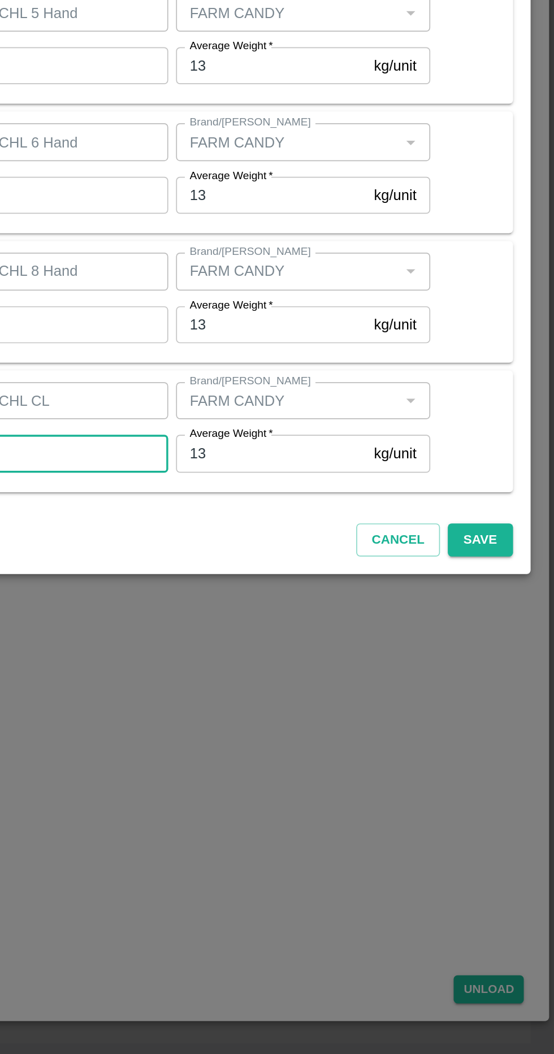
type input "14"
click at [523, 747] on button "Save" at bounding box center [510, 749] width 37 height 20
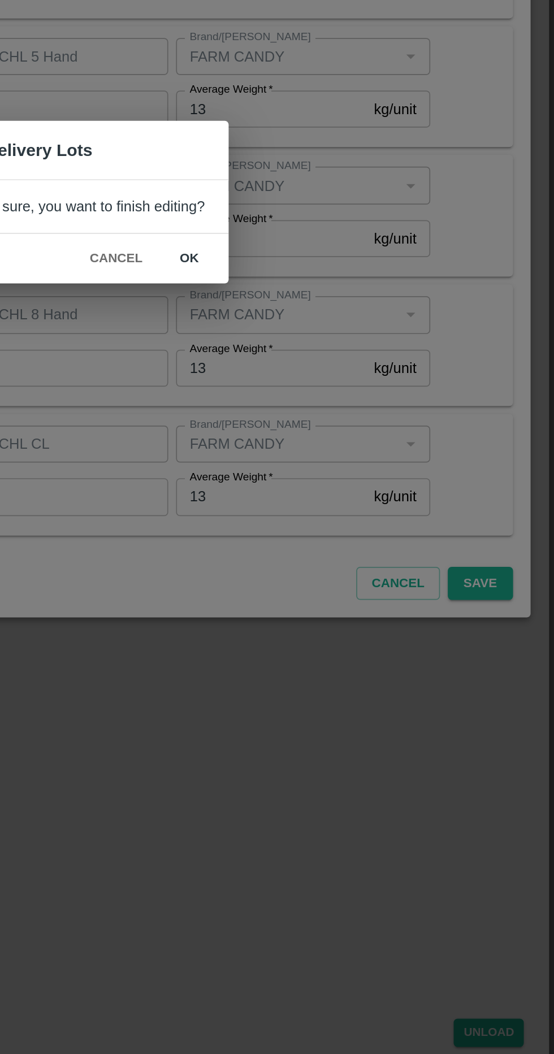
click at [343, 552] on button "ok" at bounding box center [342, 560] width 36 height 20
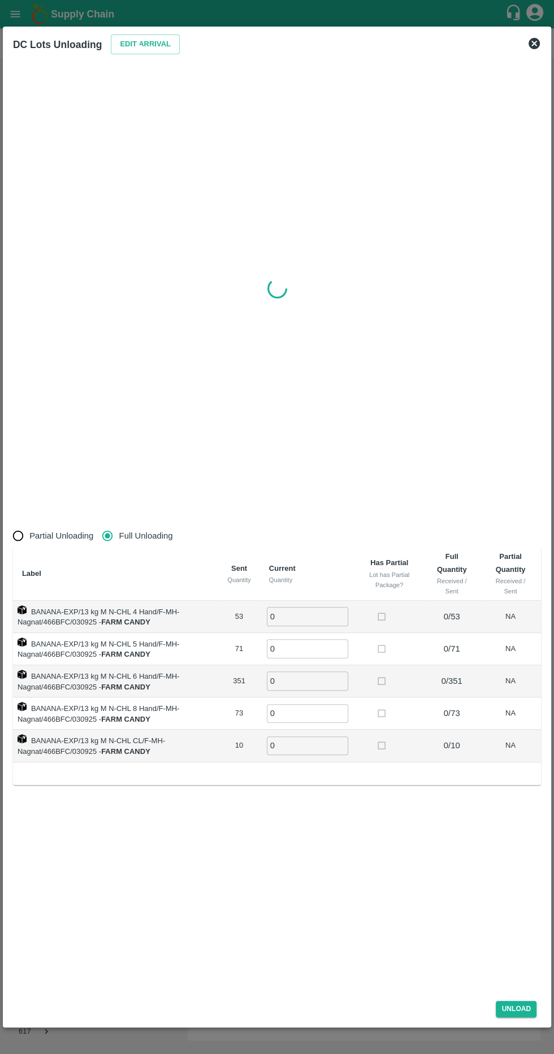
radio input "true"
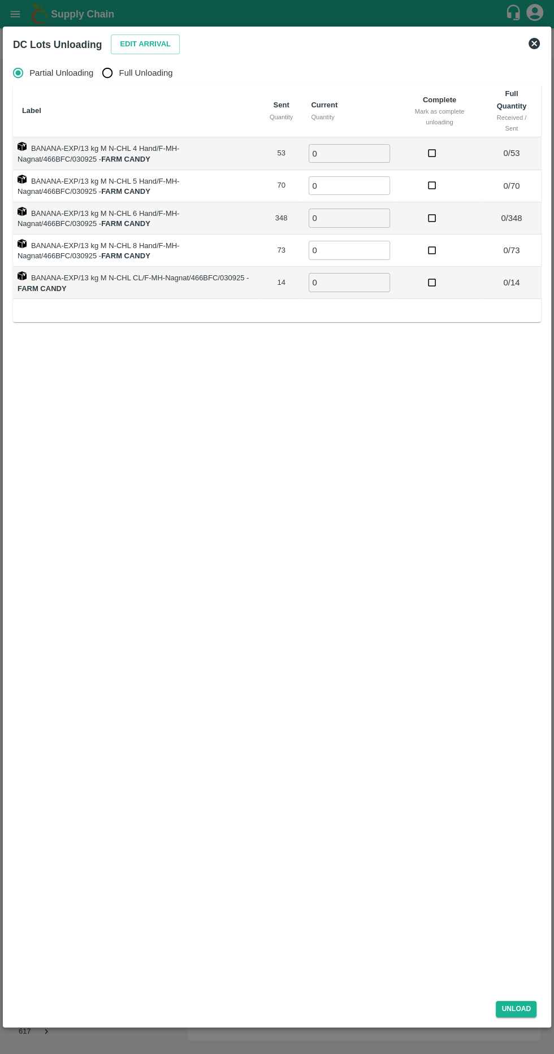
click at [158, 71] on span "Full Unloading" at bounding box center [146, 73] width 54 height 12
click at [119, 71] on input "Full Unloading" at bounding box center [107, 73] width 23 height 23
radio input "true"
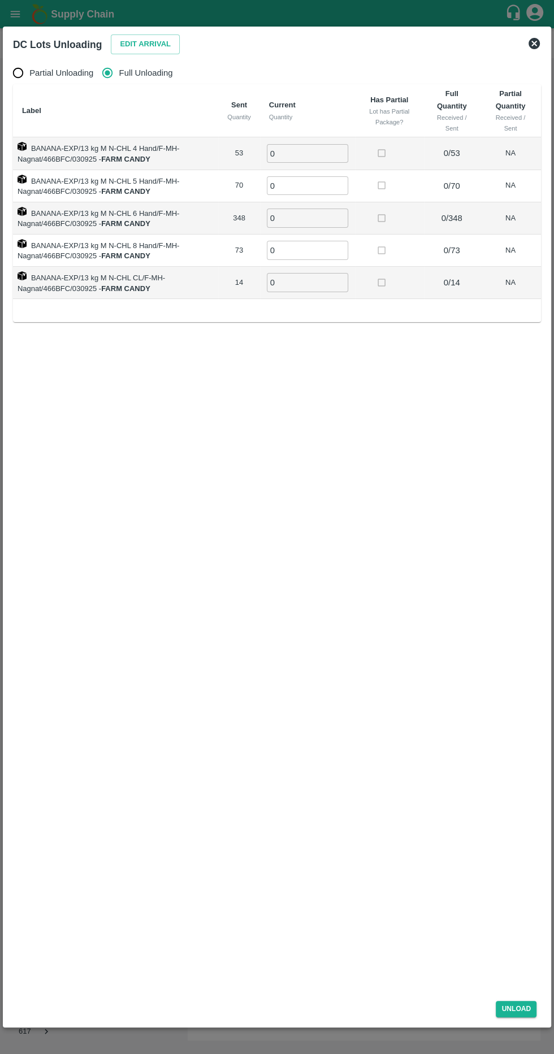
click at [332, 149] on input "0" at bounding box center [307, 153] width 81 height 19
type input "53"
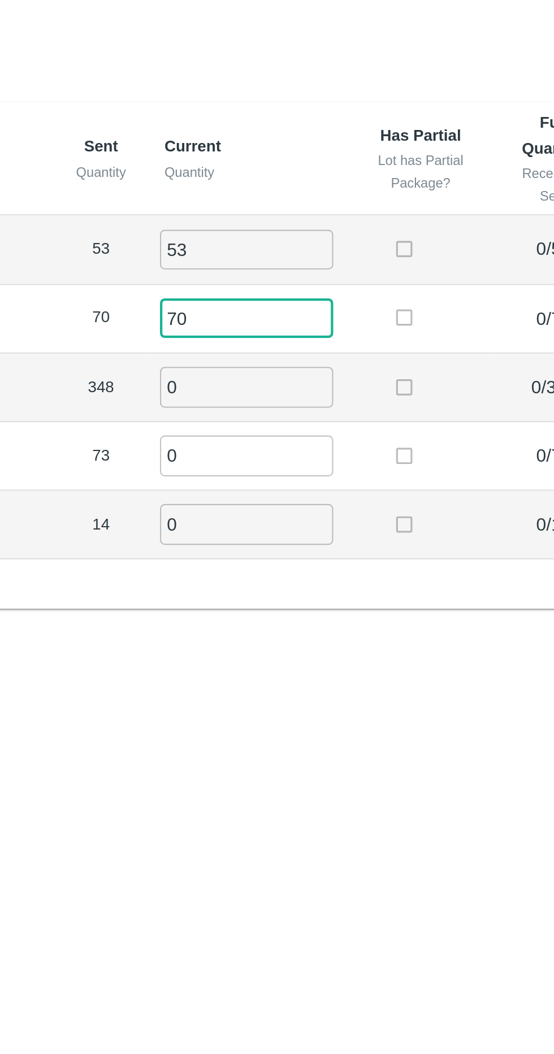
type input "70"
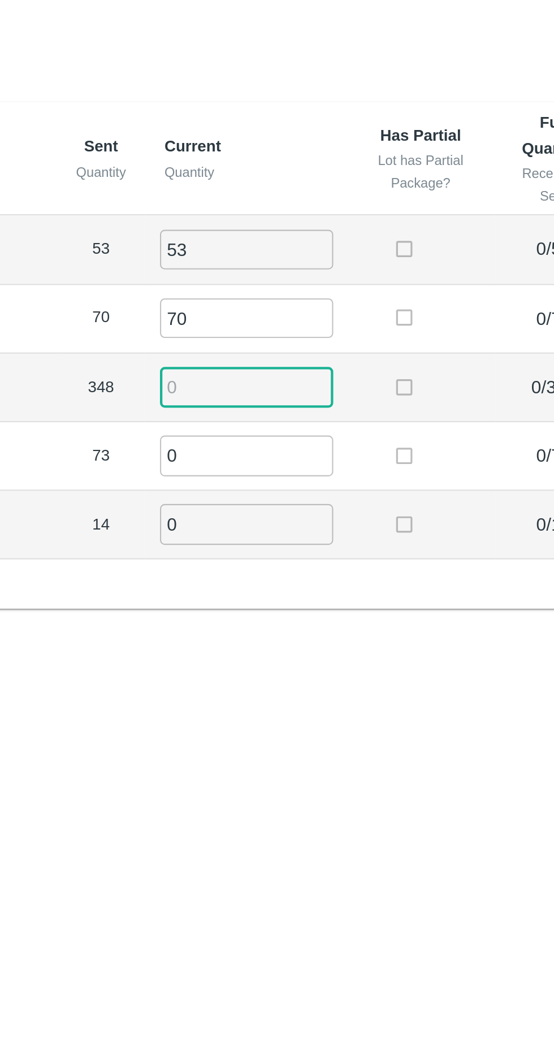
type input "2"
type input "348"
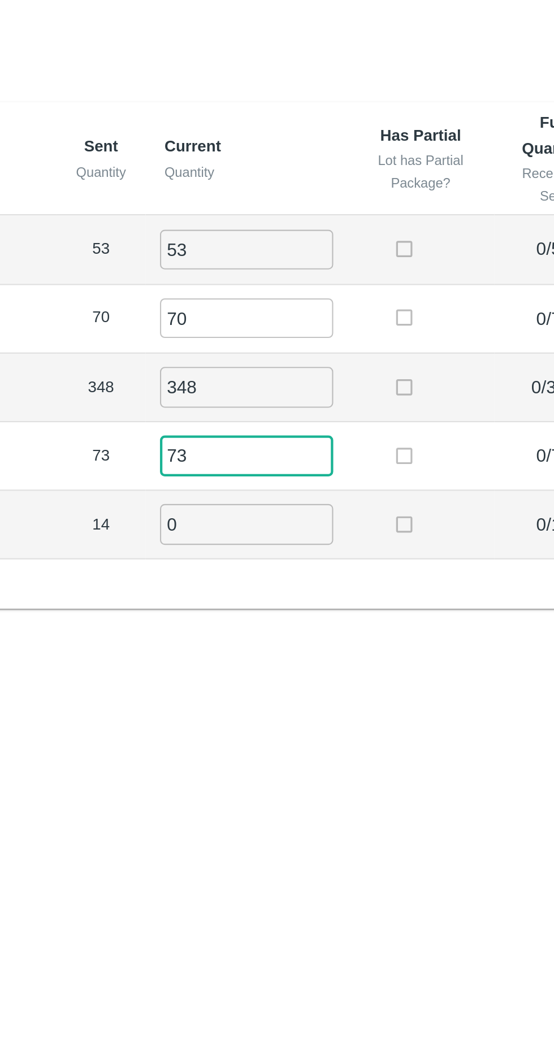
type input "73"
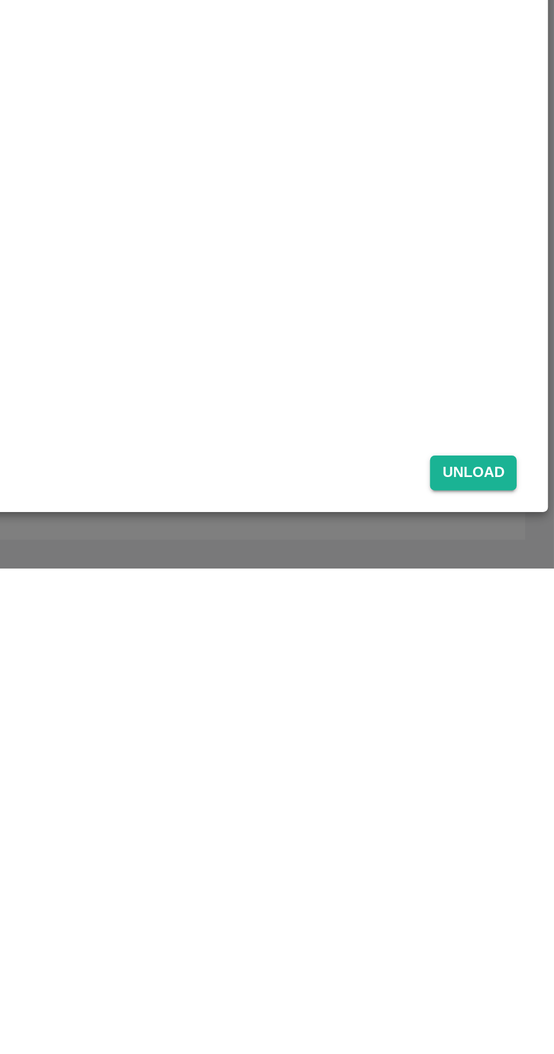
type input "14"
click at [521, 1014] on button "Unload" at bounding box center [516, 1009] width 41 height 16
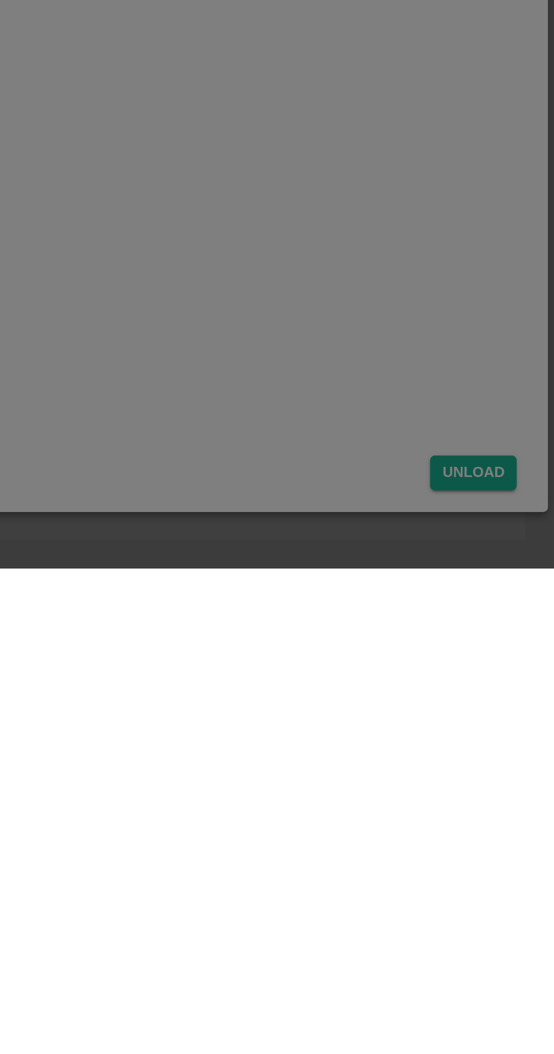
scroll to position [0, 0]
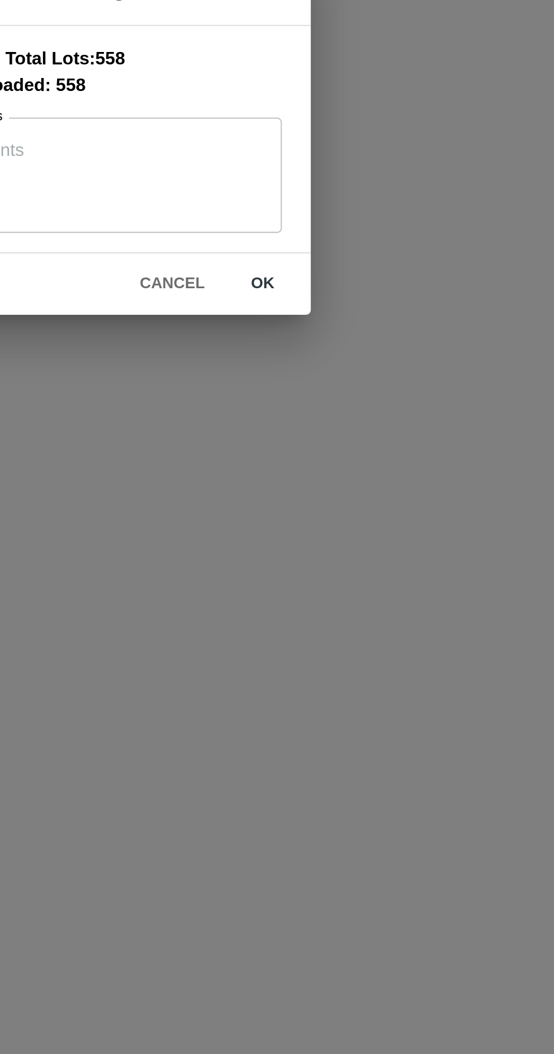
click at [345, 601] on button "ok" at bounding box center [353, 598] width 36 height 20
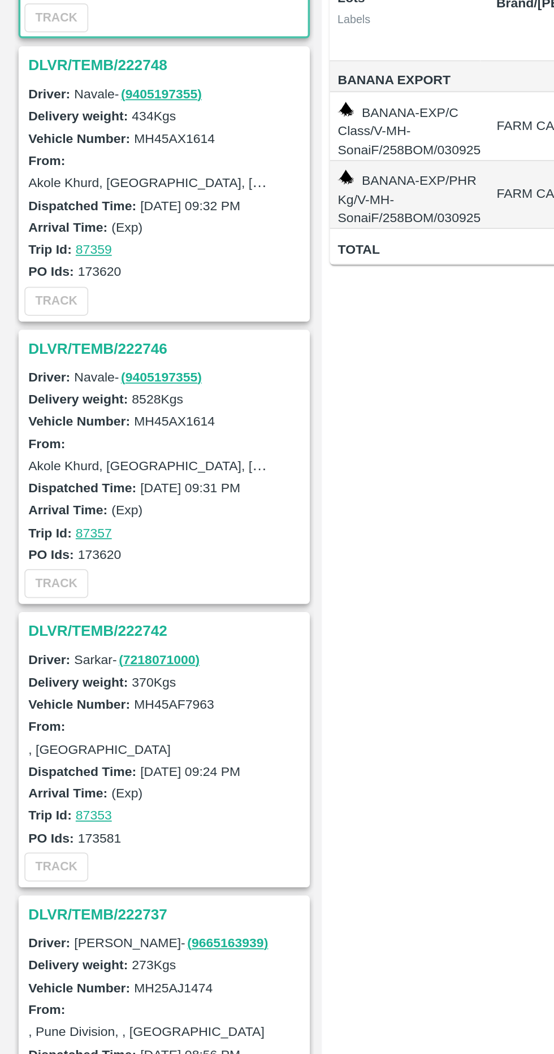
click at [28, 488] on h3 "DLVR/TEMB/222746" at bounding box center [99, 494] width 157 height 15
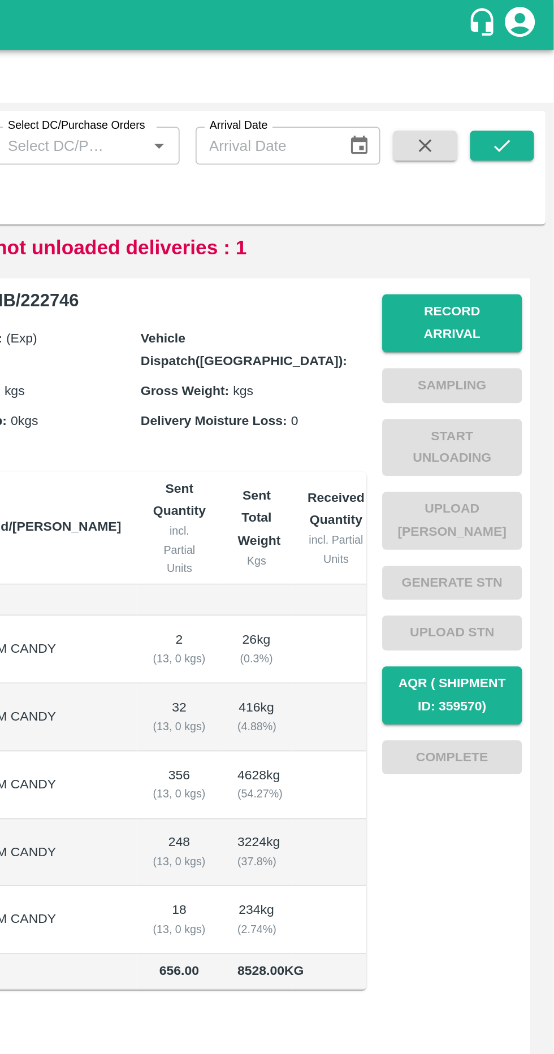
click at [525, 172] on button "Record Arrival" at bounding box center [496, 183] width 79 height 33
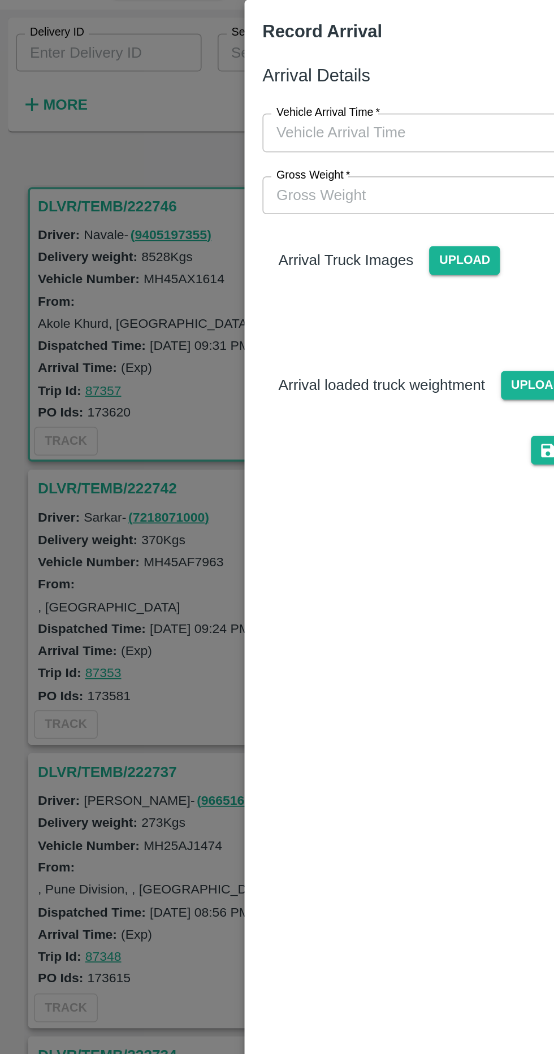
click at [267, 201] on span "Upload" at bounding box center [263, 200] width 40 height 16
click at [0, 0] on input "Upload" at bounding box center [0, 0] width 0 height 0
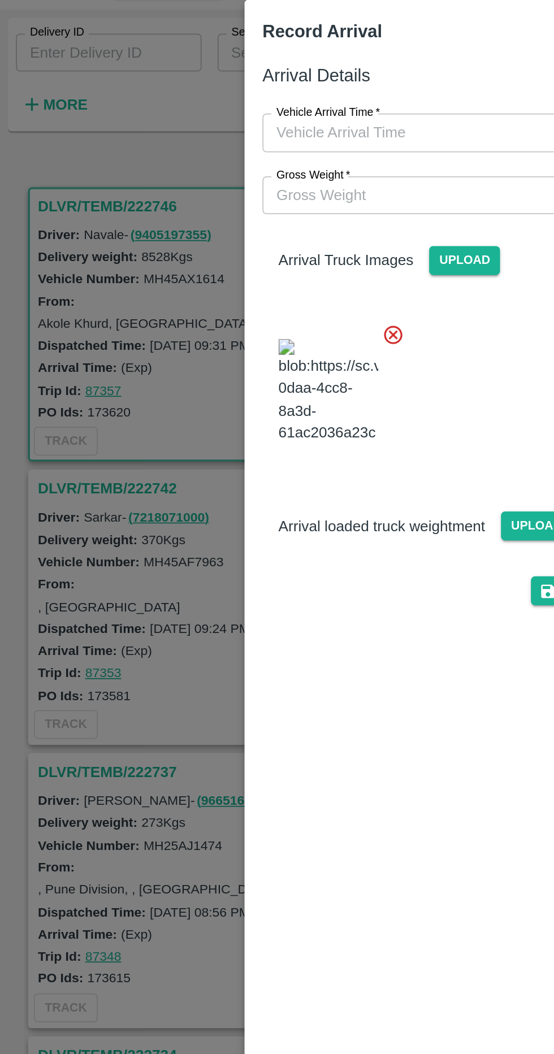
click at [288, 359] on span "Upload" at bounding box center [304, 351] width 40 height 16
click at [0, 0] on input "Upload" at bounding box center [0, 0] width 0 height 0
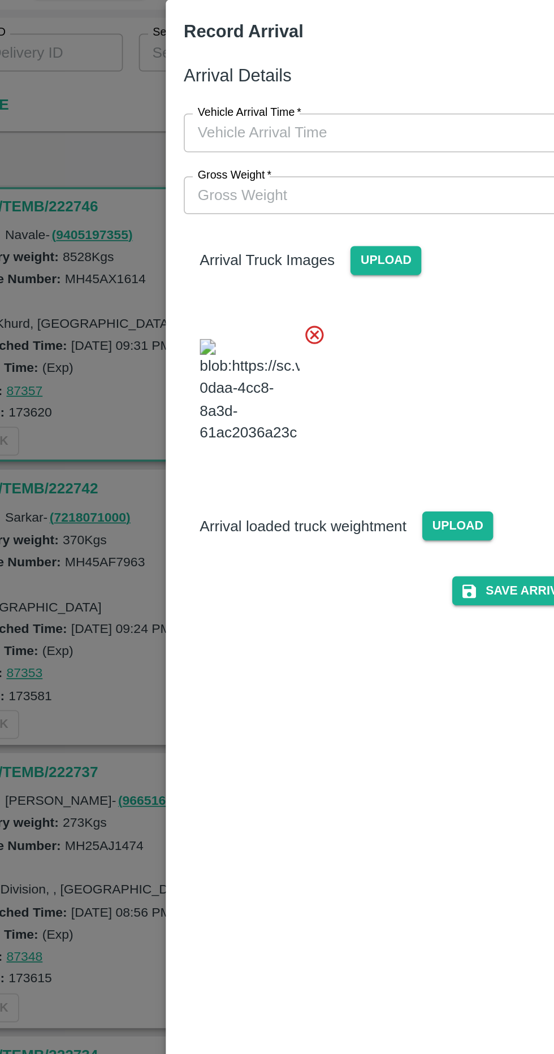
click at [171, 160] on input "Gross Weight   *" at bounding box center [266, 163] width 234 height 21
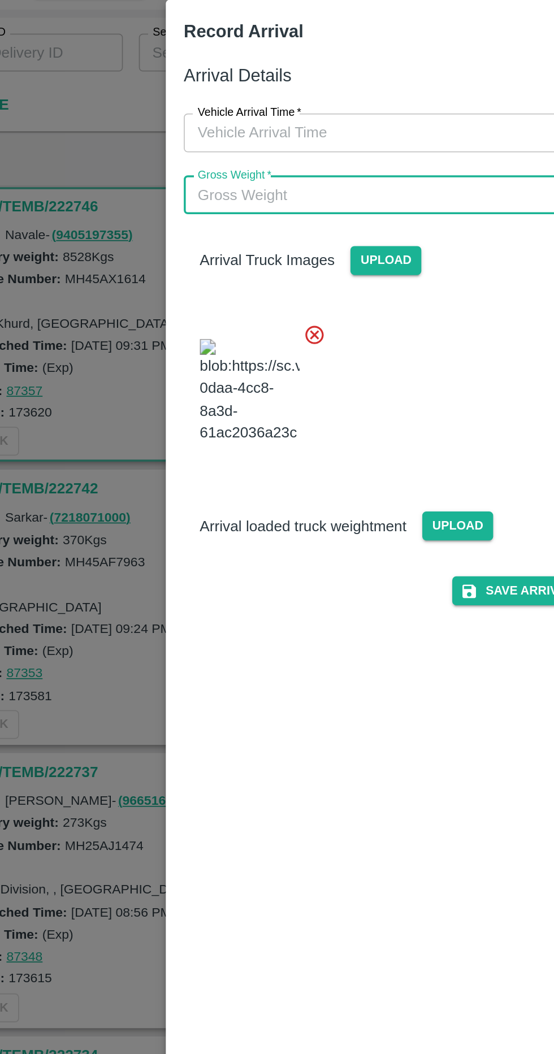
click at [313, 359] on span "Upload" at bounding box center [304, 351] width 40 height 16
click at [0, 0] on input "Upload" at bounding box center [0, 0] width 0 height 0
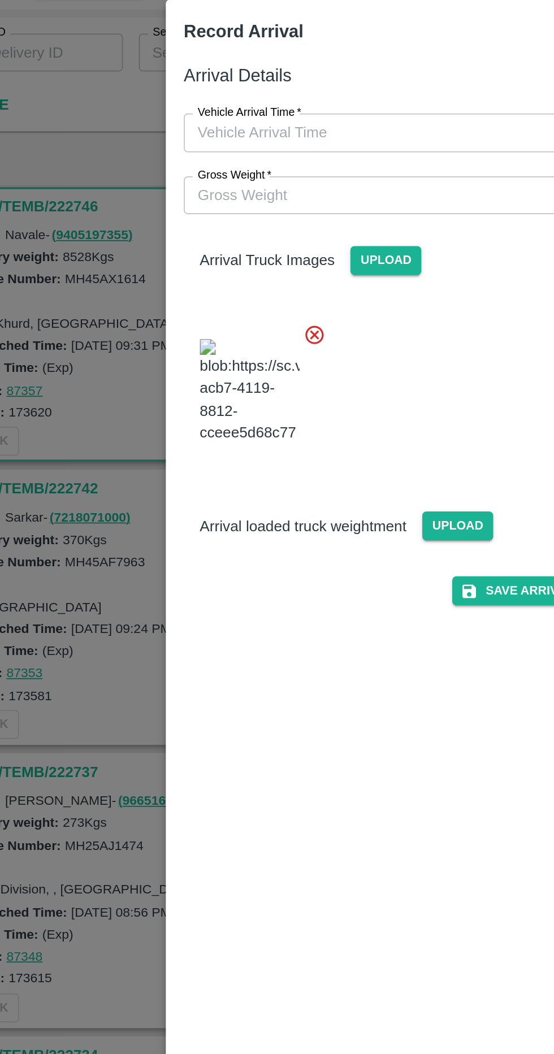
click at [310, 359] on span "Upload" at bounding box center [304, 351] width 40 height 16
click at [0, 0] on input "Upload" at bounding box center [0, 0] width 0 height 0
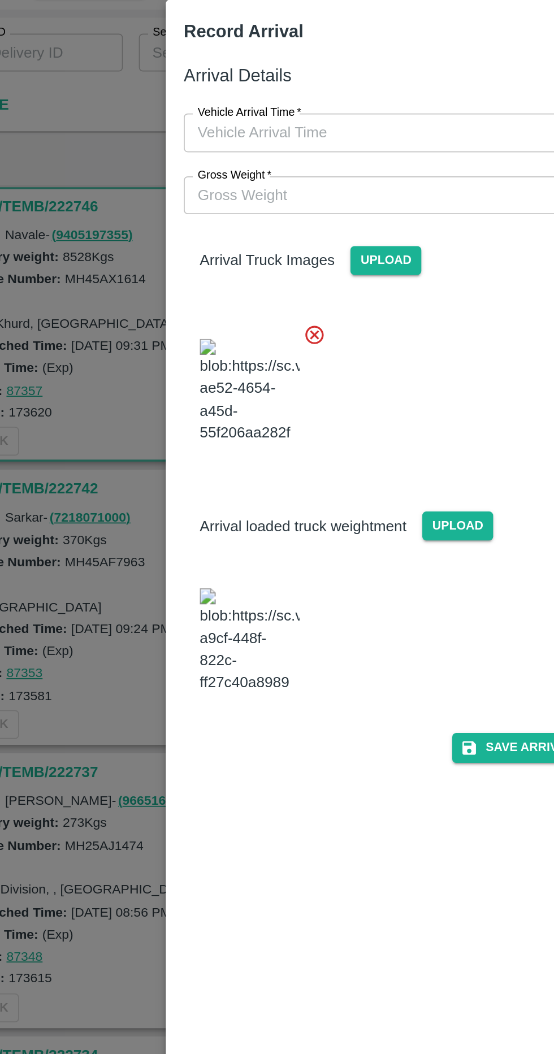
click at [194, 445] on img at bounding box center [186, 415] width 57 height 59
click at [159, 162] on input "Gross Weight   *" at bounding box center [266, 163] width 234 height 21
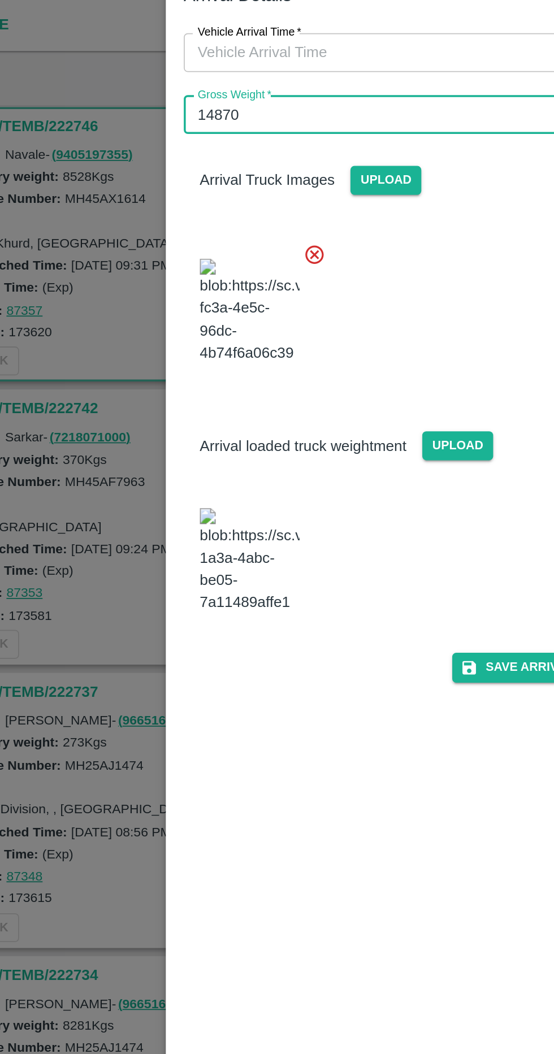
type input "14870"
click at [175, 445] on img at bounding box center [186, 415] width 57 height 59
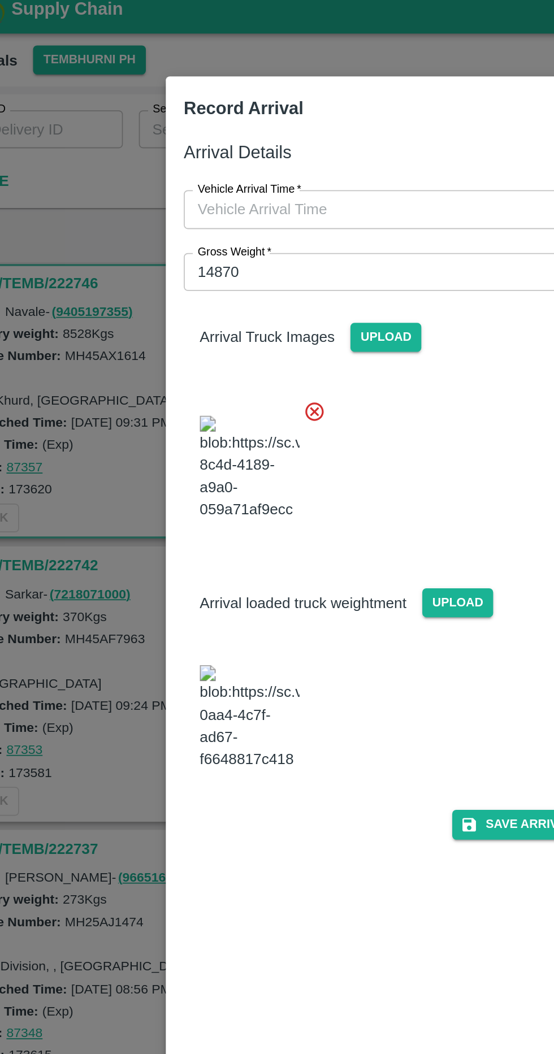
click at [169, 131] on input "Vehicle Arrival Time   *" at bounding box center [273, 127] width 249 height 21
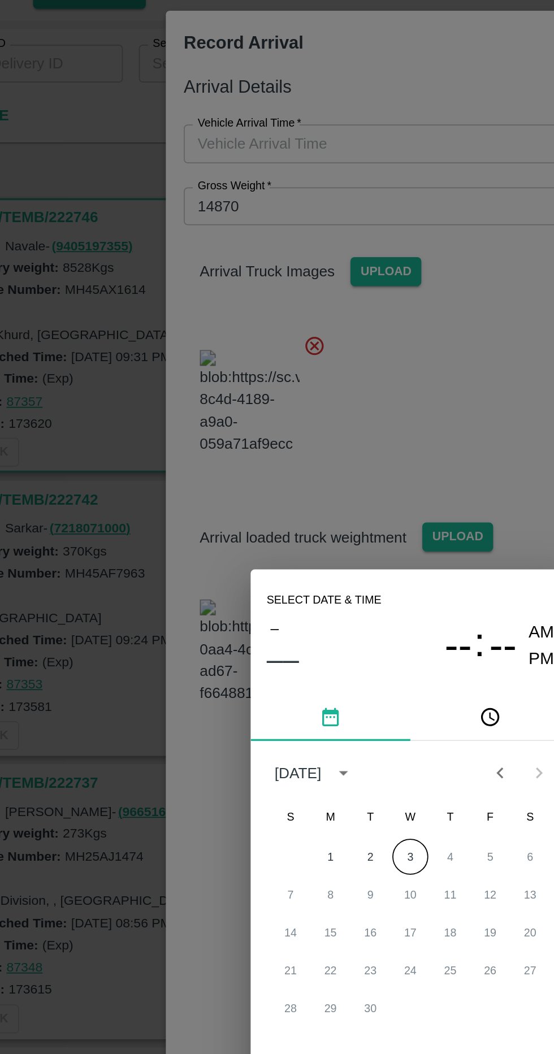
click at [285, 542] on div "1 2 3 4 5 6" at bounding box center [277, 532] width 181 height 20
click at [284, 542] on button "3" at bounding box center [277, 532] width 20 height 20
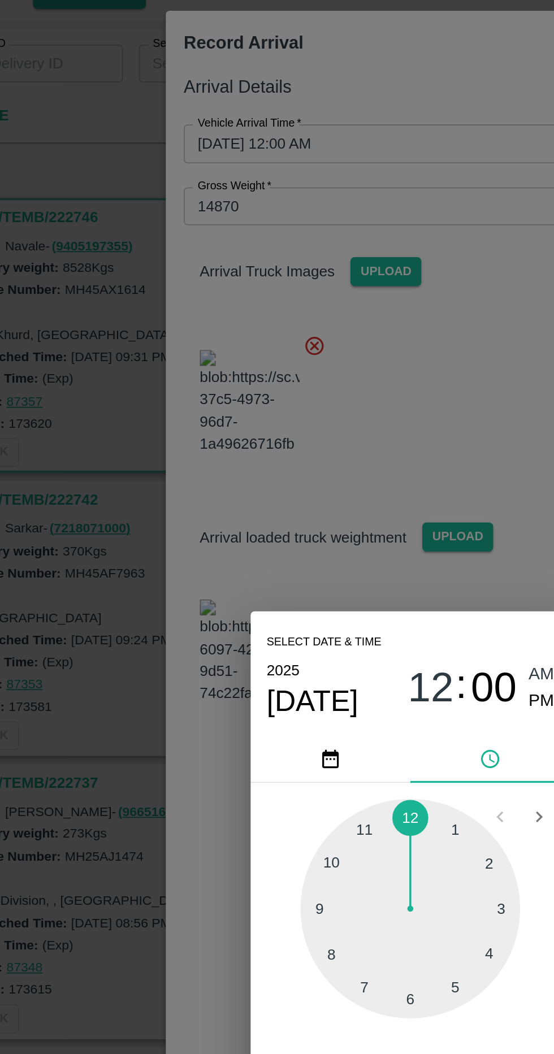
click at [234, 608] on div at bounding box center [277, 561] width 124 height 124
click at [230, 614] on div at bounding box center [277, 561] width 124 height 124
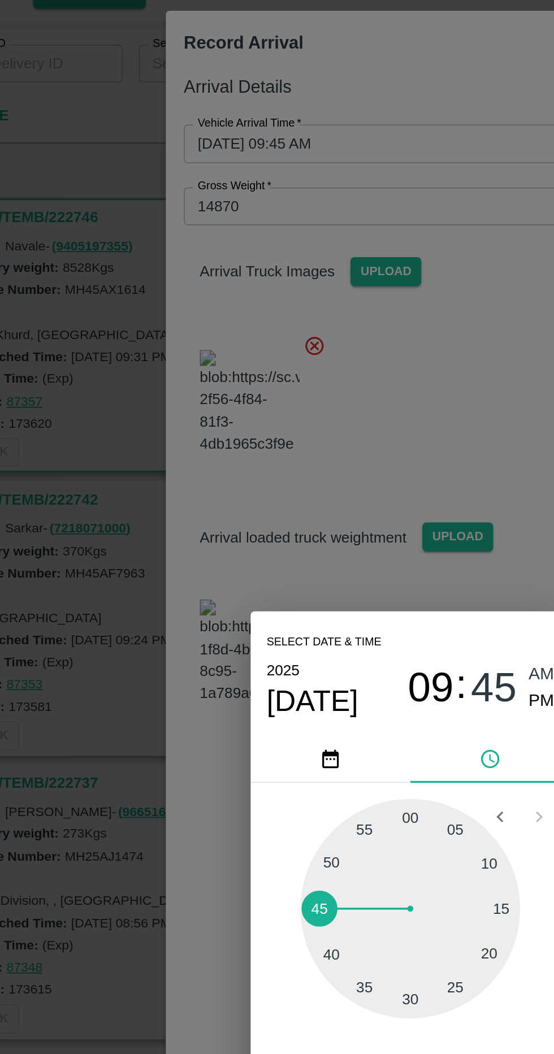
click at [347, 452] on span "PM" at bounding box center [351, 443] width 15 height 15
type input "[DATE] 09:45 PM"
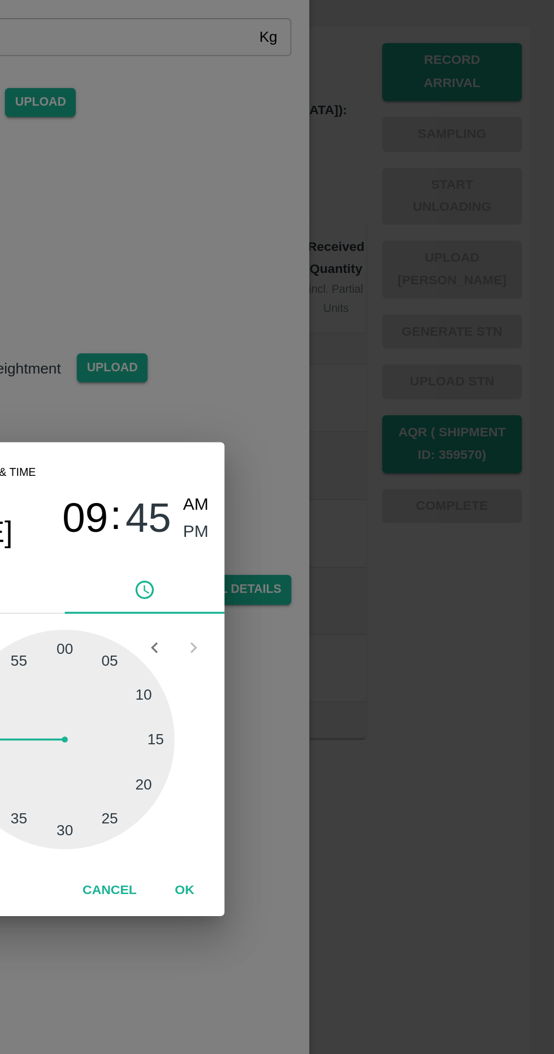
click at [354, 657] on button "OK" at bounding box center [345, 647] width 36 height 20
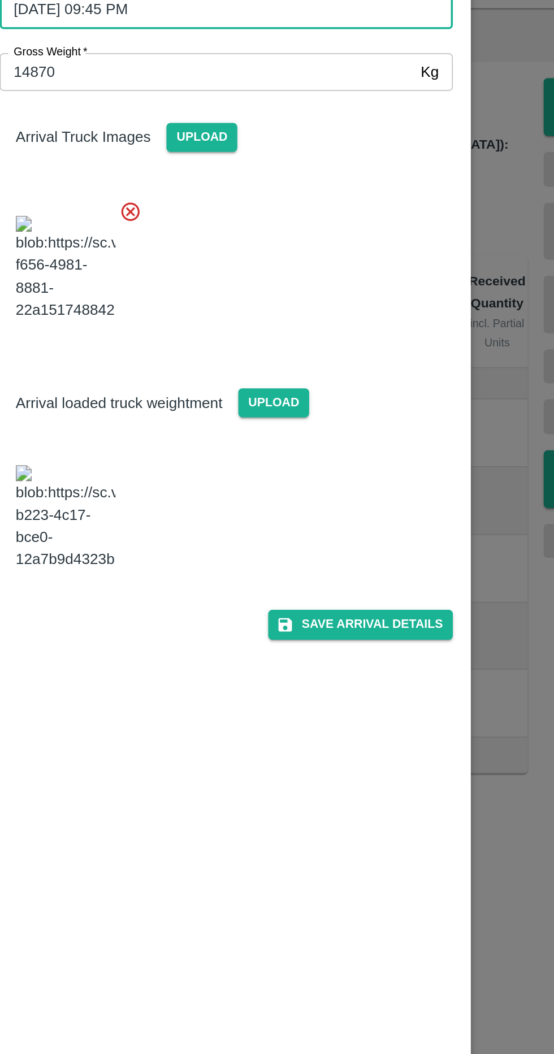
click at [396, 484] on button "Save Arrival Details" at bounding box center [353, 476] width 105 height 16
